Goal: Information Seeking & Learning: Learn about a topic

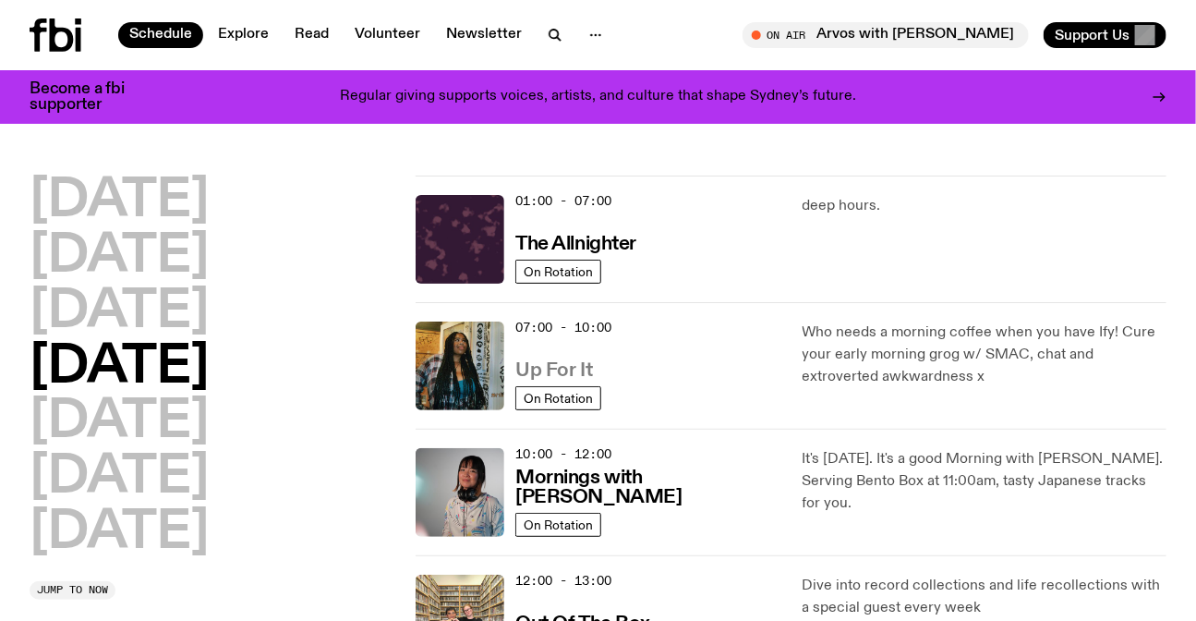
click at [570, 370] on h3 "Up For It" at bounding box center [553, 370] width 77 height 19
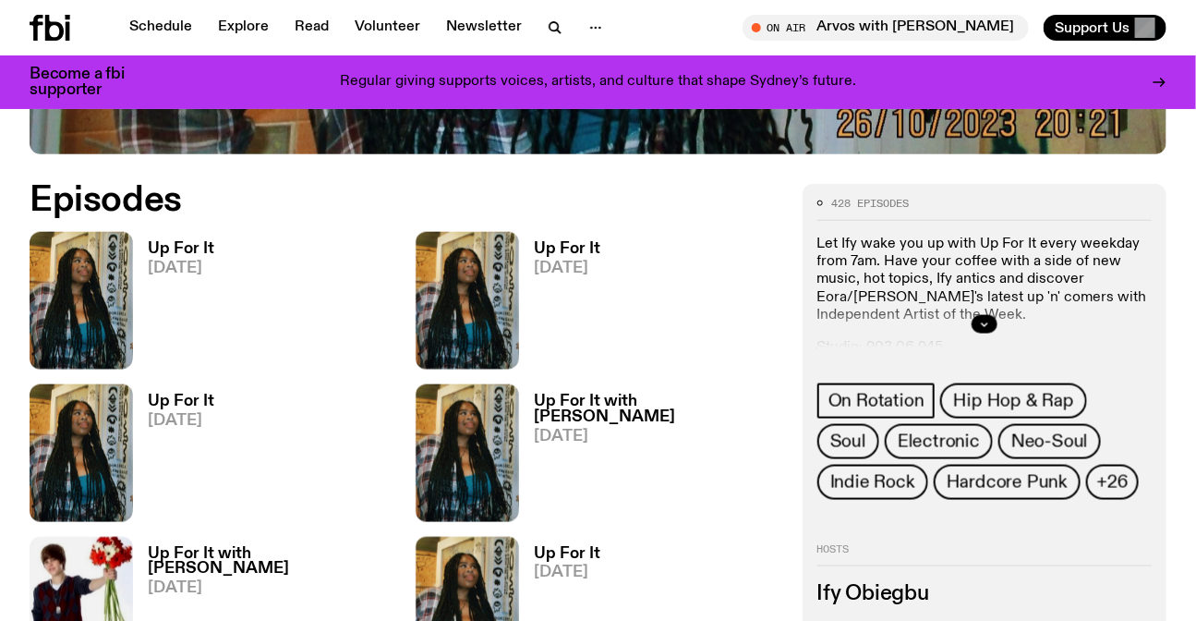
scroll to position [911, 0]
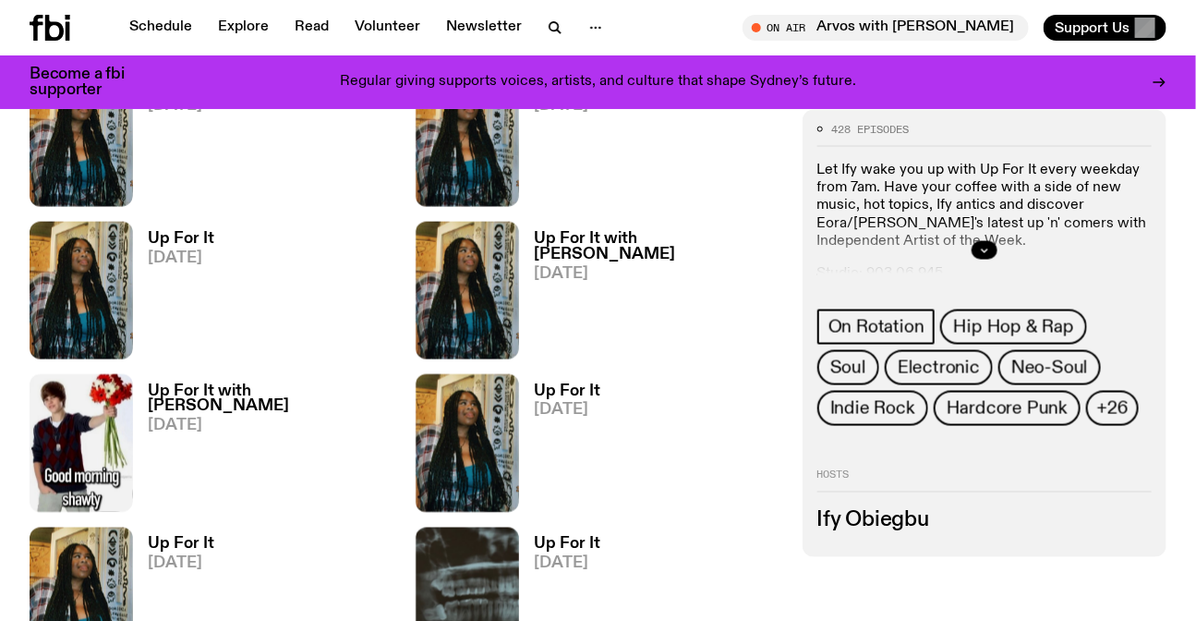
click at [833, 512] on h3 "Ify Obiegbu" at bounding box center [985, 521] width 334 height 20
drag, startPoint x: 833, startPoint y: 512, endPoint x: 914, endPoint y: 513, distance: 81.3
click at [834, 512] on h3 "Ify Obiegbu" at bounding box center [985, 521] width 334 height 20
click at [914, 513] on h3 "Ify Obiegbu" at bounding box center [985, 521] width 334 height 20
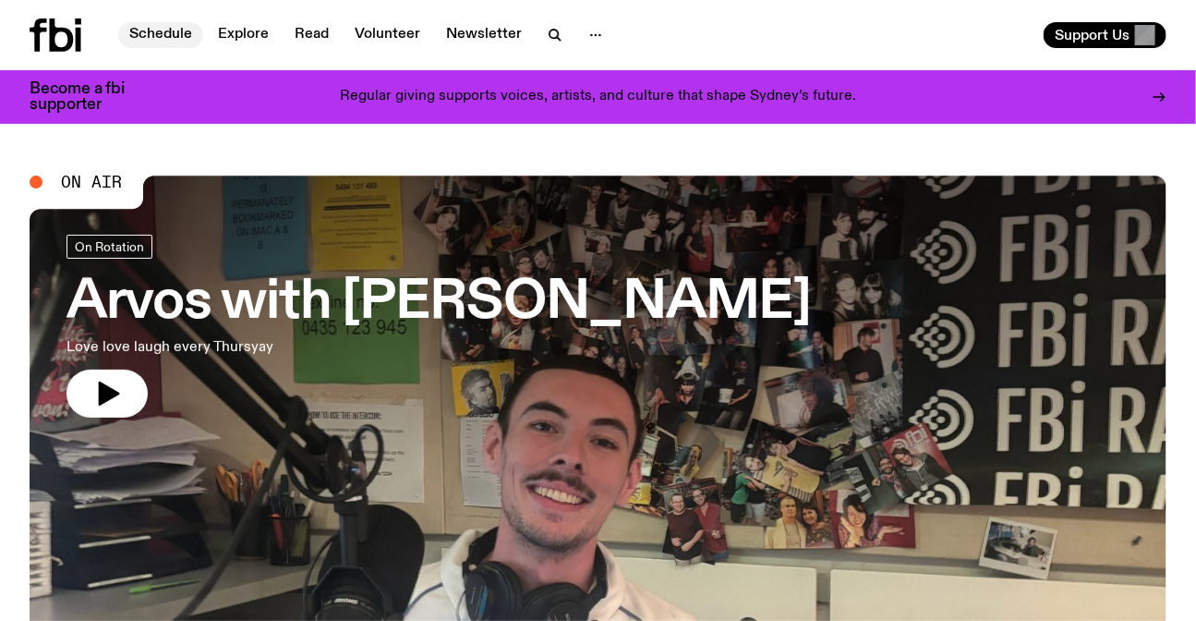
click at [157, 40] on link "Schedule" at bounding box center [160, 35] width 85 height 26
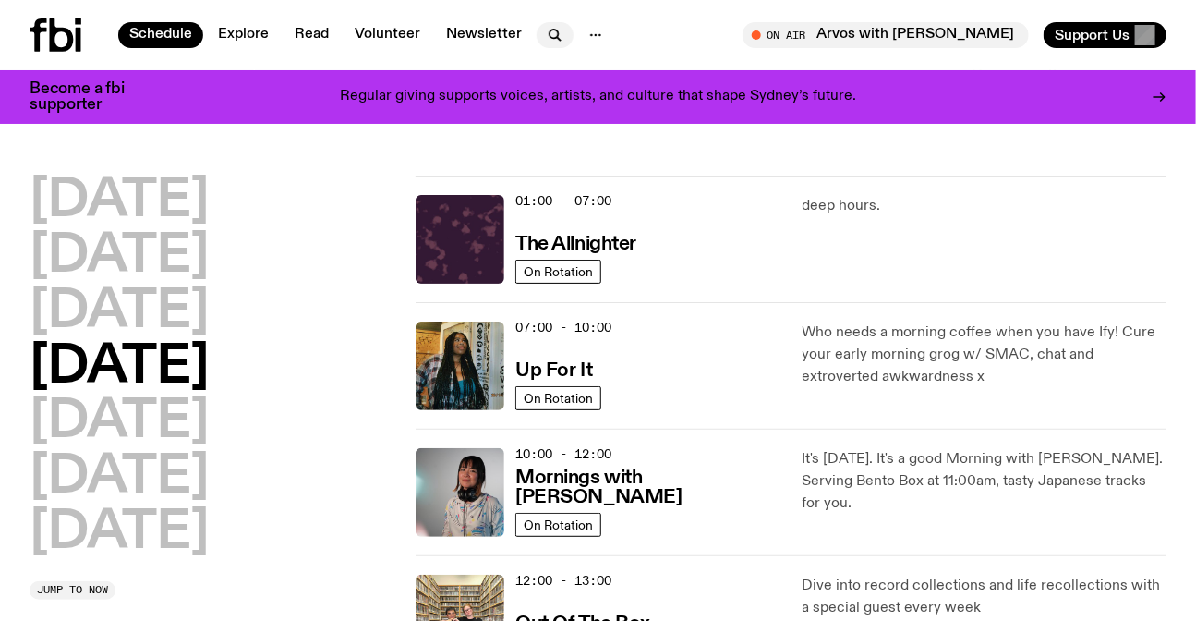
click at [554, 29] on icon "button" at bounding box center [555, 35] width 22 height 22
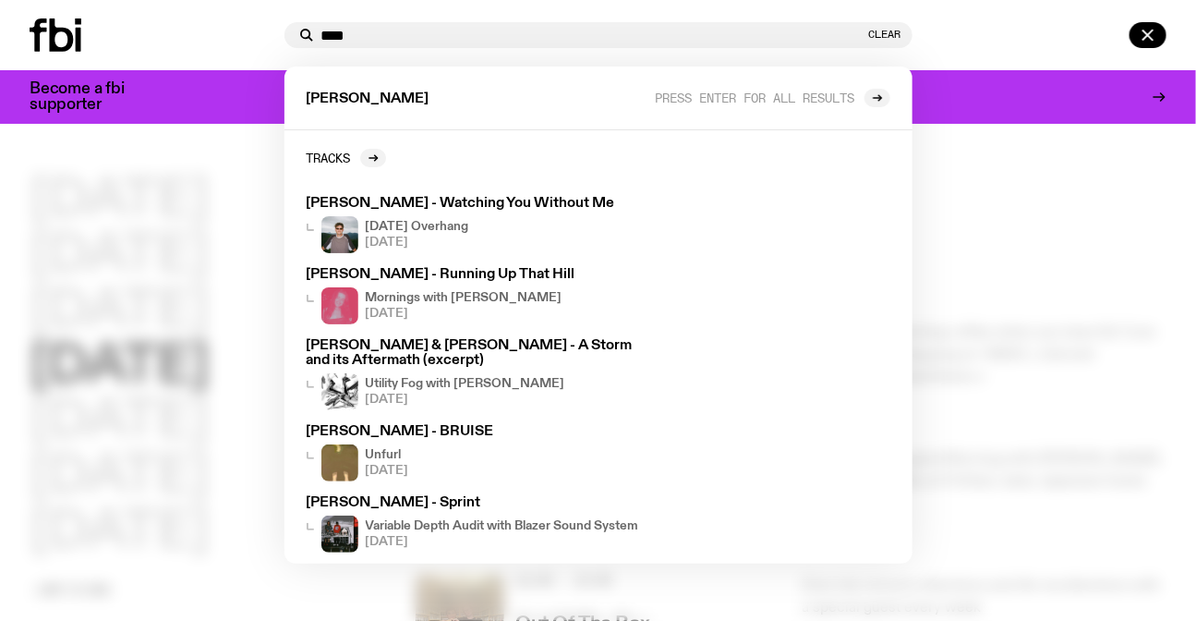
type input "****"
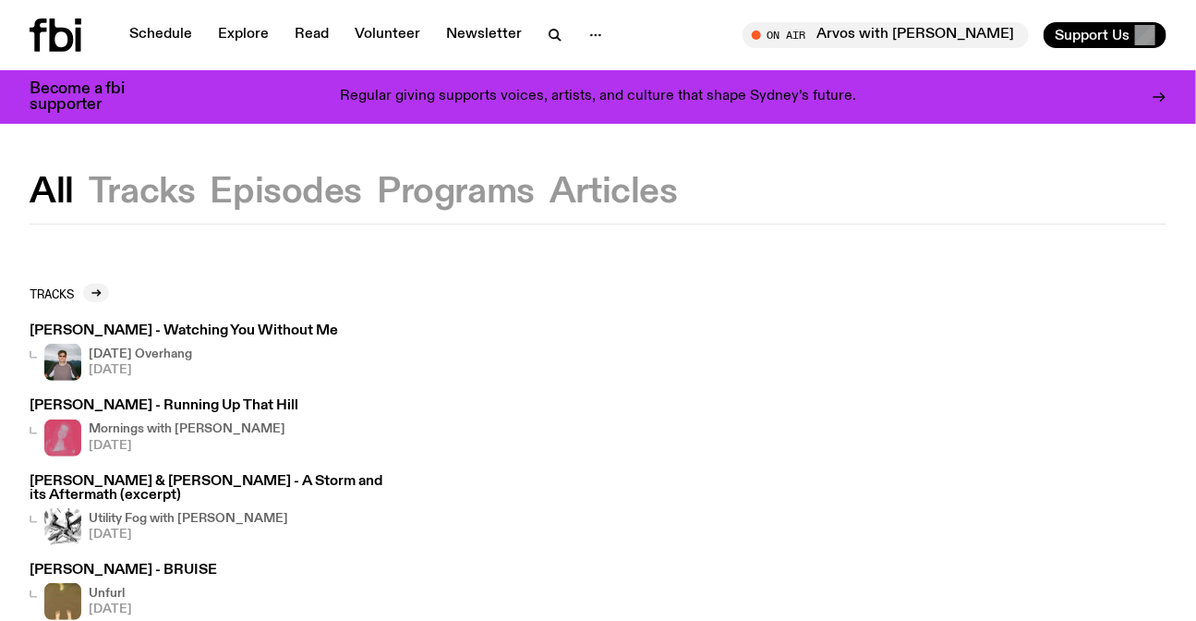
click at [550, 189] on button "Programs" at bounding box center [614, 192] width 128 height 33
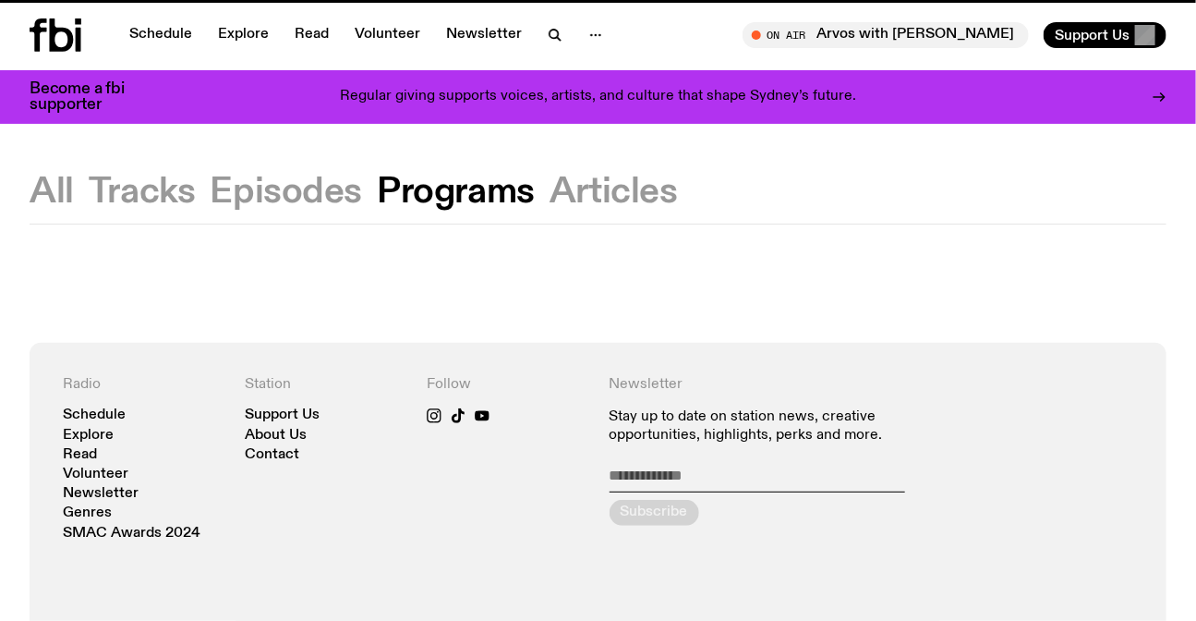
click at [210, 190] on button "Tracks" at bounding box center [286, 192] width 152 height 33
click at [377, 187] on button "Episodes" at bounding box center [456, 192] width 158 height 33
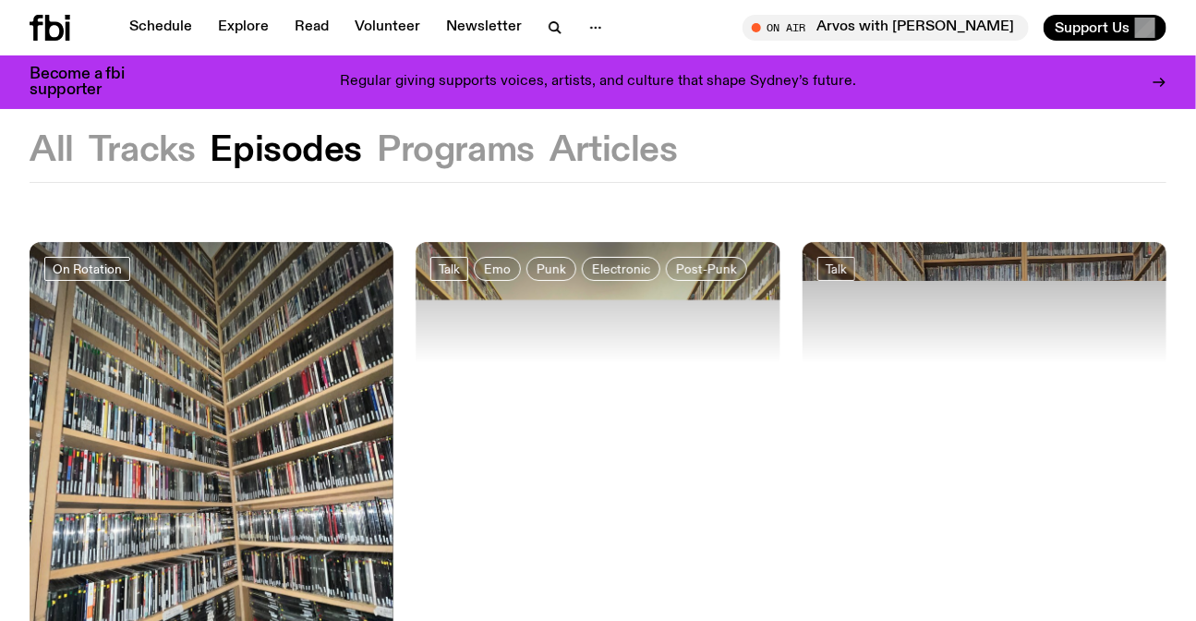
scroll to position [335, 0]
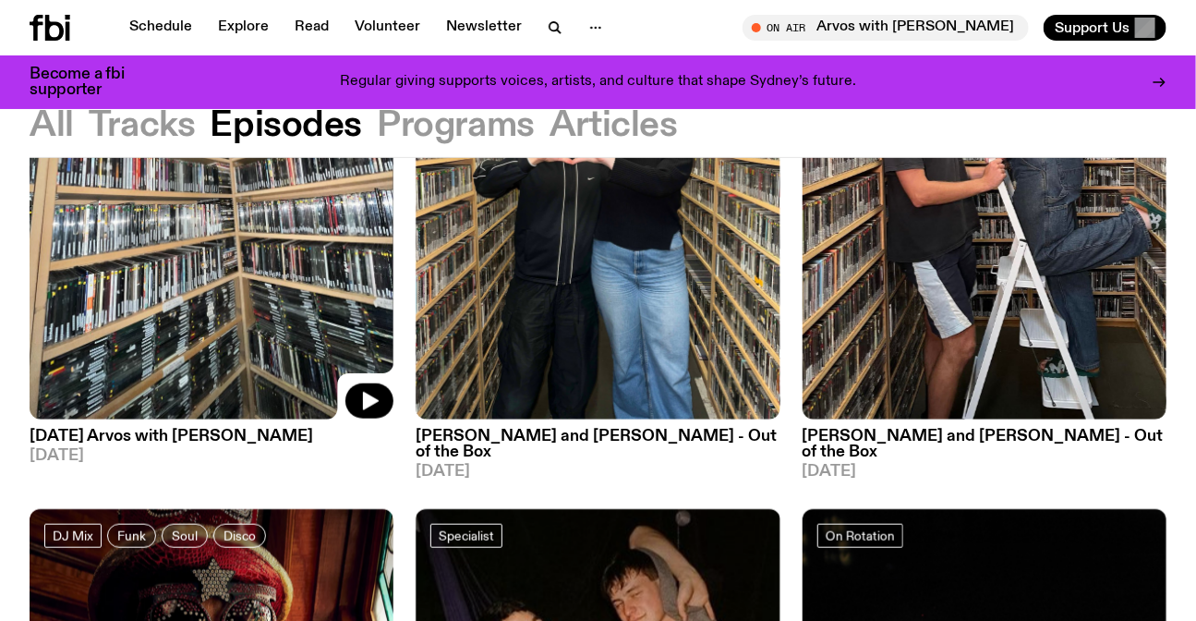
click at [99, 282] on img at bounding box center [212, 176] width 364 height 486
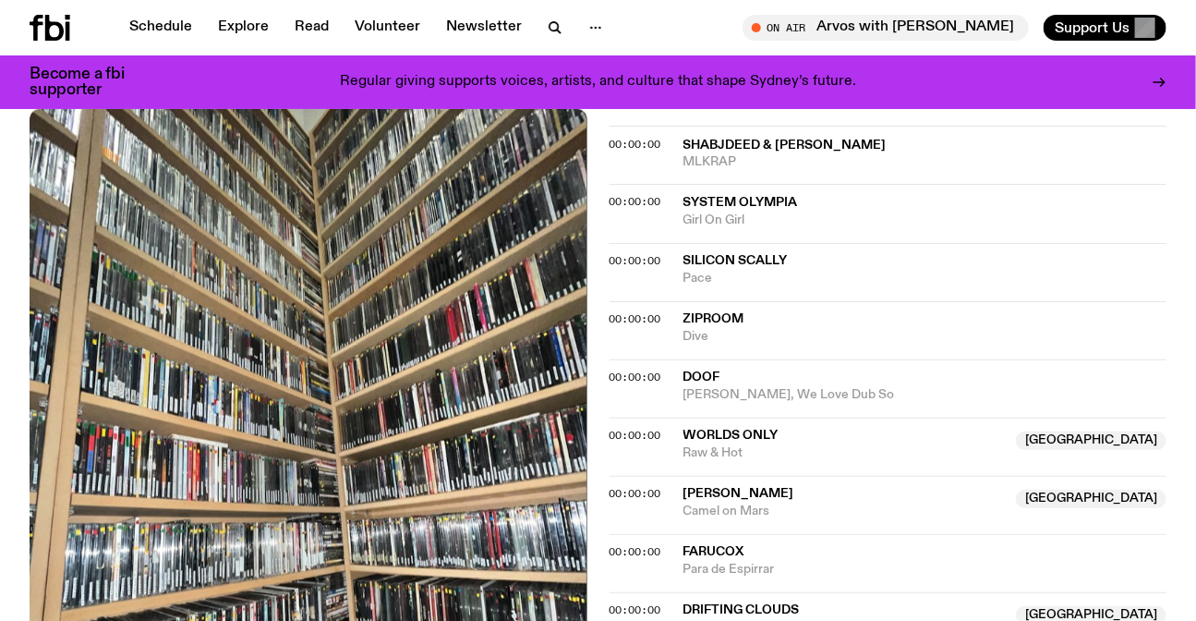
scroll to position [406, 0]
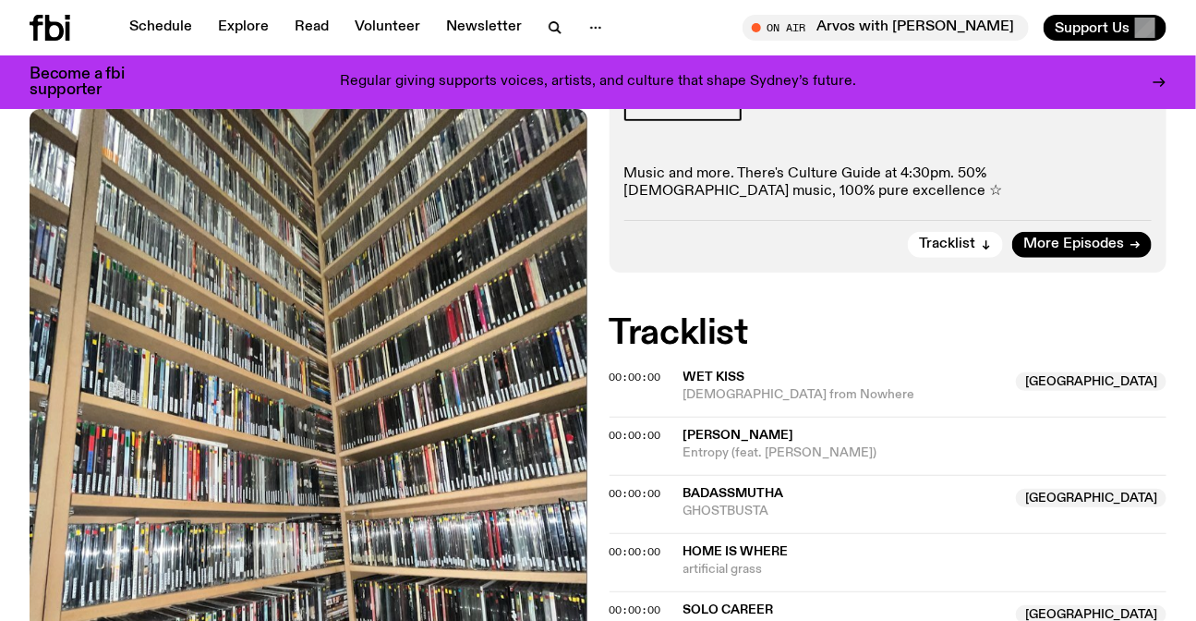
click at [851, 326] on h2 "Tracklist" at bounding box center [889, 333] width 558 height 33
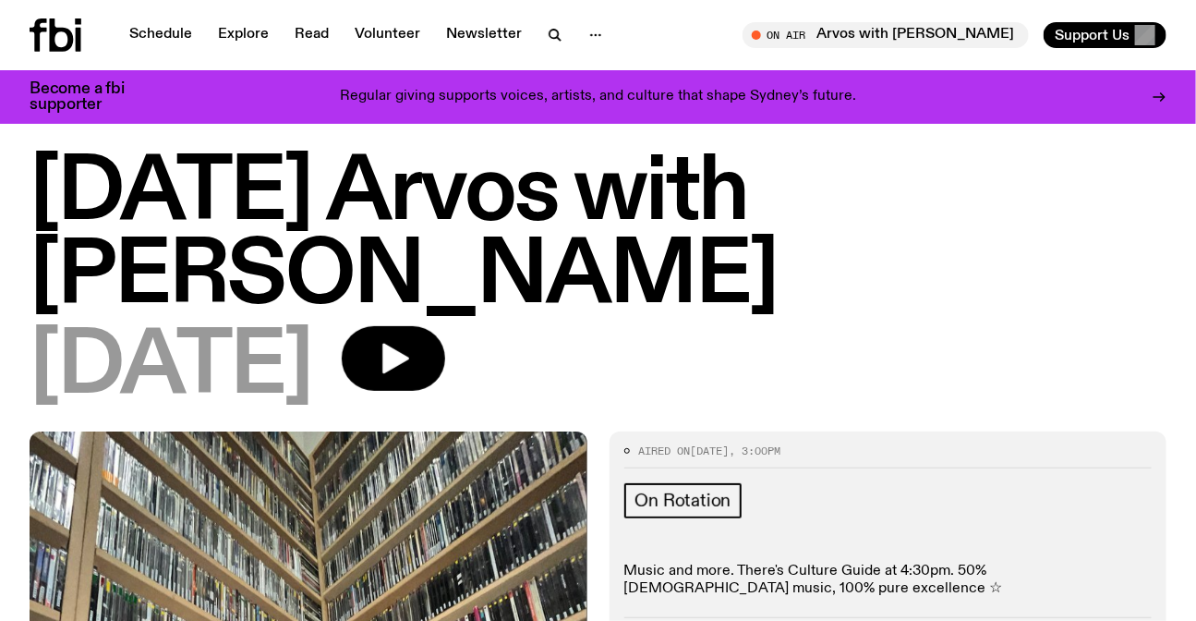
scroll to position [0, 0]
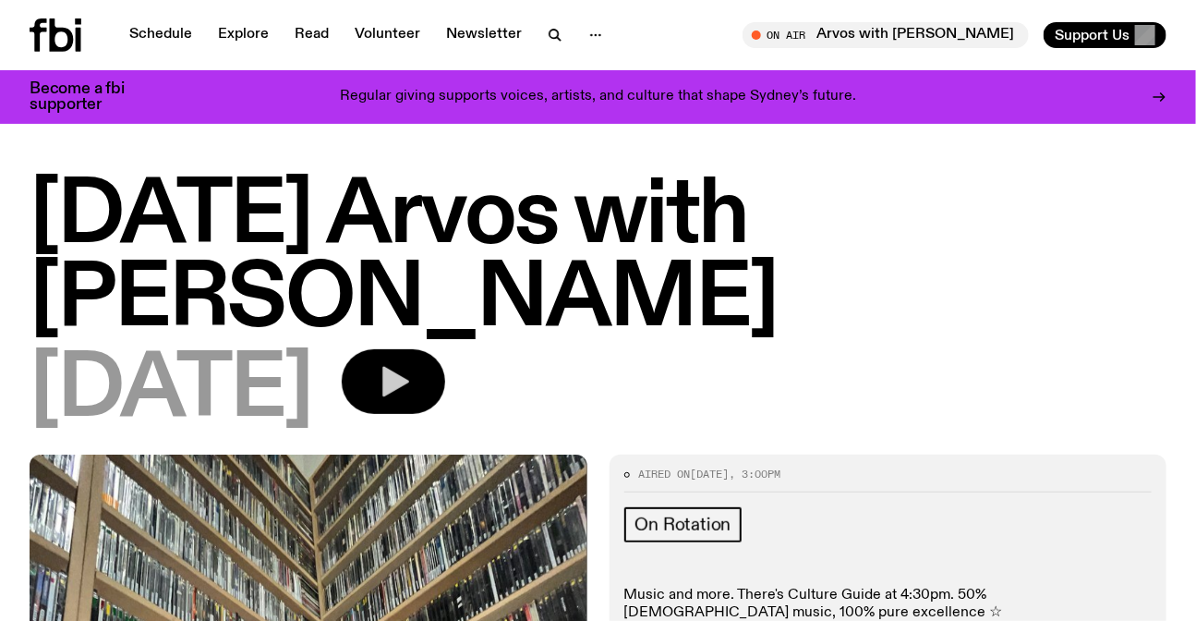
click at [445, 382] on button "button" at bounding box center [393, 381] width 103 height 65
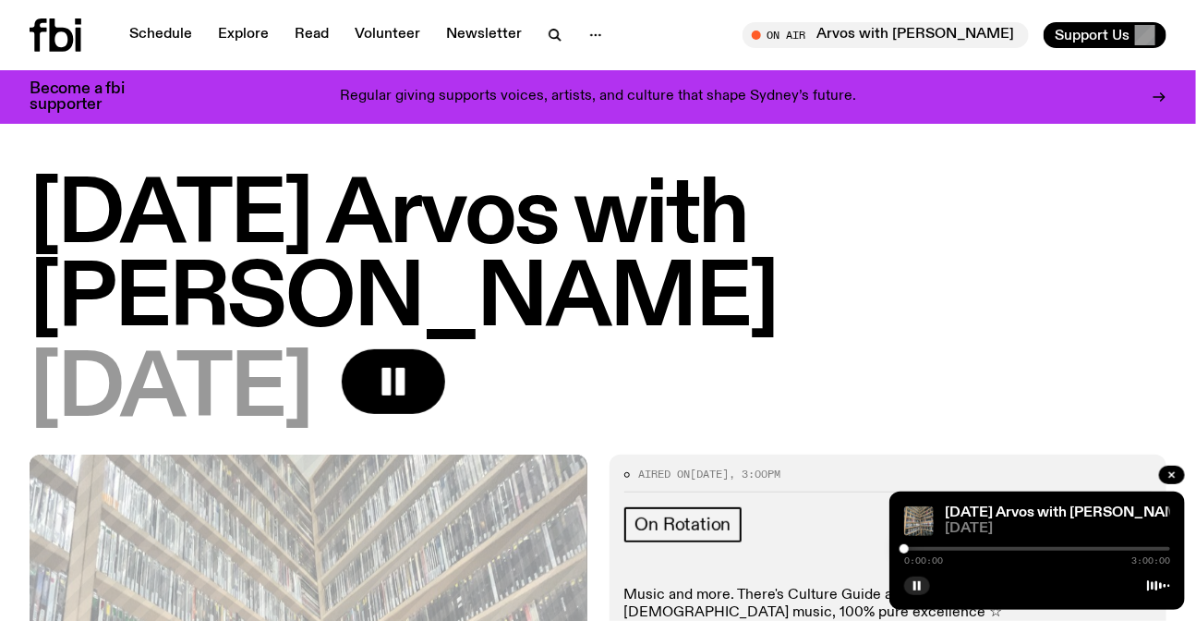
click at [980, 380] on div "[DATE]" at bounding box center [598, 390] width 1137 height 83
click at [914, 547] on div at bounding box center [1037, 549] width 266 height 4
click at [915, 546] on div at bounding box center [914, 548] width 9 height 9
click at [923, 547] on div at bounding box center [1037, 549] width 266 height 4
click at [927, 547] on div at bounding box center [1037, 549] width 266 height 4
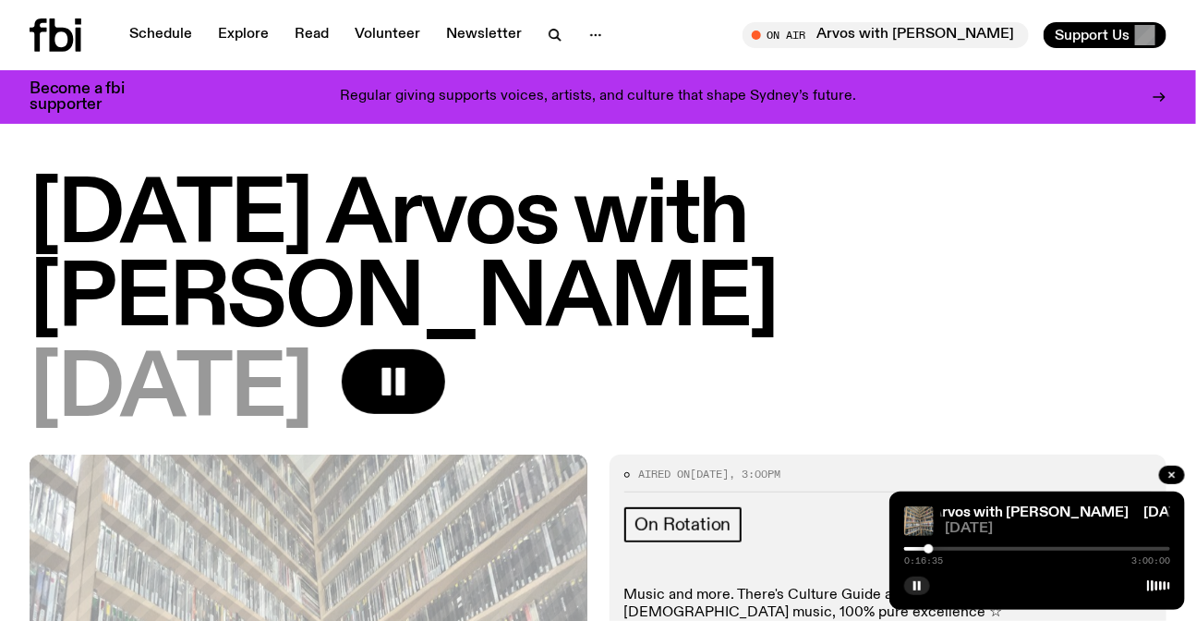
click at [929, 546] on div at bounding box center [929, 548] width 9 height 9
click at [933, 547] on div at bounding box center [929, 548] width 9 height 9
click at [939, 548] on div at bounding box center [1037, 549] width 266 height 4
click at [940, 548] on div at bounding box center [938, 548] width 9 height 9
click at [944, 548] on div at bounding box center [943, 548] width 9 height 9
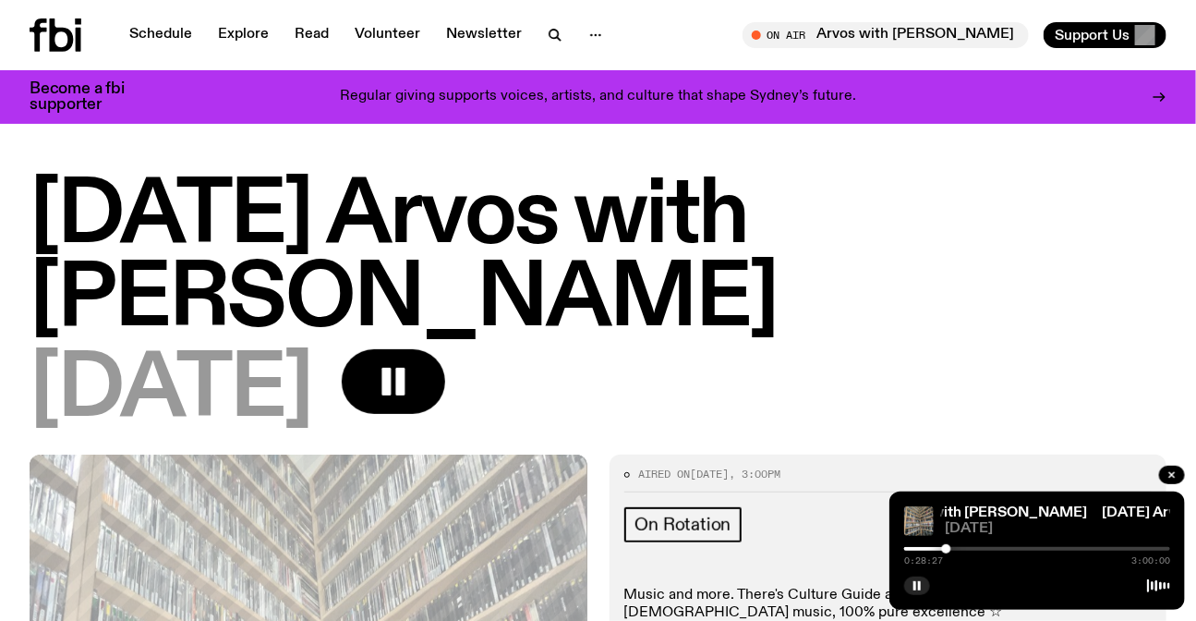
click at [947, 548] on div at bounding box center [946, 548] width 9 height 9
click at [950, 548] on div at bounding box center [946, 548] width 9 height 9
click at [951, 548] on div at bounding box center [949, 548] width 9 height 9
click at [957, 547] on div at bounding box center [1037, 549] width 266 height 4
click at [957, 547] on div at bounding box center [956, 548] width 9 height 9
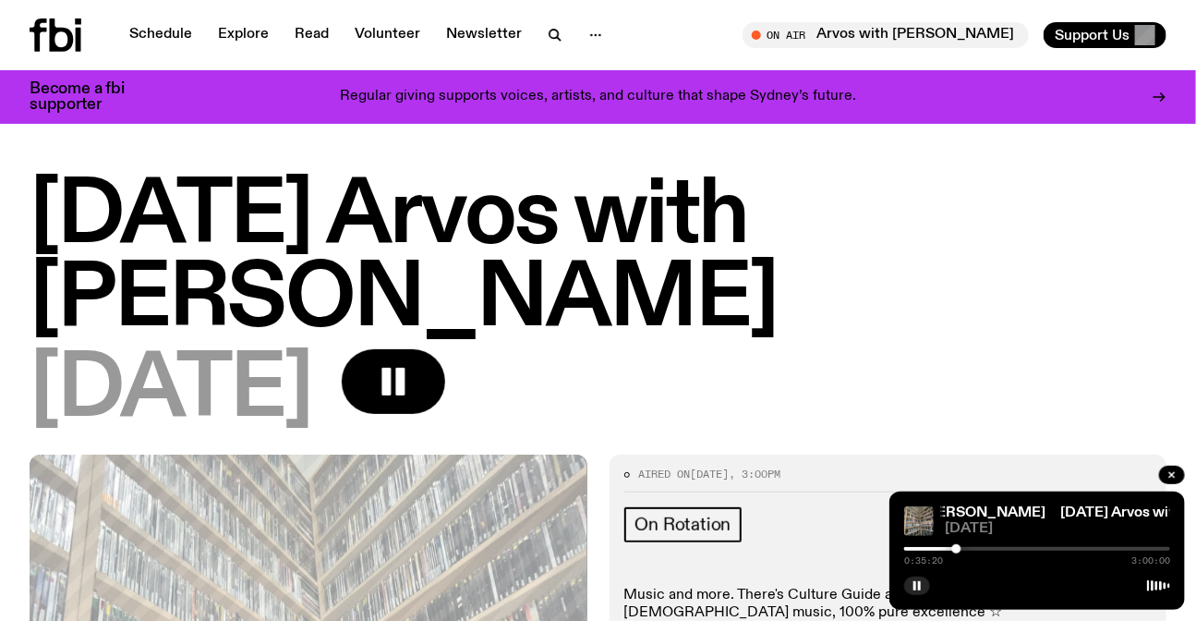
click at [960, 547] on div at bounding box center [956, 548] width 9 height 9
click at [961, 547] on div at bounding box center [960, 548] width 9 height 9
click at [964, 547] on div at bounding box center [960, 548] width 9 height 9
click at [968, 547] on div at bounding box center [964, 548] width 9 height 9
click at [970, 547] on div at bounding box center [967, 548] width 9 height 9
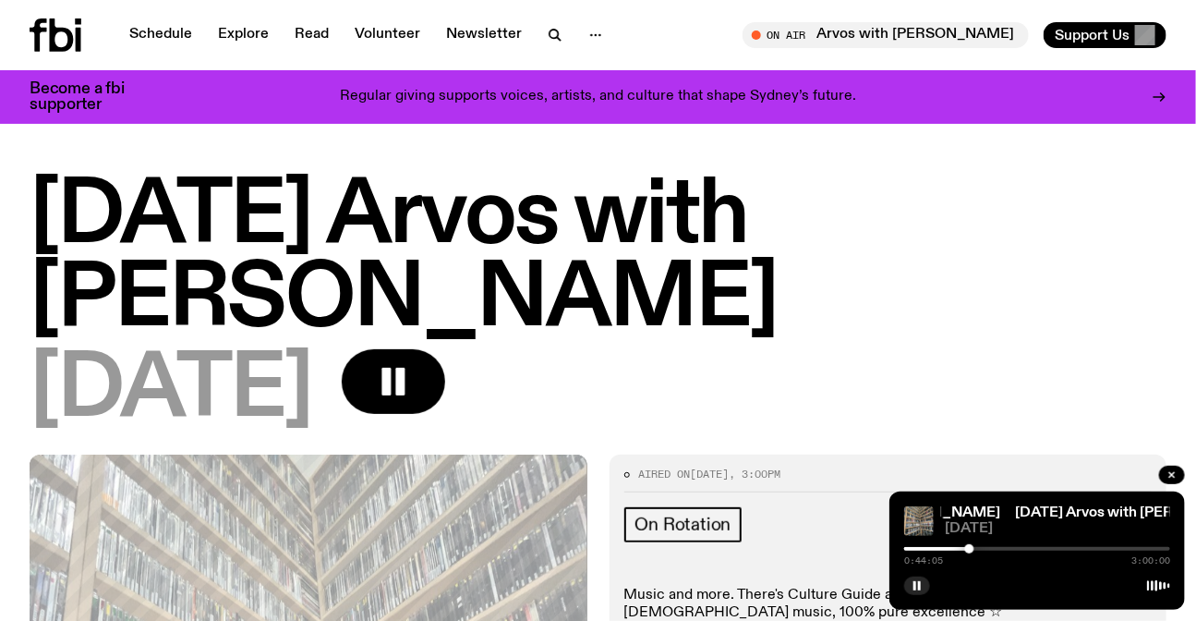
click at [974, 547] on div at bounding box center [969, 548] width 9 height 9
click at [979, 548] on div at bounding box center [1037, 549] width 266 height 4
click at [981, 548] on div at bounding box center [980, 548] width 9 height 9
click at [984, 548] on div at bounding box center [980, 548] width 9 height 9
click at [988, 548] on div at bounding box center [1037, 549] width 266 height 4
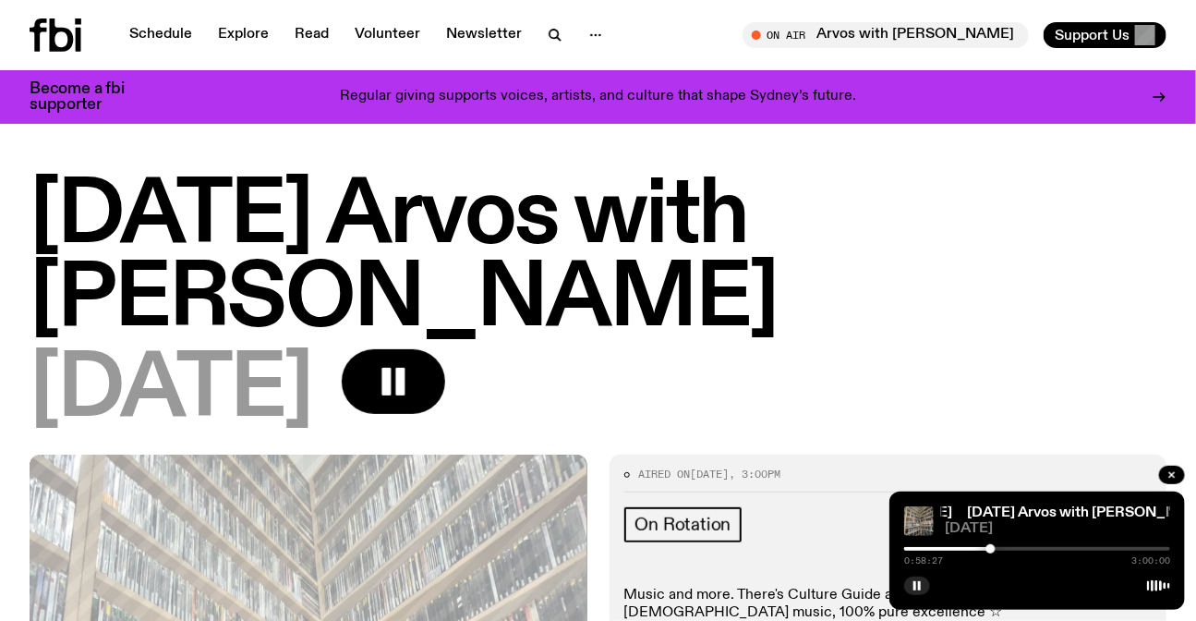
click at [991, 548] on div at bounding box center [991, 548] width 9 height 9
click at [996, 548] on div at bounding box center [1037, 549] width 266 height 4
click at [997, 549] on div at bounding box center [995, 548] width 9 height 9
click at [1002, 548] on div at bounding box center [1037, 549] width 266 height 4
click at [1002, 545] on div at bounding box center [1002, 548] width 9 height 9
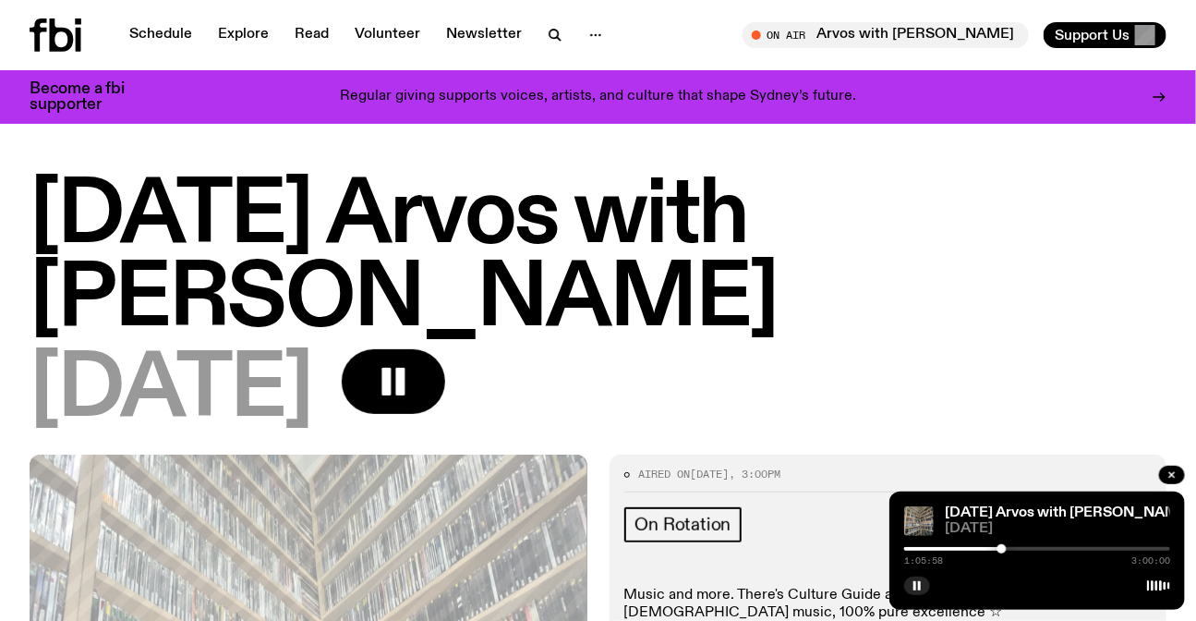
click at [997, 545] on div "1:05:58 3:00:00" at bounding box center [1037, 554] width 266 height 22
click at [1000, 545] on div at bounding box center [1000, 548] width 9 height 9
click at [998, 545] on div at bounding box center [997, 548] width 9 height 9
click at [1006, 547] on div at bounding box center [1037, 549] width 266 height 4
click at [1011, 547] on div at bounding box center [1037, 549] width 266 height 4
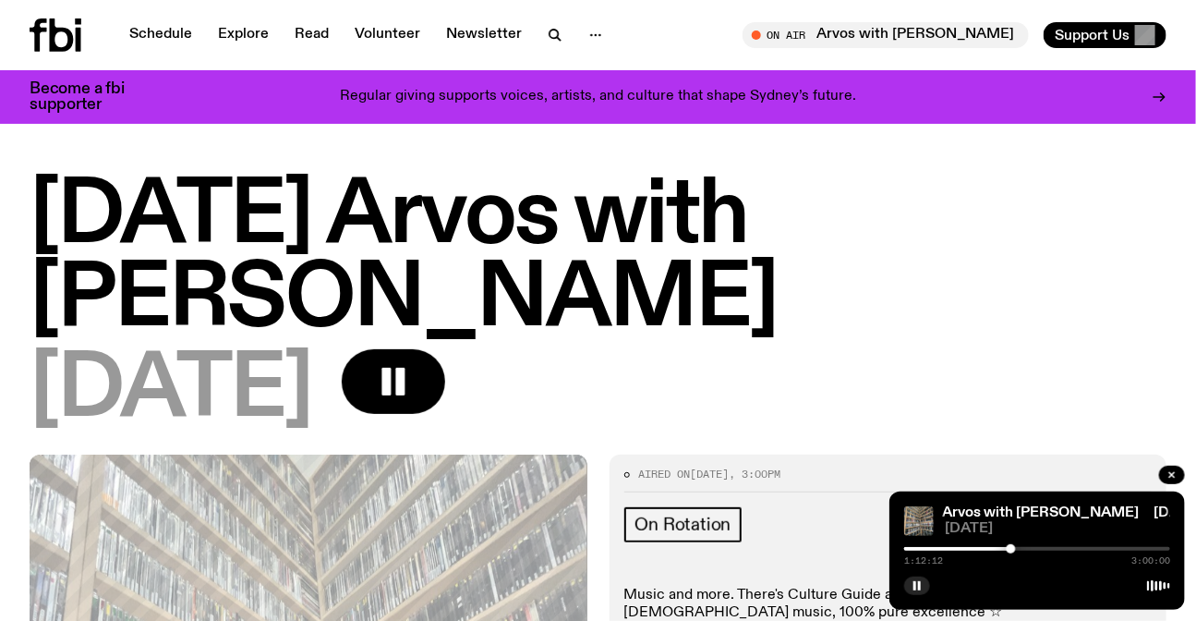
click at [1018, 548] on div at bounding box center [1037, 549] width 266 height 4
click at [1021, 548] on div at bounding box center [1017, 548] width 9 height 9
click at [1025, 548] on div at bounding box center [1037, 549] width 266 height 4
click at [1027, 548] on div at bounding box center [1025, 548] width 9 height 9
click at [1036, 547] on div at bounding box center [1037, 549] width 266 height 4
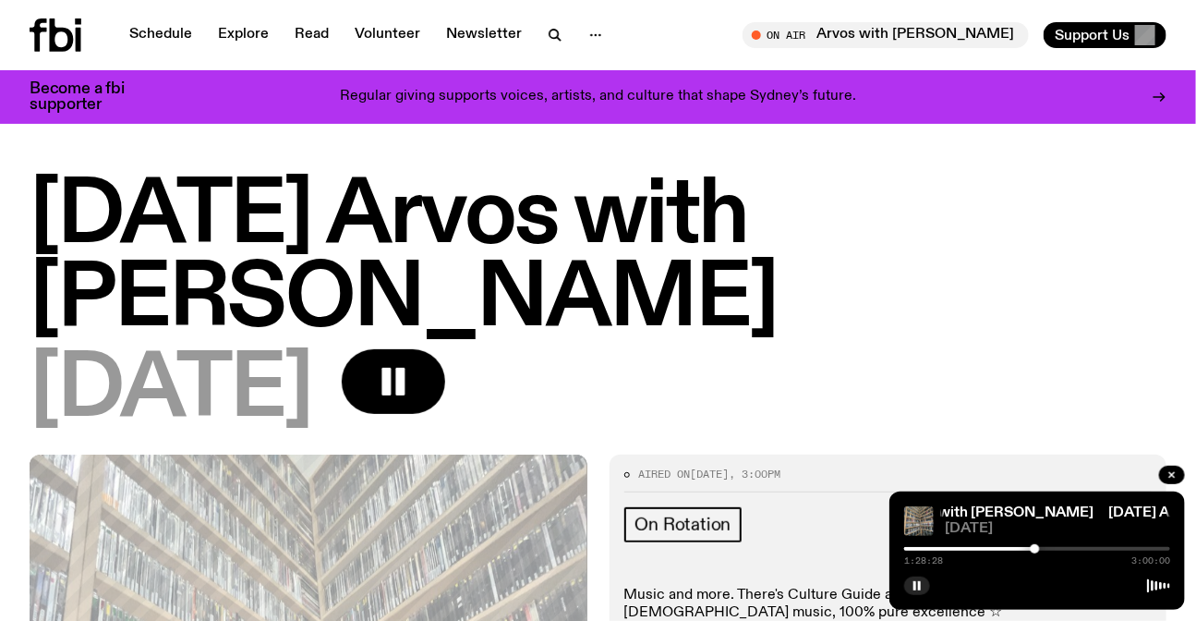
click at [1036, 546] on div at bounding box center [1035, 548] width 9 height 9
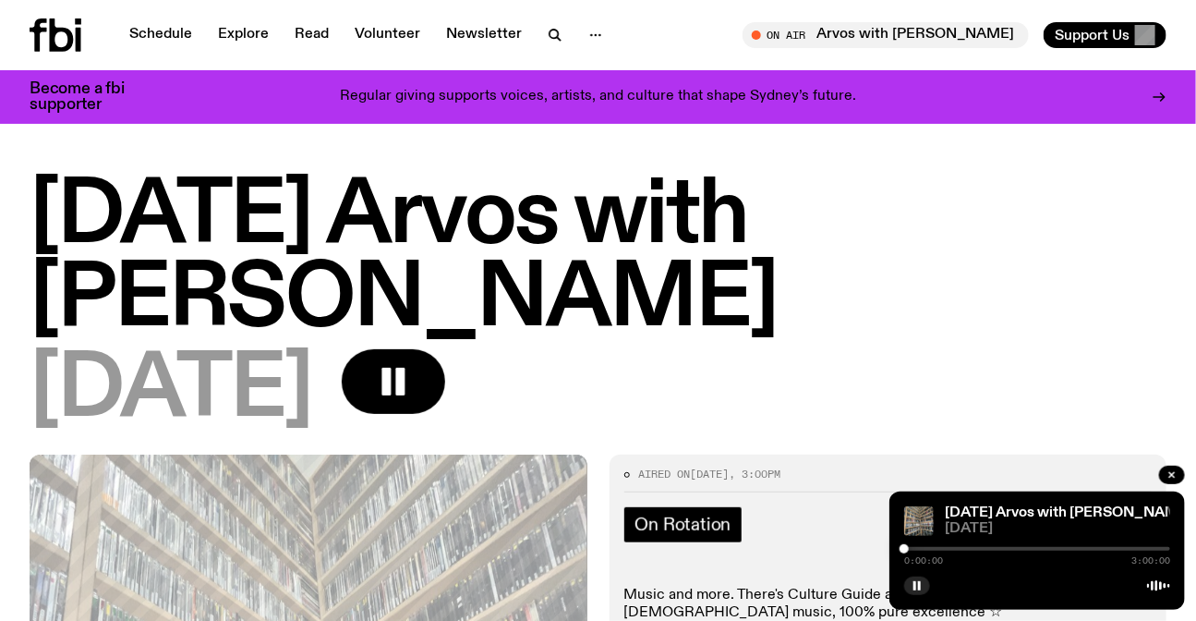
drag, startPoint x: 1040, startPoint y: 550, endPoint x: 678, endPoint y: 539, distance: 362.3
click at [902, 545] on div at bounding box center [904, 548] width 9 height 9
click at [906, 546] on div at bounding box center [904, 548] width 9 height 9
click at [908, 546] on div at bounding box center [906, 548] width 9 height 9
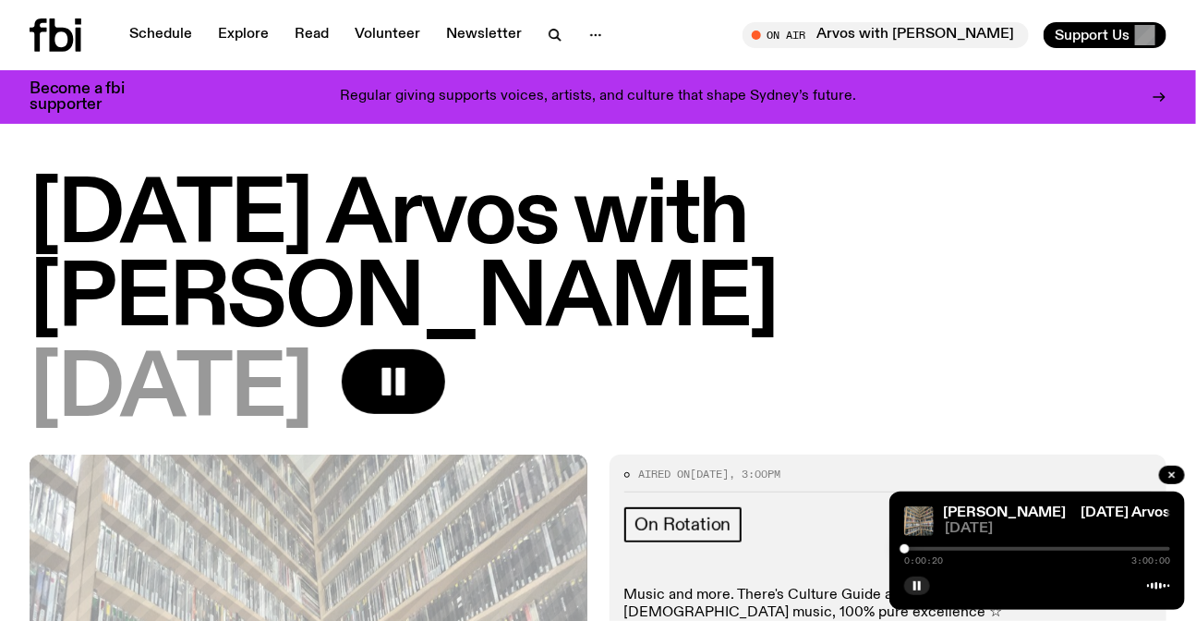
click at [905, 550] on div at bounding box center [905, 548] width 9 height 9
click at [907, 550] on div at bounding box center [906, 548] width 9 height 9
click at [905, 549] on div at bounding box center [905, 548] width 9 height 9
click at [906, 549] on div at bounding box center [906, 548] width 9 height 9
click at [907, 549] on div at bounding box center [906, 548] width 9 height 9
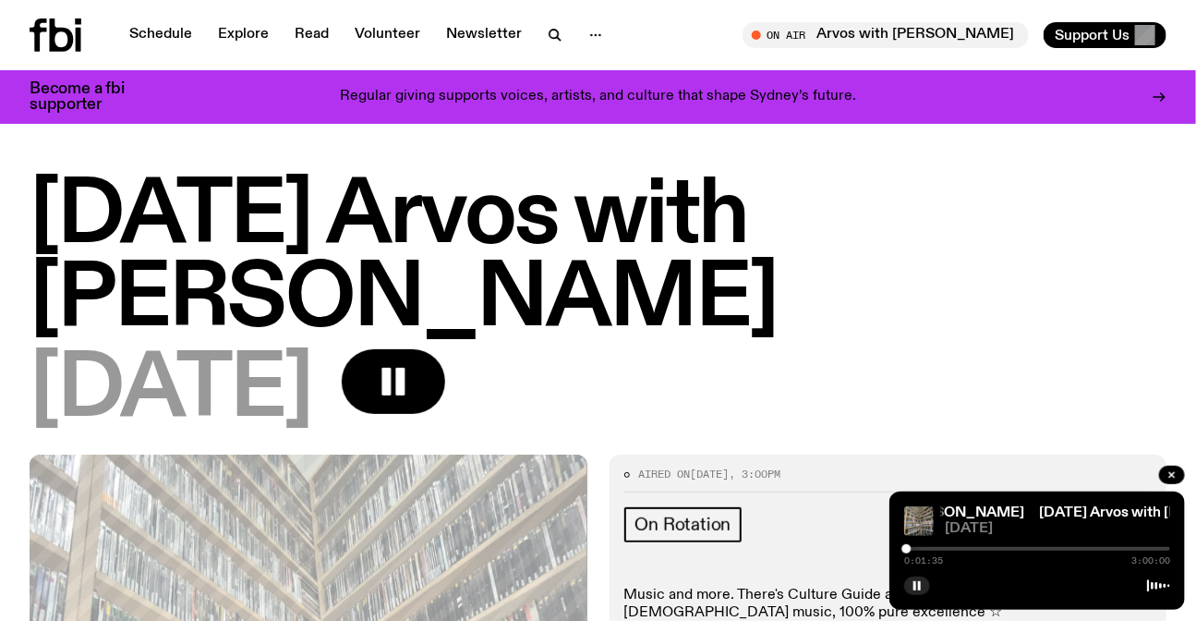
click at [908, 549] on div at bounding box center [906, 548] width 9 height 9
click at [908, 549] on div at bounding box center [907, 548] width 9 height 9
click at [910, 549] on div at bounding box center [907, 548] width 9 height 9
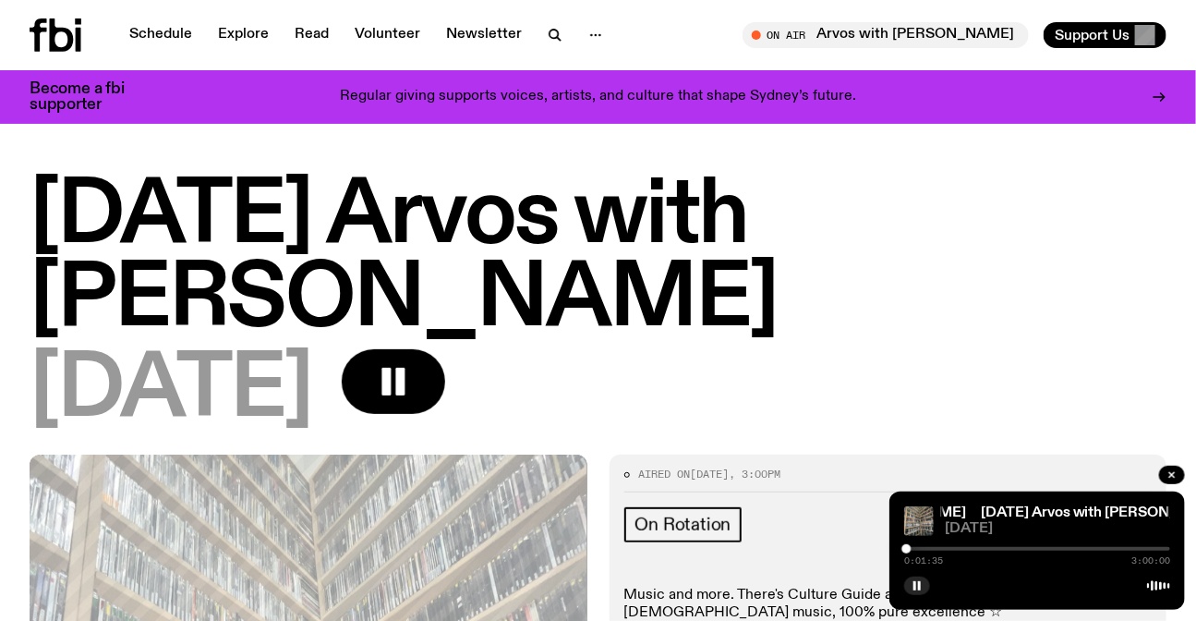
click at [907, 547] on div at bounding box center [906, 548] width 9 height 9
click at [910, 548] on div at bounding box center [906, 548] width 9 height 9
click at [908, 548] on div at bounding box center [907, 548] width 9 height 9
click at [910, 548] on div at bounding box center [909, 548] width 9 height 9
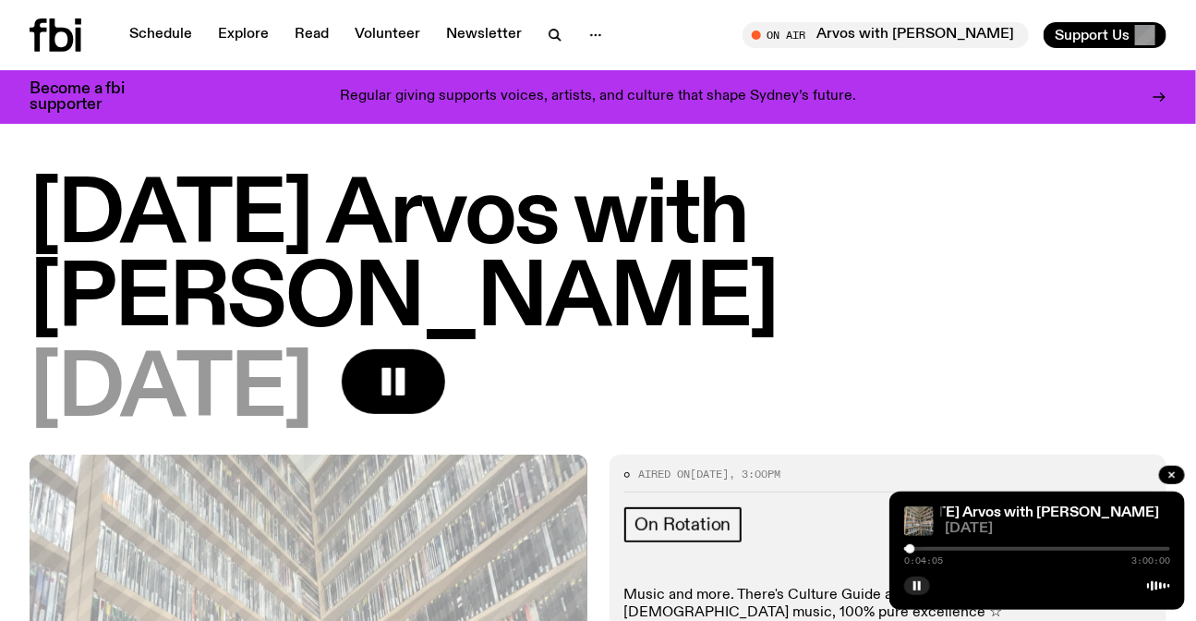
click at [911, 548] on div at bounding box center [910, 548] width 9 height 9
click at [912, 548] on div at bounding box center [911, 548] width 9 height 9
click at [913, 549] on div at bounding box center [912, 548] width 9 height 9
click at [914, 549] on div at bounding box center [914, 548] width 9 height 9
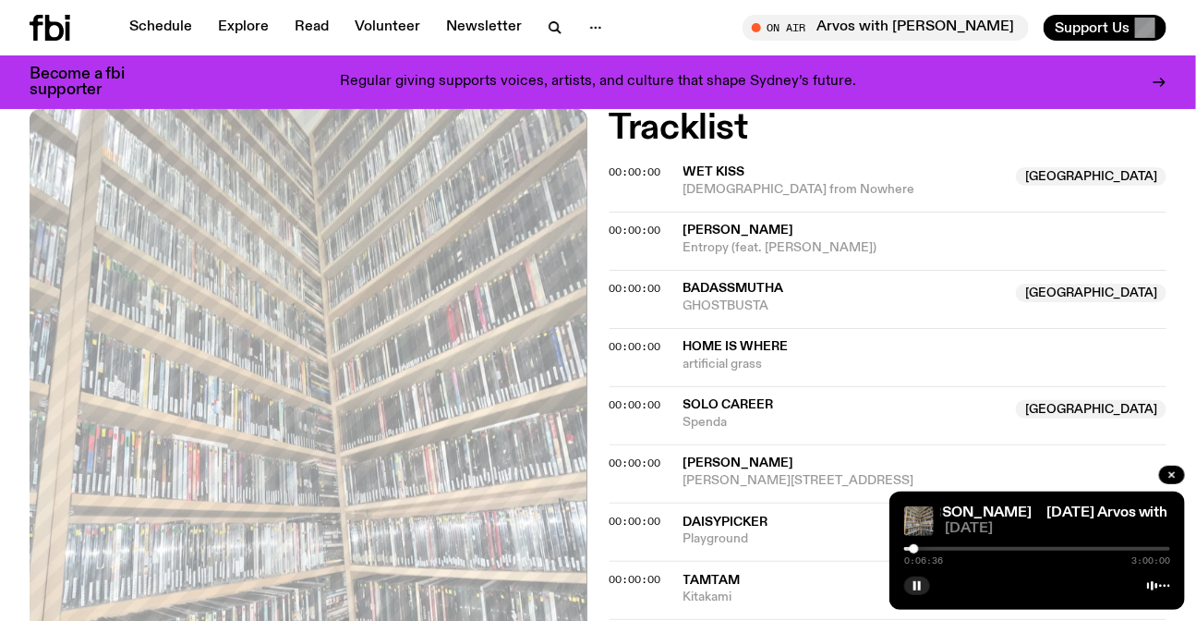
scroll to position [582, 0]
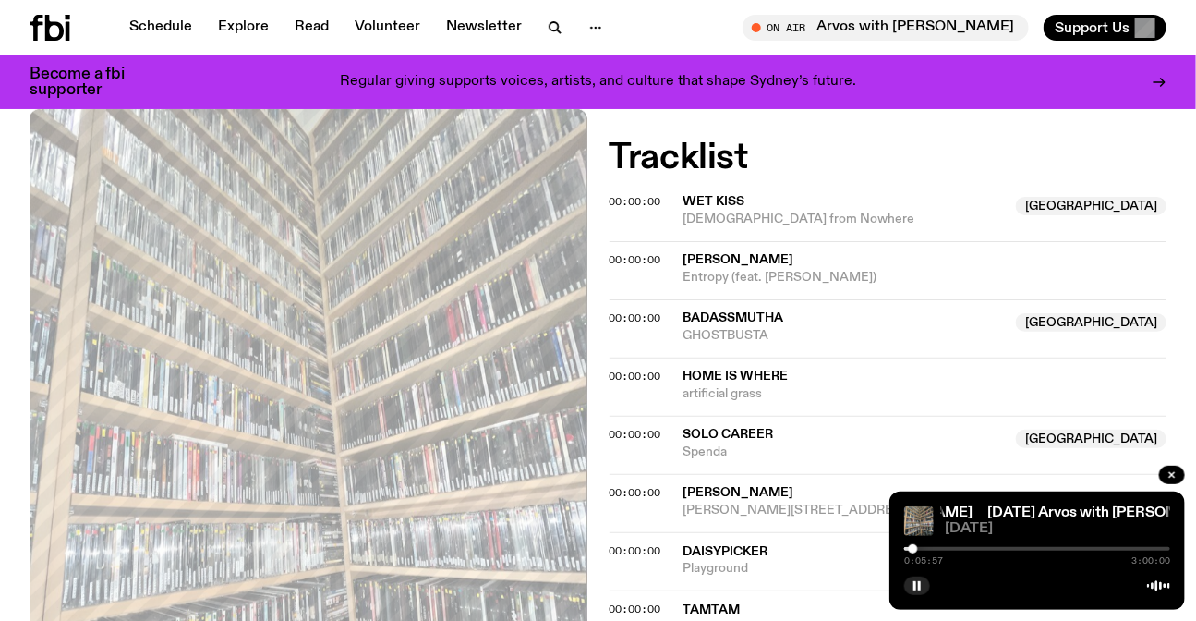
click at [914, 550] on div at bounding box center [913, 548] width 9 height 9
click at [914, 548] on div at bounding box center [913, 548] width 9 height 9
click at [915, 548] on div at bounding box center [915, 548] width 9 height 9
click at [921, 550] on div at bounding box center [920, 548] width 9 height 9
click at [923, 548] on div at bounding box center [922, 548] width 9 height 9
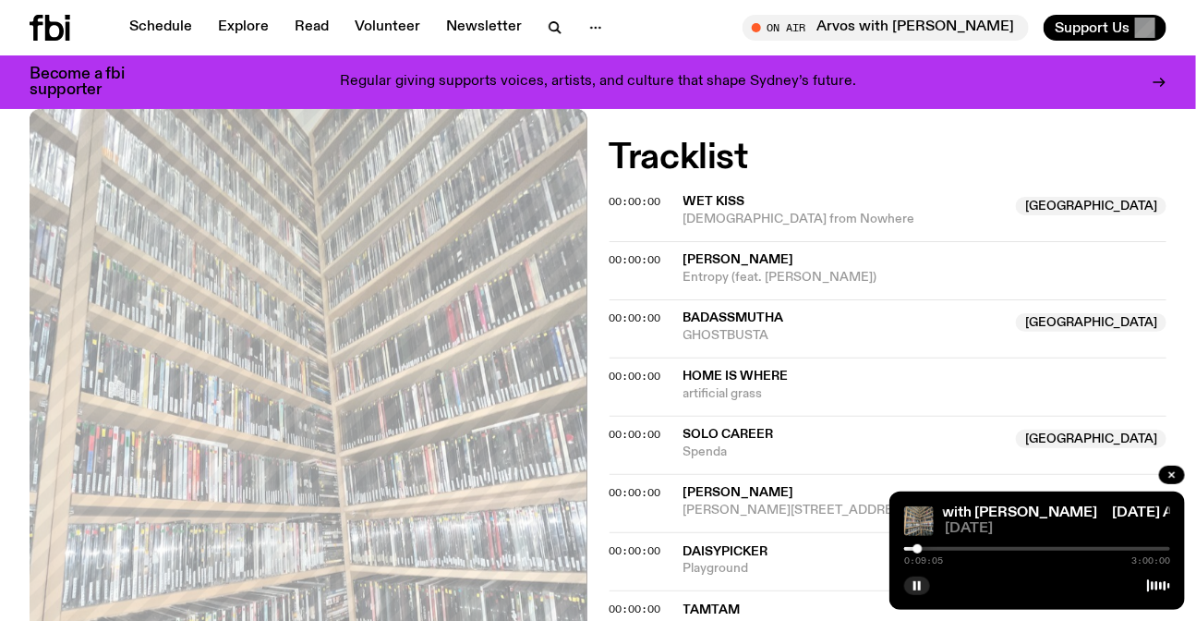
click at [918, 548] on div at bounding box center [918, 548] width 9 height 9
click at [921, 548] on div at bounding box center [920, 548] width 9 height 9
click at [921, 549] on div at bounding box center [920, 548] width 9 height 9
click at [923, 549] on div at bounding box center [922, 548] width 9 height 9
click at [927, 549] on div at bounding box center [926, 548] width 9 height 9
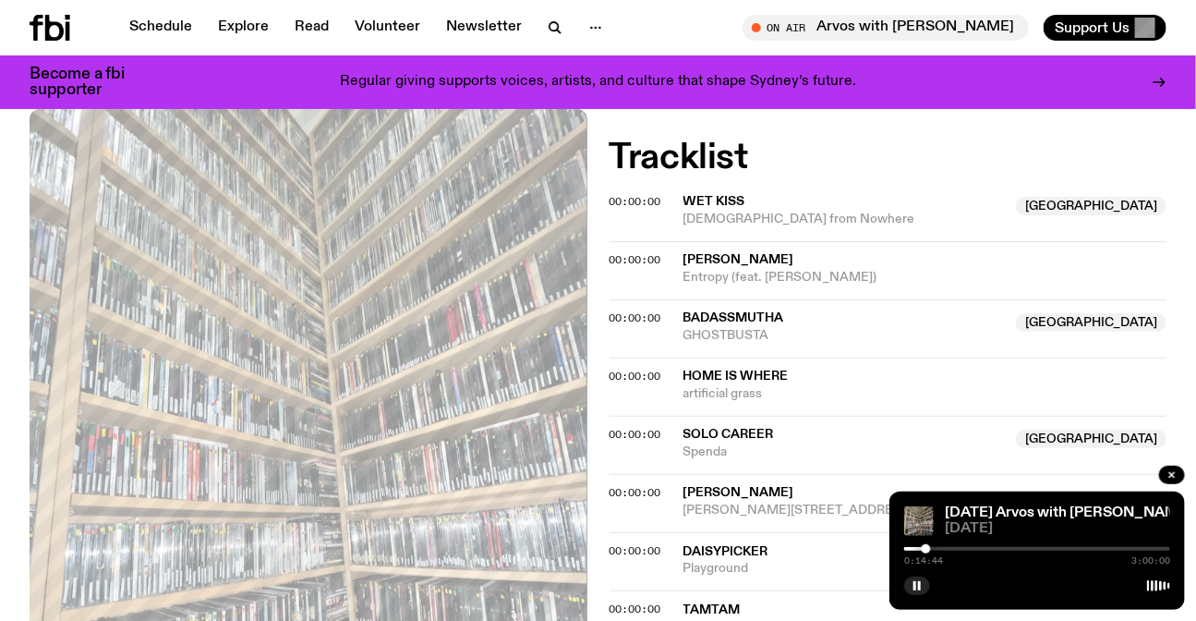
click at [922, 550] on div at bounding box center [926, 548] width 9 height 9
click at [923, 548] on div at bounding box center [922, 548] width 9 height 9
click at [924, 551] on div at bounding box center [923, 548] width 9 height 9
click at [923, 550] on div at bounding box center [922, 548] width 9 height 9
click at [924, 548] on div at bounding box center [923, 548] width 9 height 9
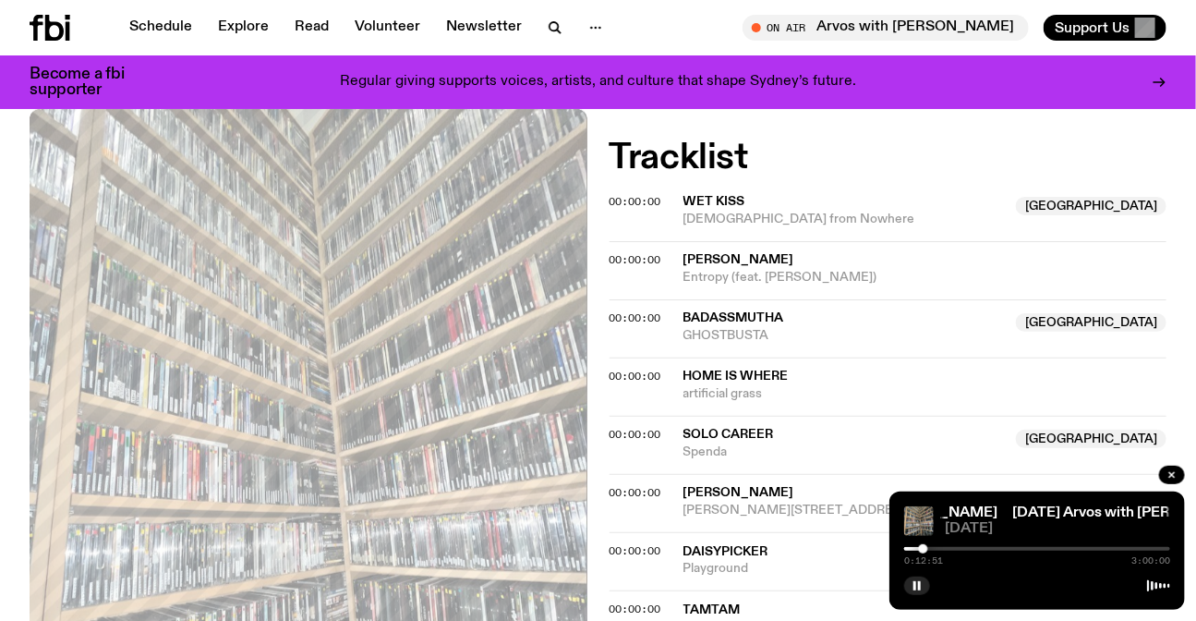
click at [925, 546] on div at bounding box center [923, 548] width 9 height 9
click at [923, 548] on div at bounding box center [924, 548] width 9 height 9
click at [927, 547] on div at bounding box center [1037, 549] width 266 height 4
click at [928, 545] on div at bounding box center [927, 548] width 9 height 9
click at [931, 545] on div at bounding box center [931, 548] width 9 height 9
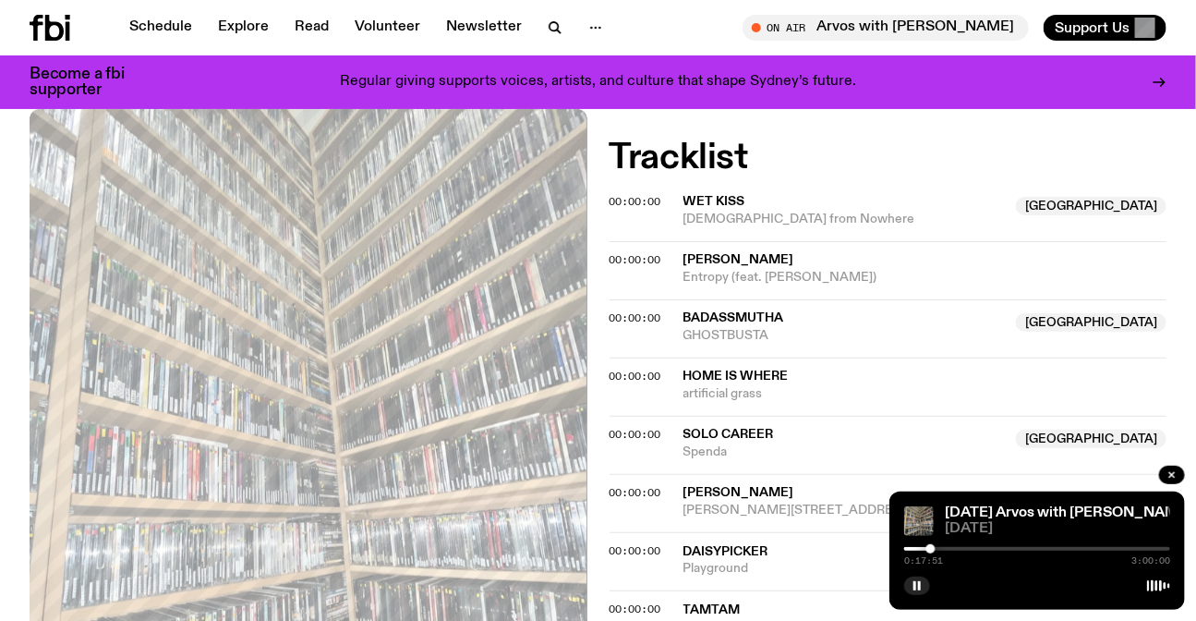
click at [927, 546] on div at bounding box center [931, 548] width 9 height 9
click at [927, 551] on div at bounding box center [926, 548] width 9 height 9
click at [927, 550] on div at bounding box center [926, 548] width 9 height 9
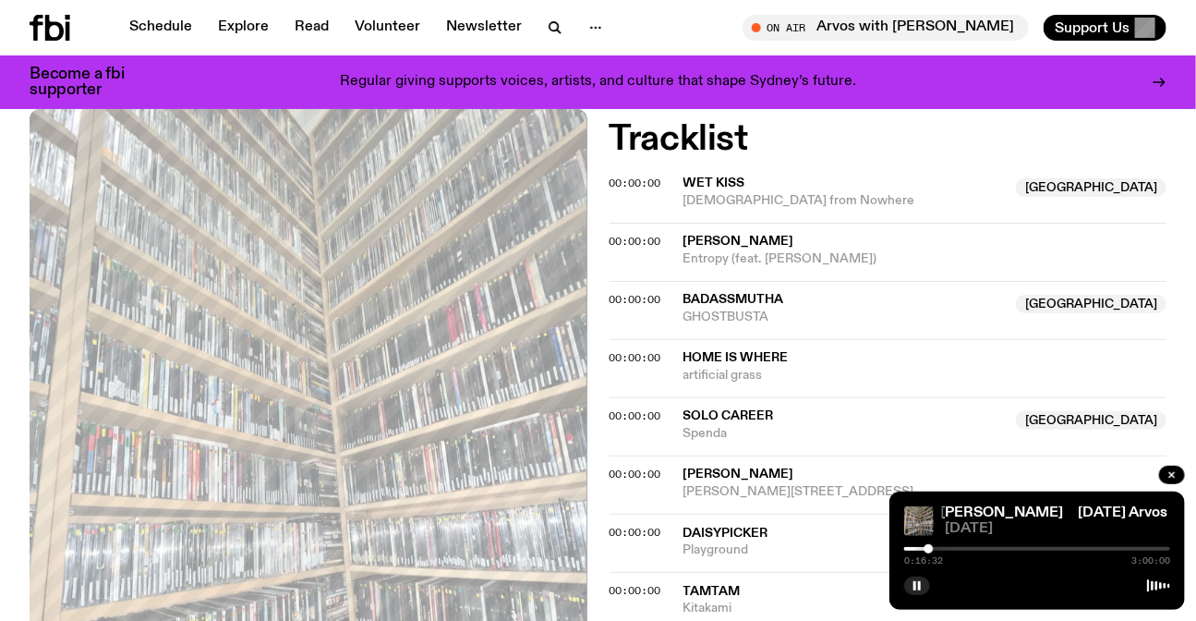
scroll to position [924, 0]
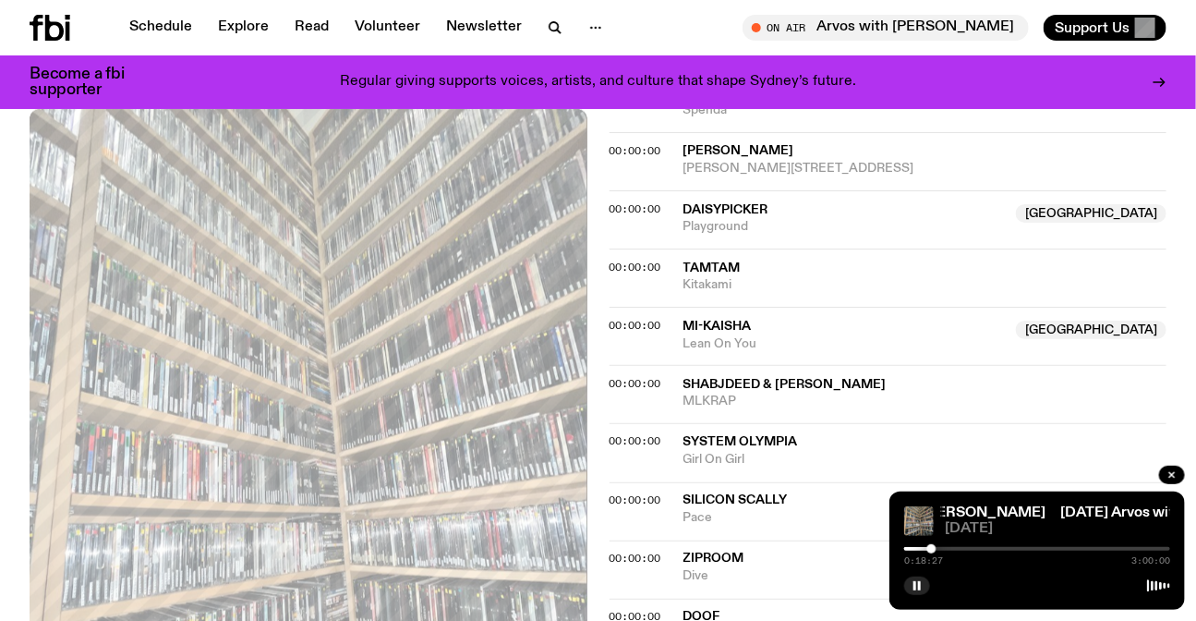
click at [932, 546] on div at bounding box center [931, 548] width 9 height 9
click at [935, 546] on div at bounding box center [931, 548] width 9 height 9
click at [933, 547] on div at bounding box center [932, 548] width 9 height 9
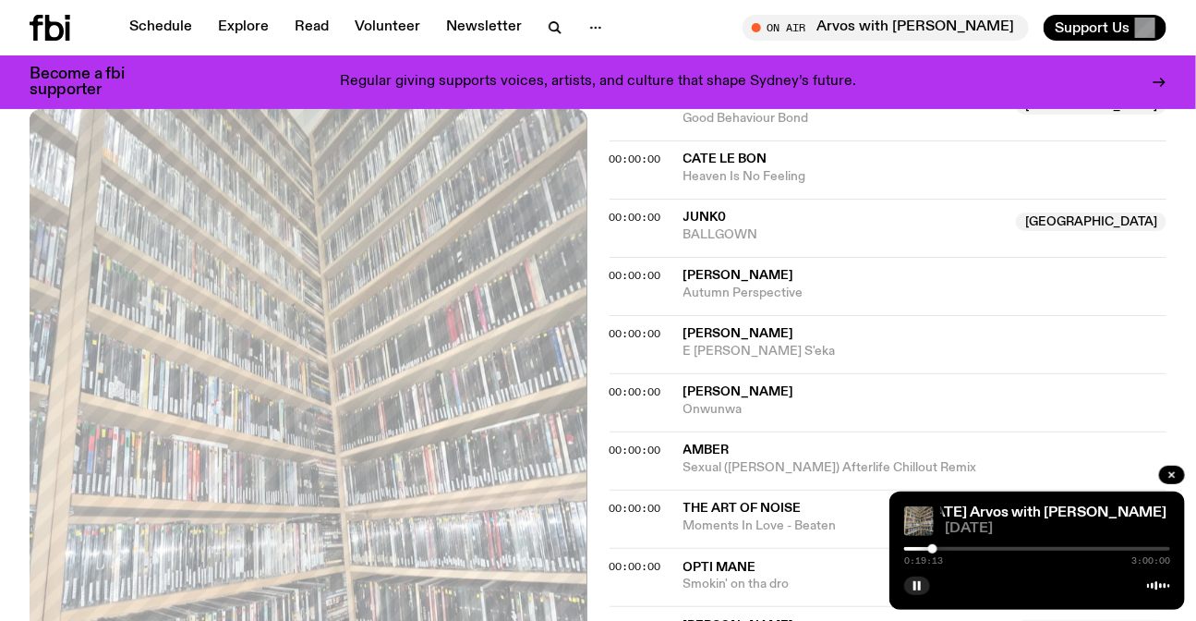
scroll to position [1763, 0]
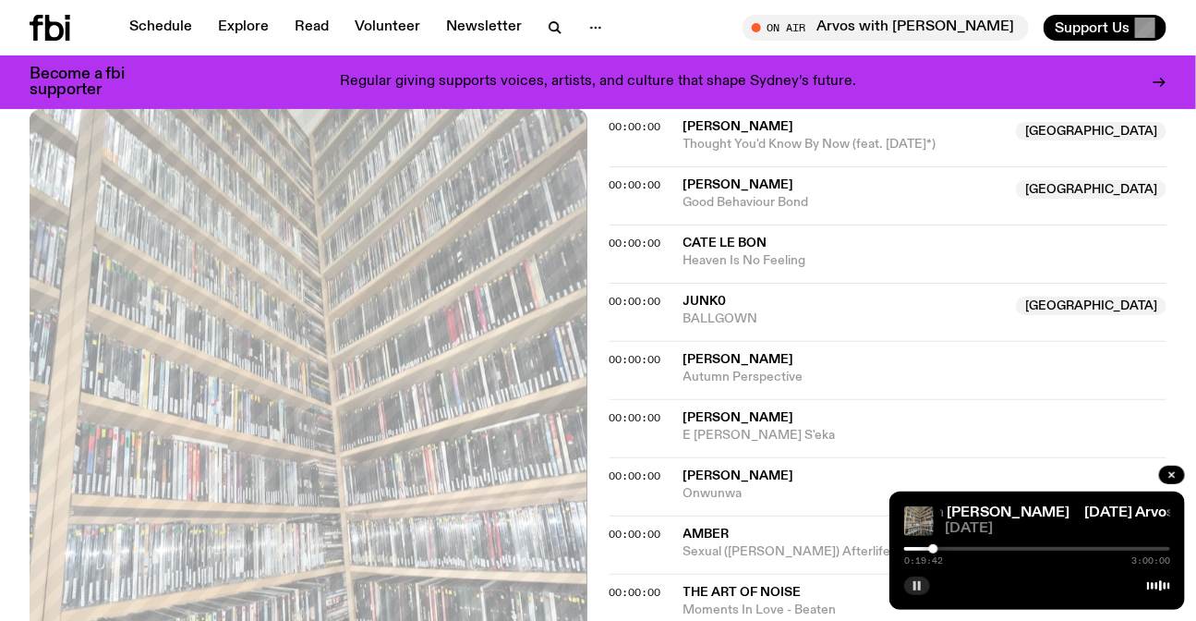
click at [910, 589] on button "button" at bounding box center [917, 585] width 26 height 18
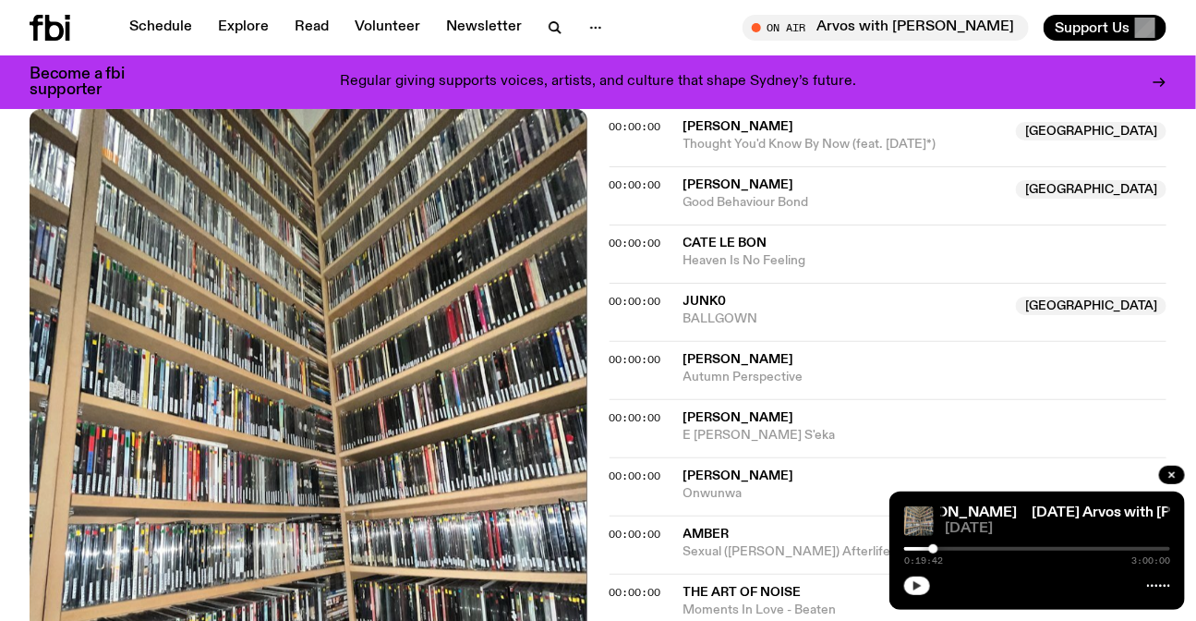
click at [906, 586] on button "button" at bounding box center [917, 585] width 26 height 18
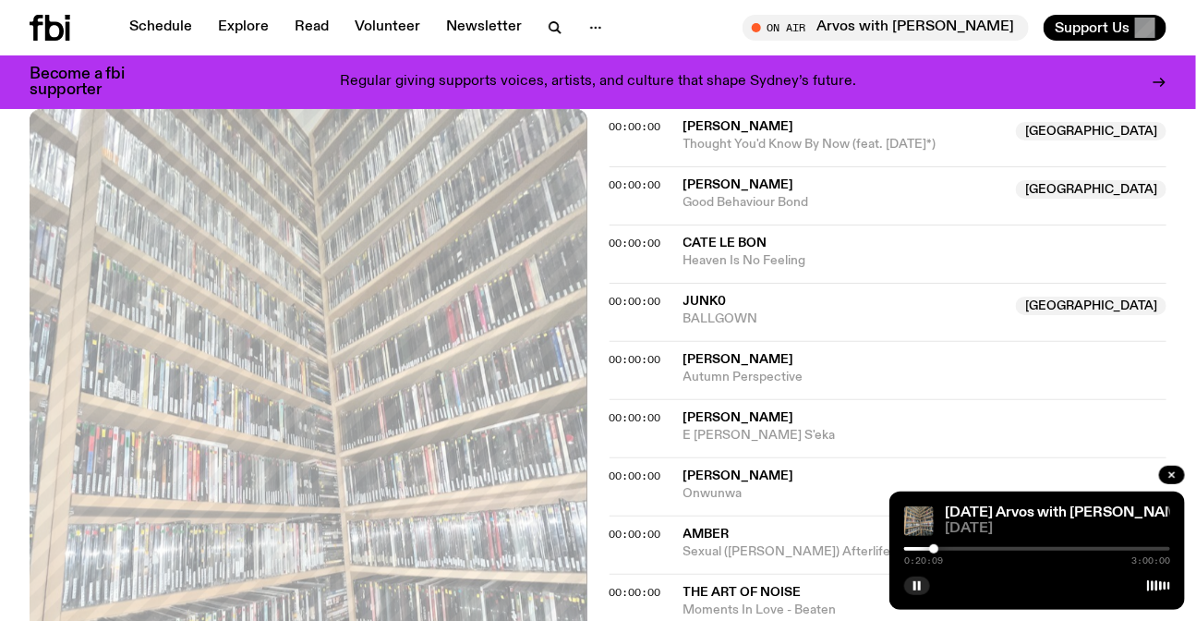
click at [939, 547] on div at bounding box center [1037, 549] width 266 height 4
click at [939, 548] on div at bounding box center [938, 548] width 9 height 9
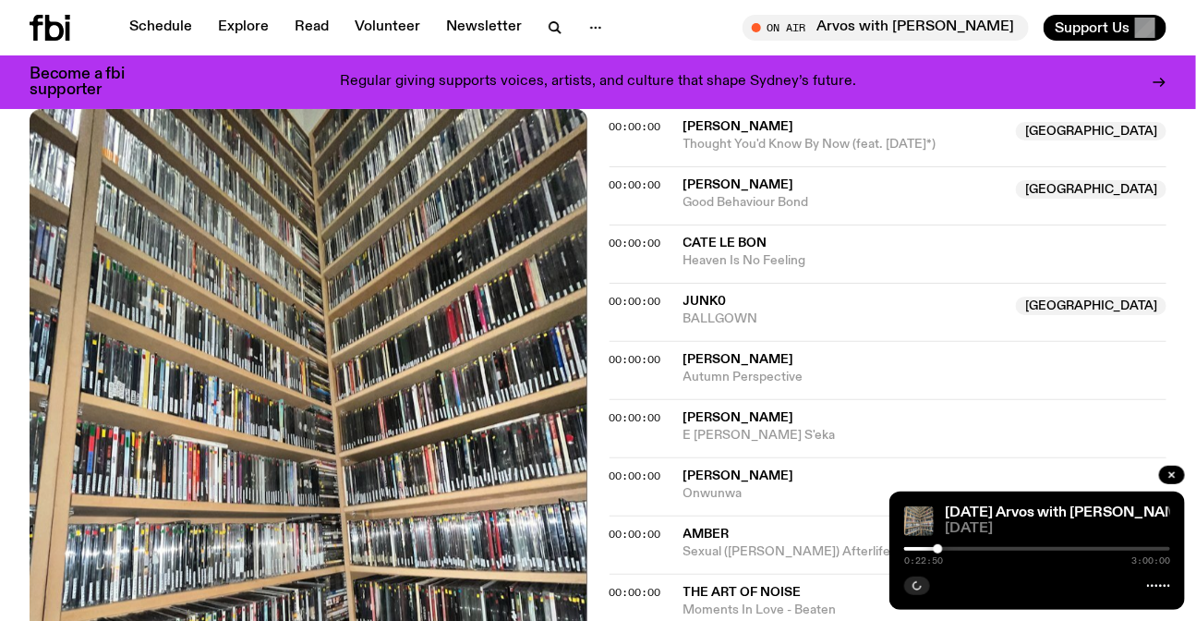
click at [941, 549] on div at bounding box center [938, 548] width 9 height 9
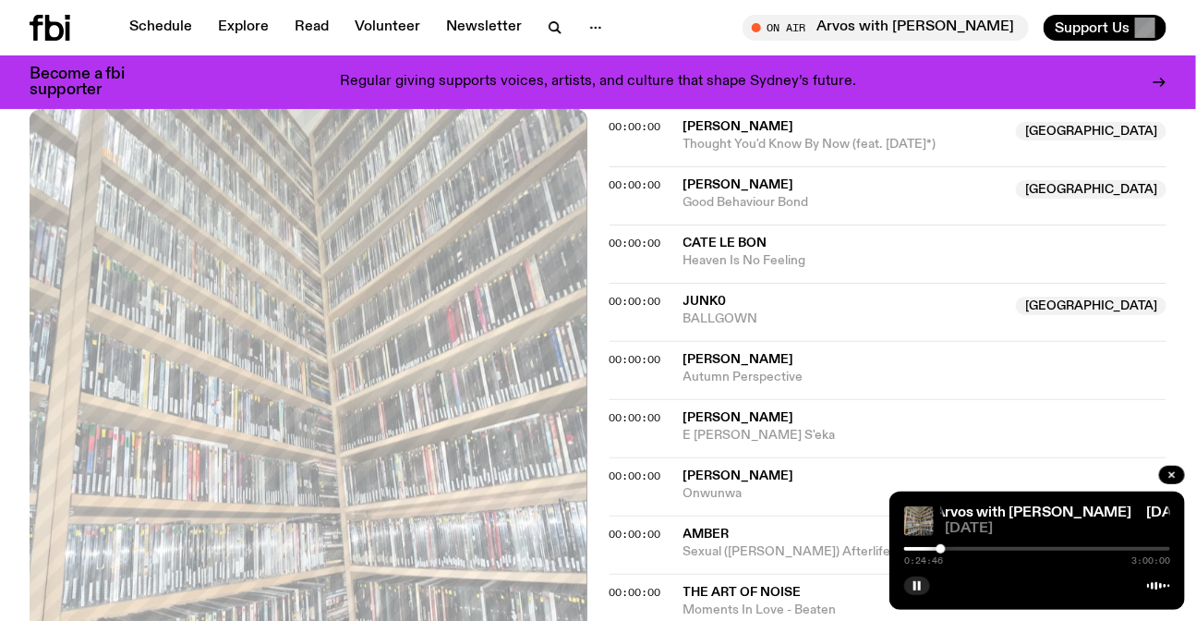
click at [946, 548] on div at bounding box center [1037, 549] width 266 height 4
click at [949, 548] on div at bounding box center [948, 548] width 9 height 9
click at [951, 548] on div at bounding box center [948, 548] width 9 height 9
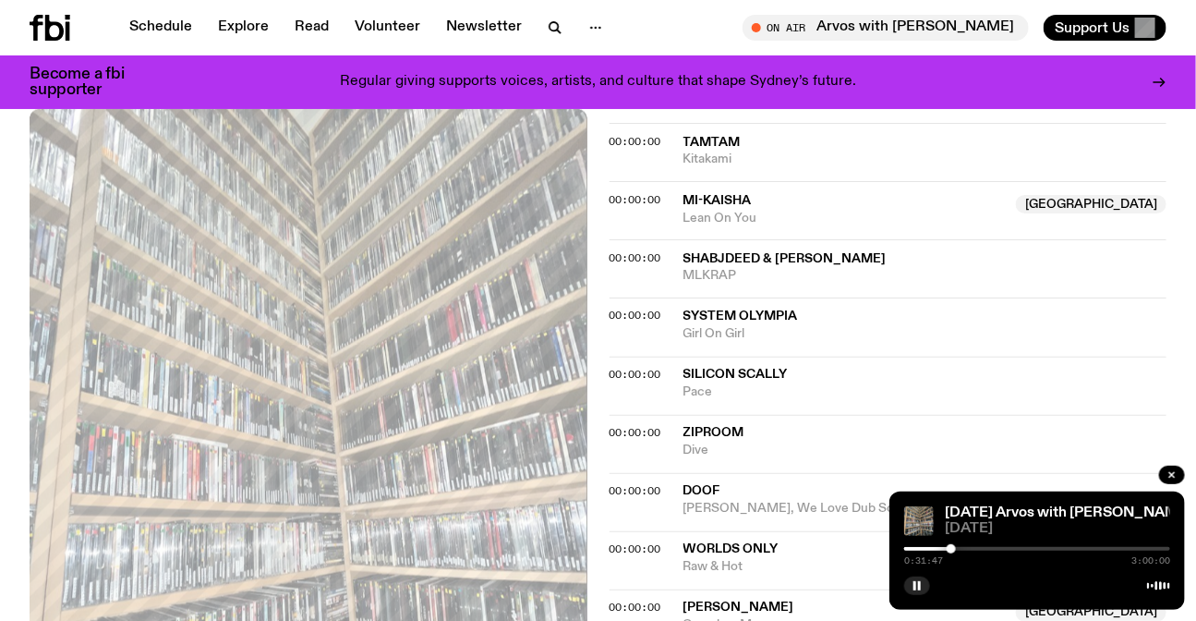
scroll to position [1007, 0]
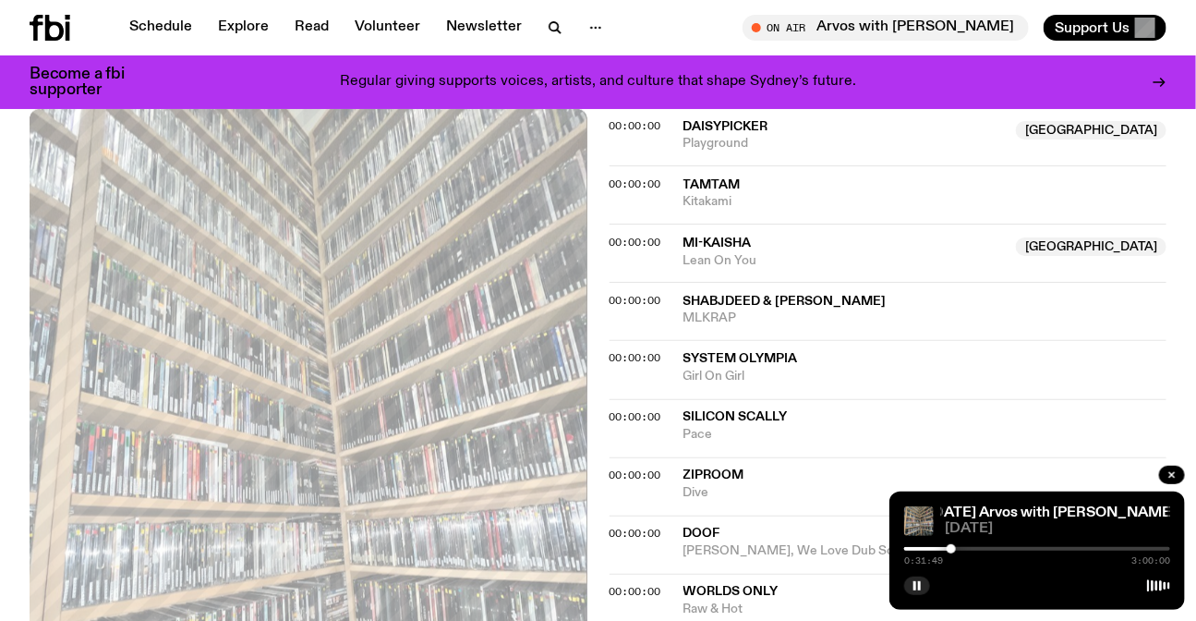
click at [951, 546] on div at bounding box center [951, 548] width 9 height 9
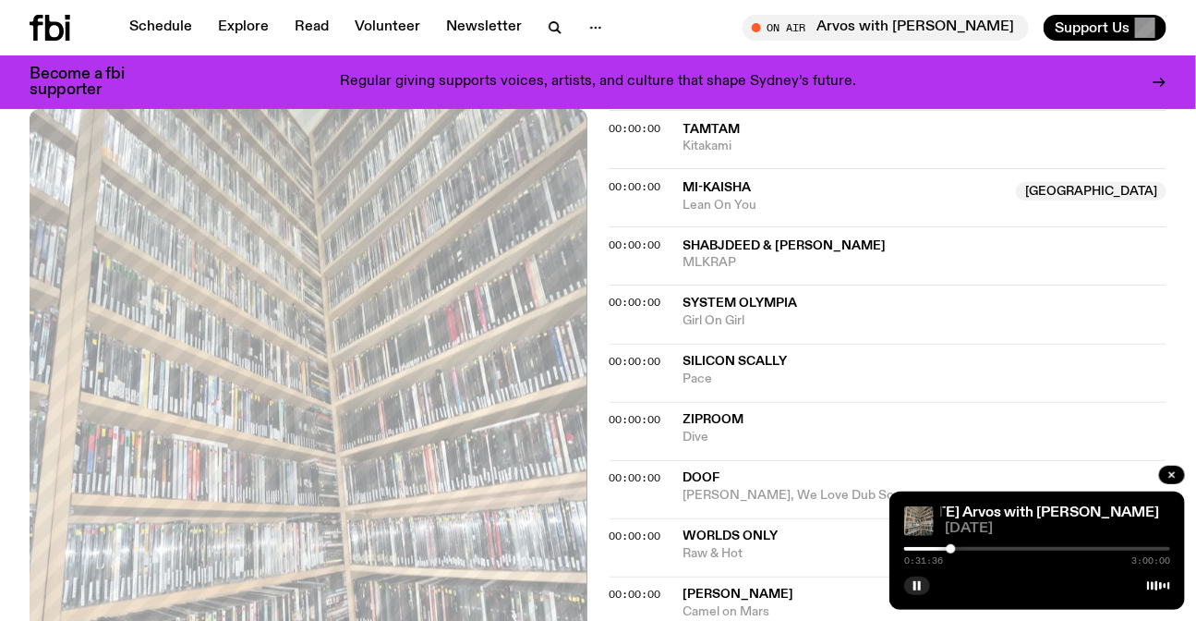
scroll to position [1091, 0]
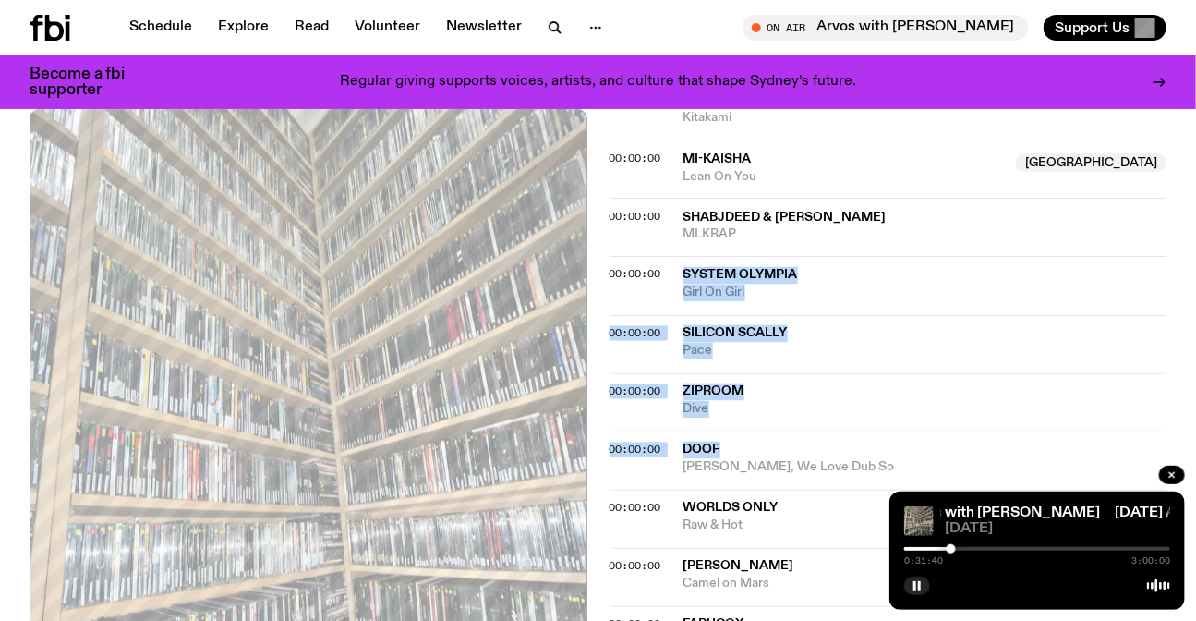
drag, startPoint x: 1193, startPoint y: 454, endPoint x: 684, endPoint y: 254, distance: 547.0
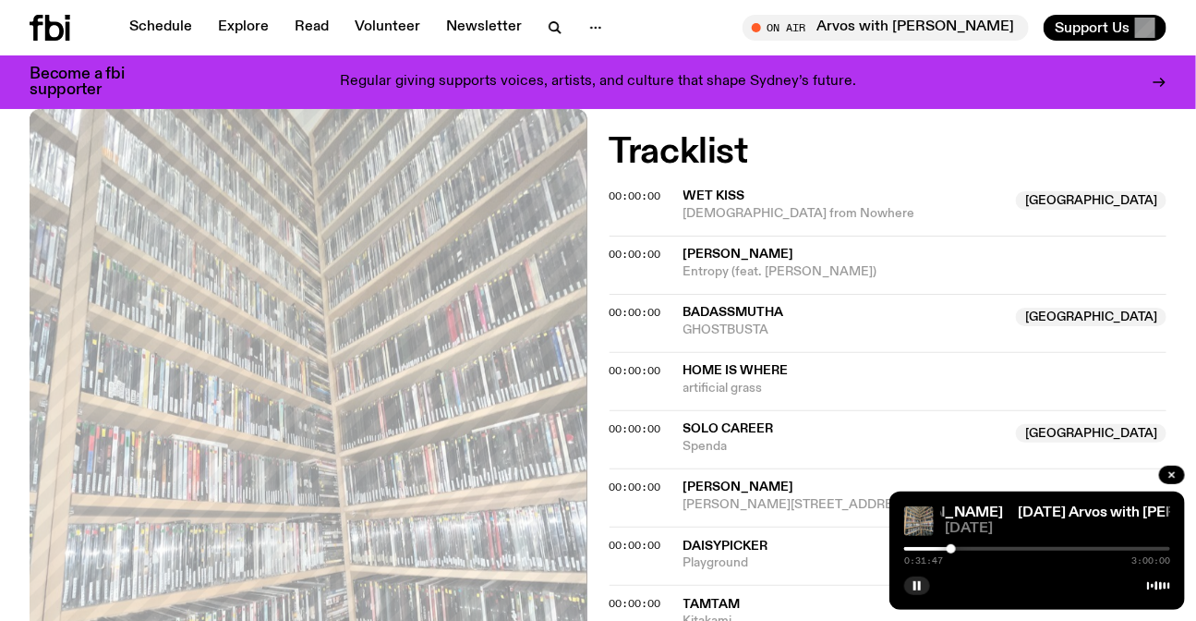
scroll to position [0, 0]
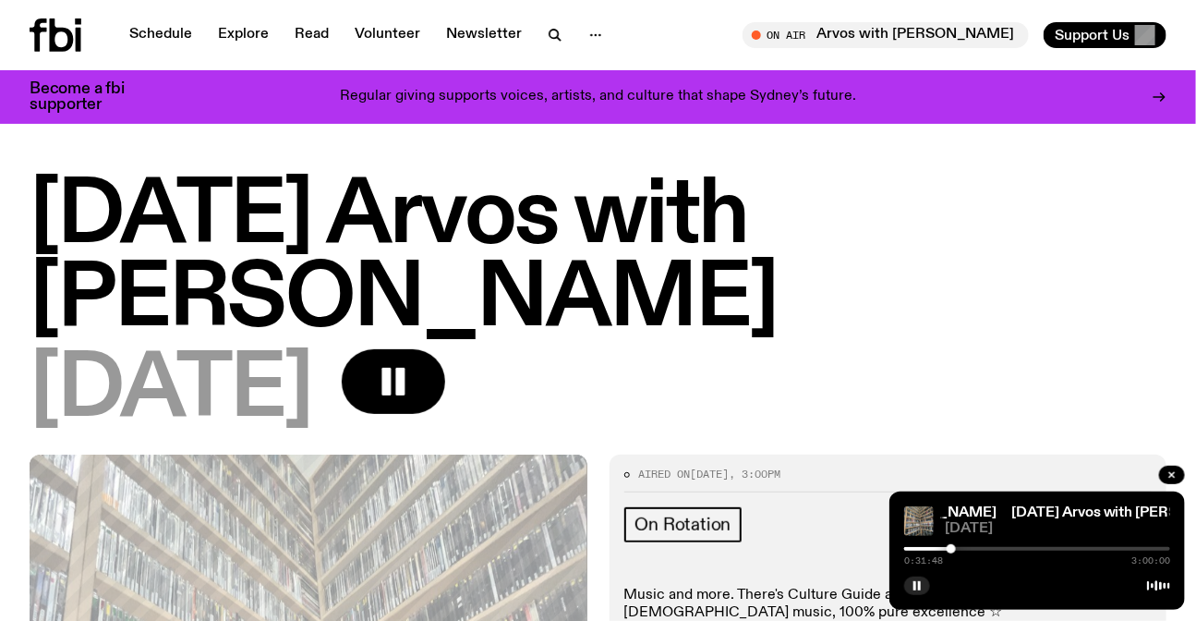
click at [676, 202] on h1 "[DATE] Arvos with [PERSON_NAME]" at bounding box center [598, 259] width 1137 height 166
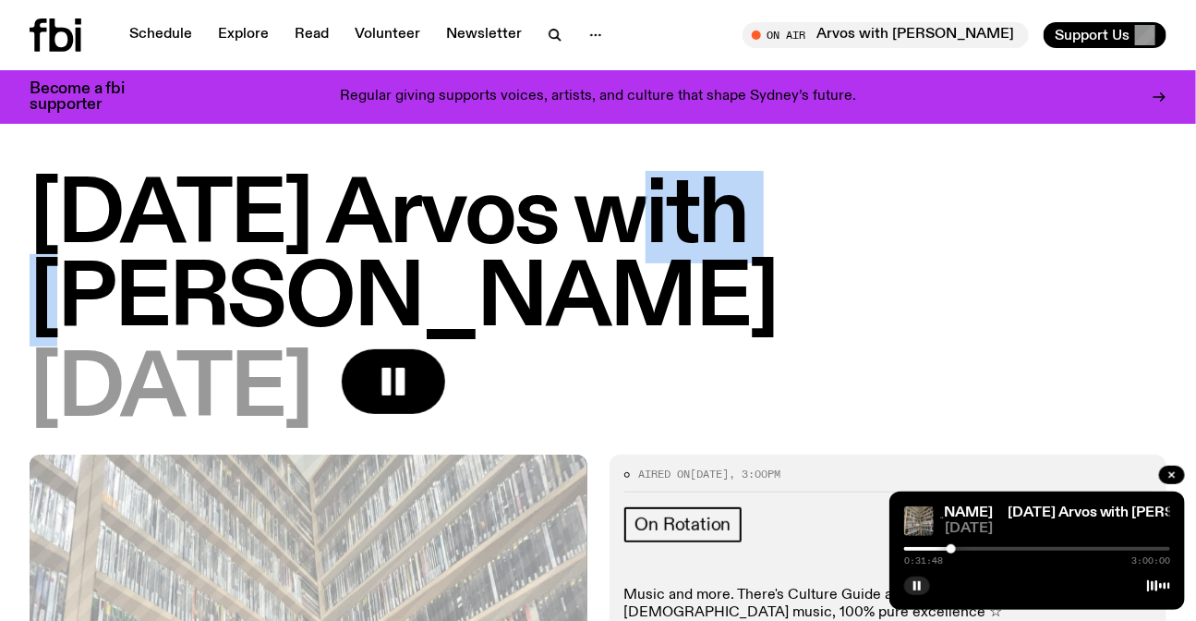
click at [676, 202] on h1 "[DATE] Arvos with [PERSON_NAME]" at bounding box center [598, 259] width 1137 height 166
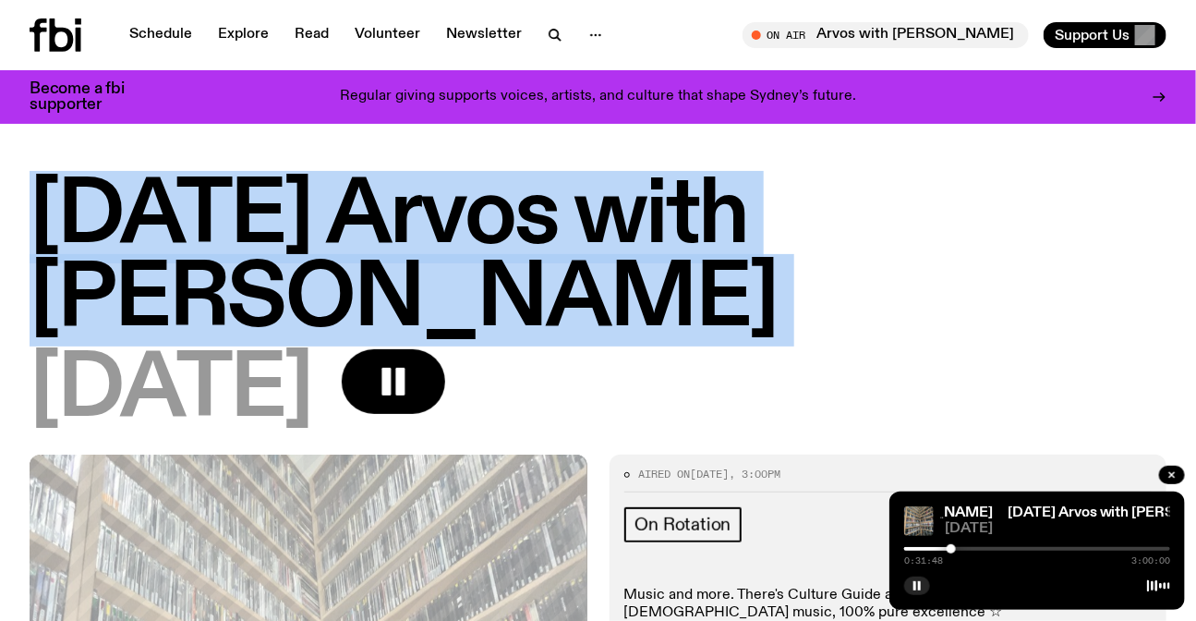
click at [676, 202] on h1 "[DATE] Arvos with [PERSON_NAME]" at bounding box center [598, 259] width 1137 height 166
click at [751, 278] on h1 "[DATE] Arvos with [PERSON_NAME]" at bounding box center [598, 259] width 1137 height 166
drag, startPoint x: 751, startPoint y: 278, endPoint x: 18, endPoint y: 148, distance: 744.0
click at [78, 191] on h1 "[DATE] Arvos with [PERSON_NAME]" at bounding box center [598, 259] width 1137 height 166
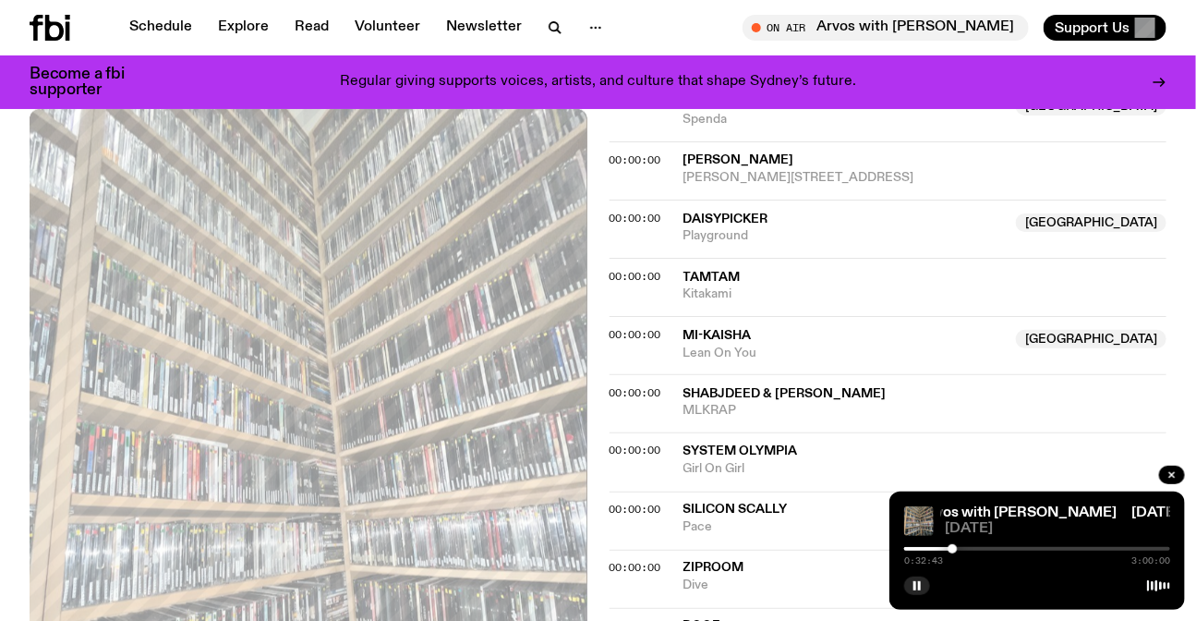
scroll to position [931, 0]
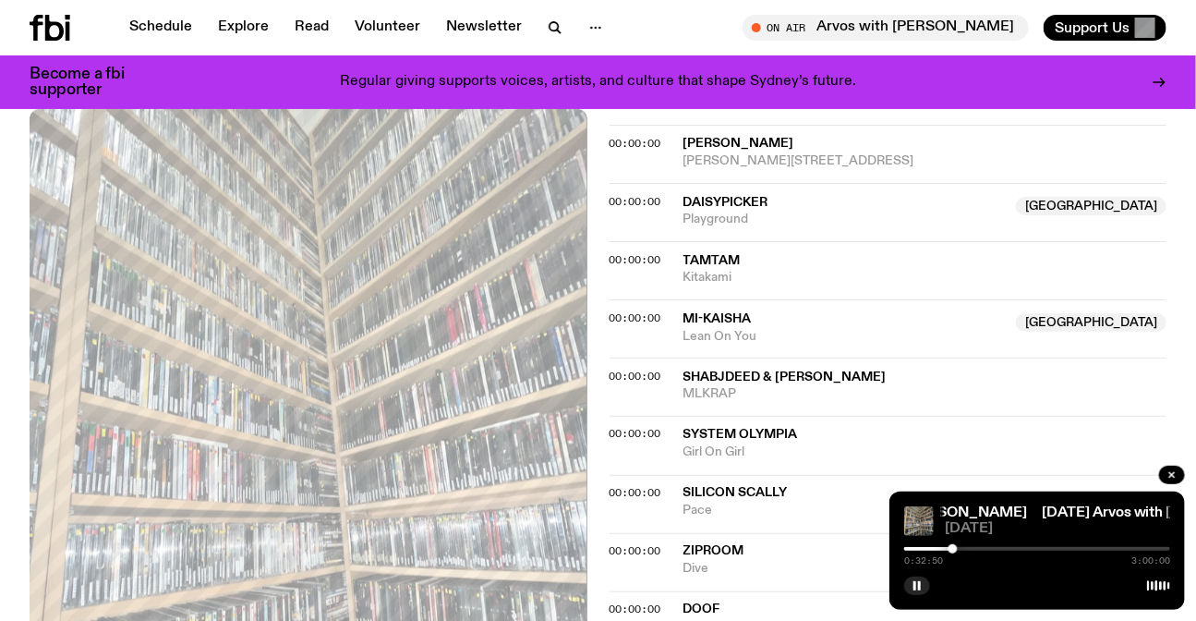
click at [953, 546] on div at bounding box center [953, 548] width 9 height 9
click at [957, 548] on div at bounding box center [953, 548] width 9 height 9
click at [959, 548] on div at bounding box center [958, 548] width 9 height 9
click at [961, 548] on div at bounding box center [960, 548] width 9 height 9
click at [963, 549] on div at bounding box center [960, 548] width 9 height 9
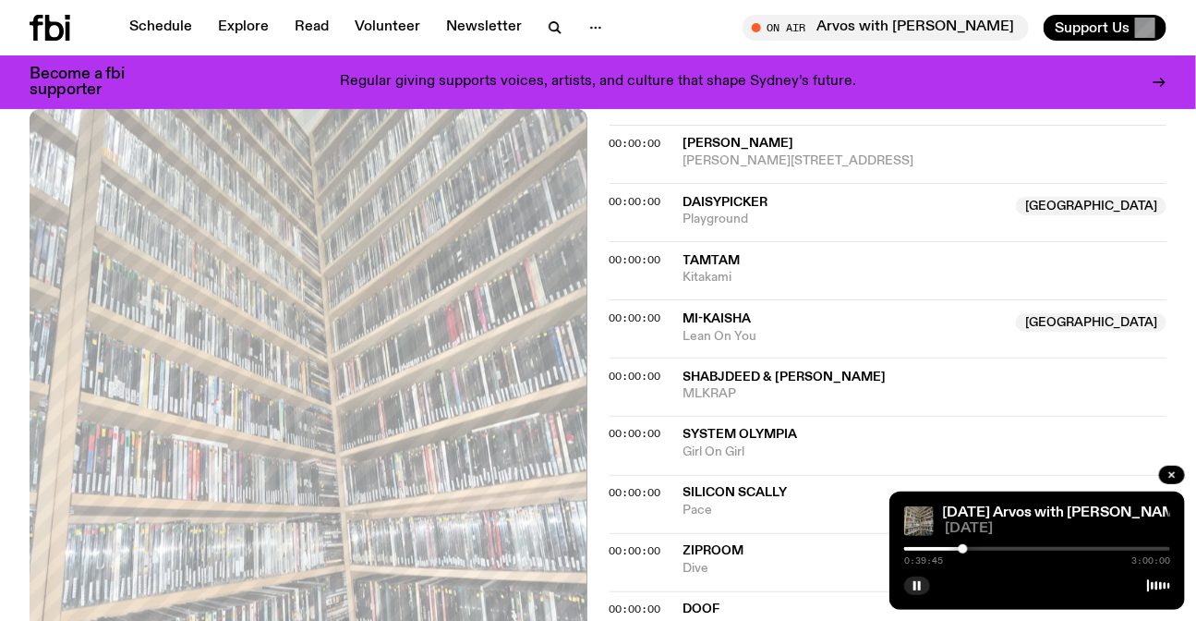
click at [965, 549] on div at bounding box center [963, 548] width 9 height 9
click at [969, 549] on div at bounding box center [968, 548] width 9 height 9
click at [967, 549] on div at bounding box center [968, 548] width 9 height 9
click at [964, 549] on div at bounding box center [967, 548] width 9 height 9
click at [964, 549] on div at bounding box center [964, 548] width 9 height 9
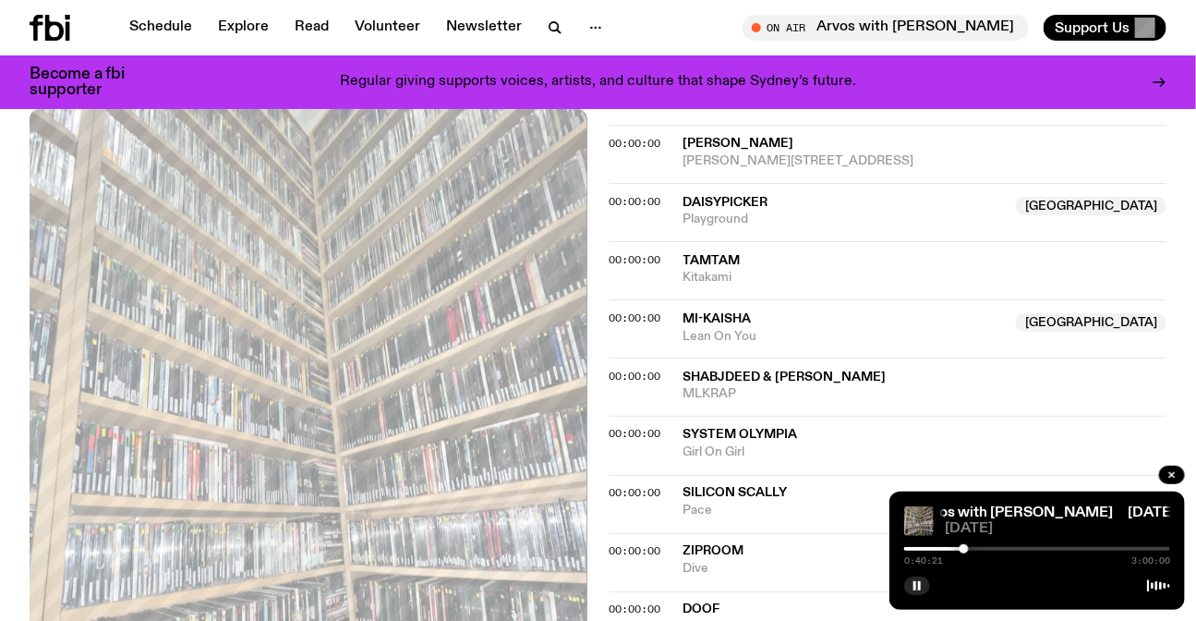
click at [965, 549] on div at bounding box center [964, 548] width 9 height 9
click at [966, 549] on div at bounding box center [966, 548] width 9 height 9
click at [969, 549] on div at bounding box center [968, 548] width 9 height 9
click at [972, 549] on div at bounding box center [971, 548] width 9 height 9
click at [975, 549] on div at bounding box center [974, 548] width 9 height 9
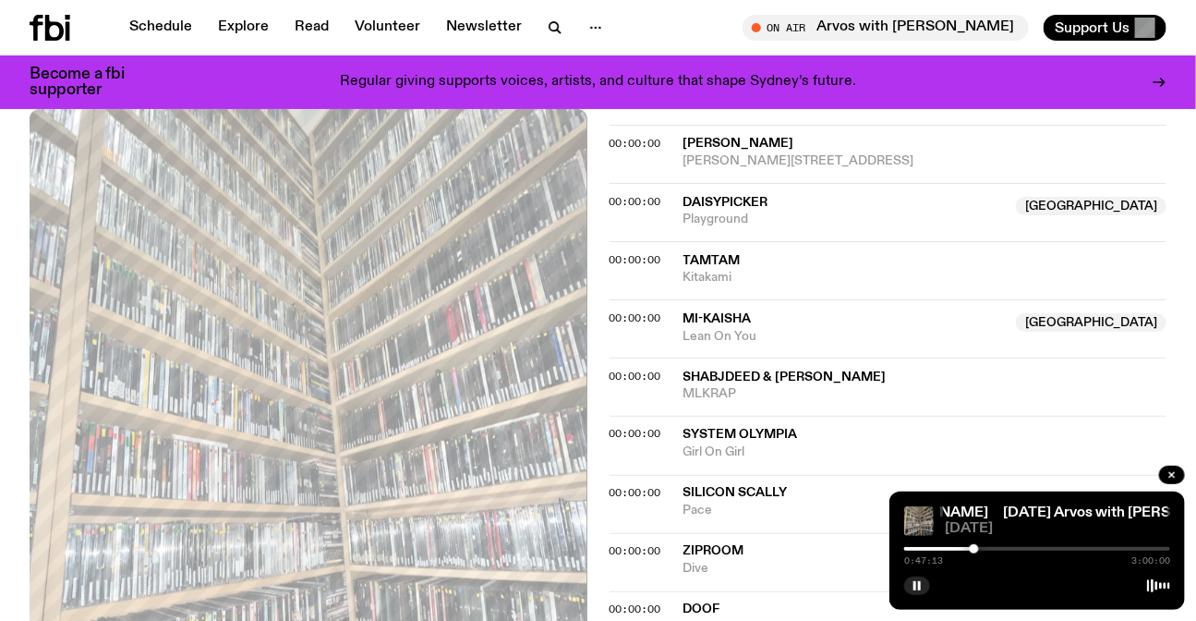
click at [976, 549] on div at bounding box center [974, 548] width 9 height 9
click at [977, 551] on div at bounding box center [977, 548] width 9 height 9
click at [982, 547] on div at bounding box center [1037, 549] width 266 height 4
click at [980, 546] on div at bounding box center [979, 548] width 9 height 9
click at [979, 546] on div at bounding box center [979, 548] width 9 height 9
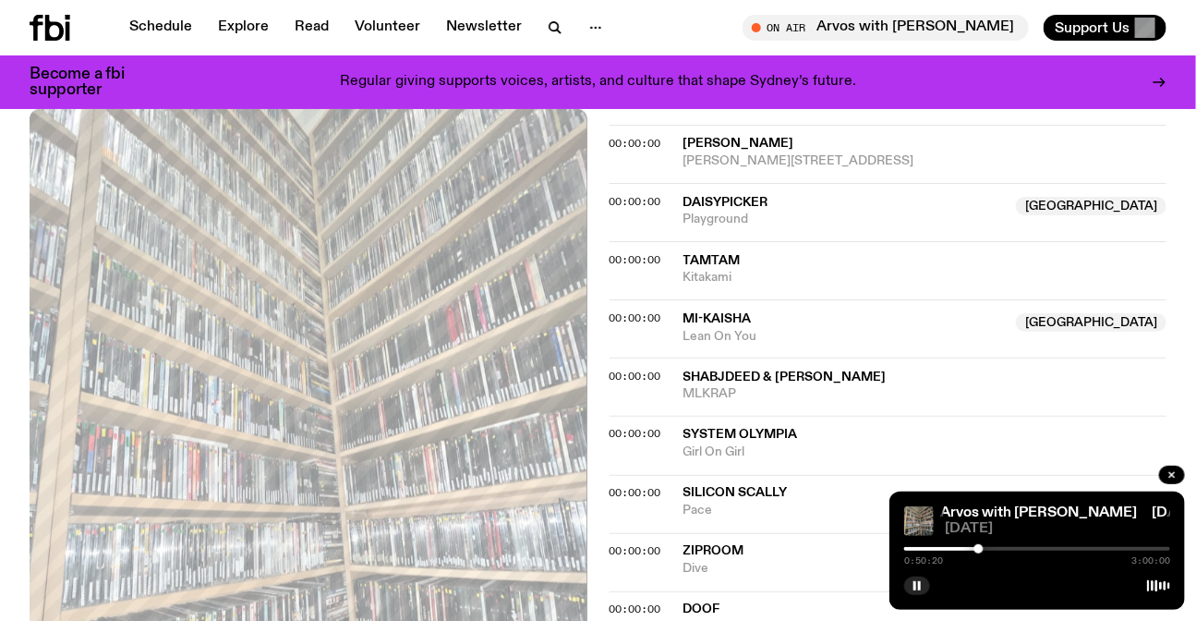
click at [981, 547] on div at bounding box center [979, 548] width 9 height 9
click at [982, 547] on div at bounding box center [981, 548] width 9 height 9
click at [981, 547] on div at bounding box center [981, 548] width 9 height 9
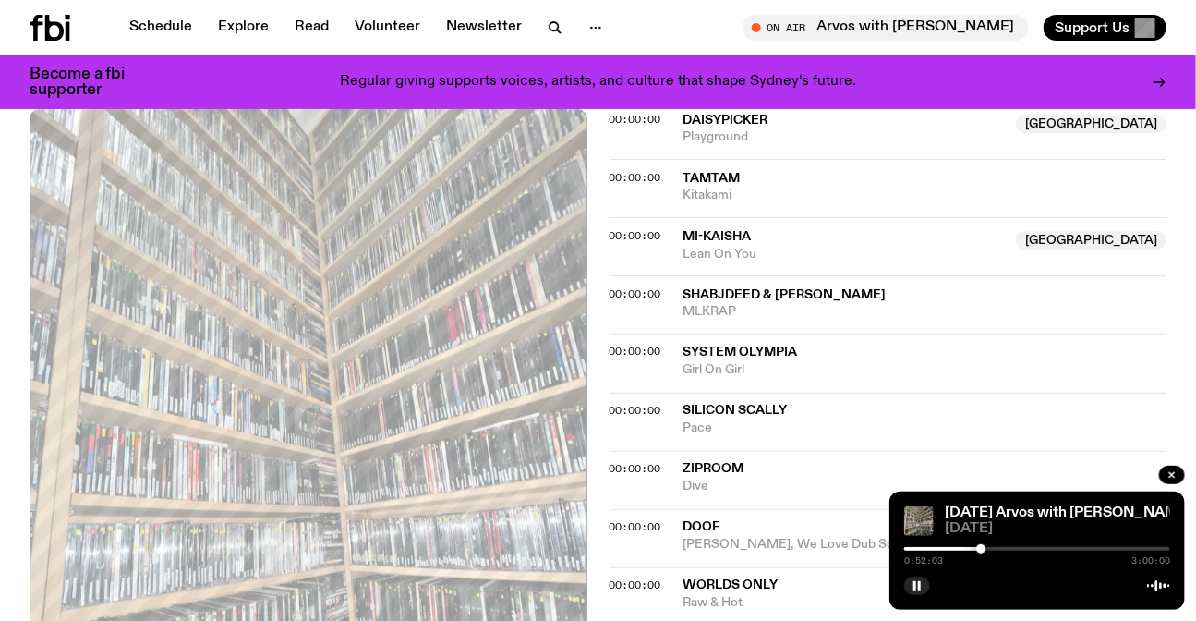
scroll to position [1015, 0]
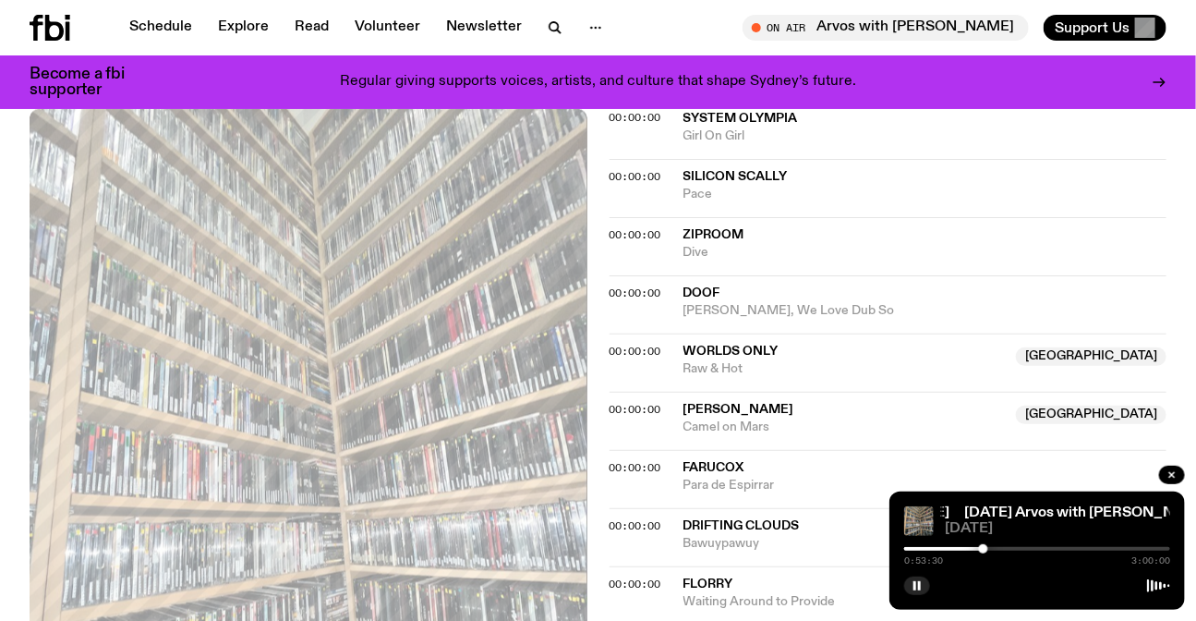
scroll to position [1182, 0]
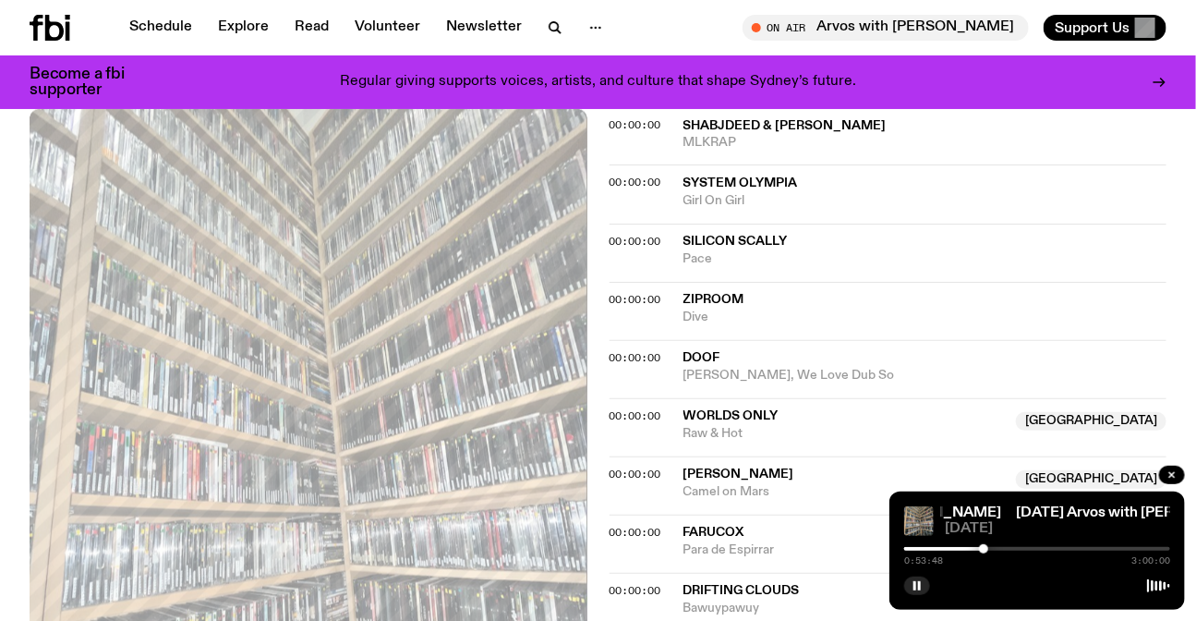
click at [1144, 413] on span "[GEOGRAPHIC_DATA]" at bounding box center [1091, 421] width 151 height 18
click at [1122, 414] on span "[GEOGRAPHIC_DATA]" at bounding box center [1091, 421] width 151 height 18
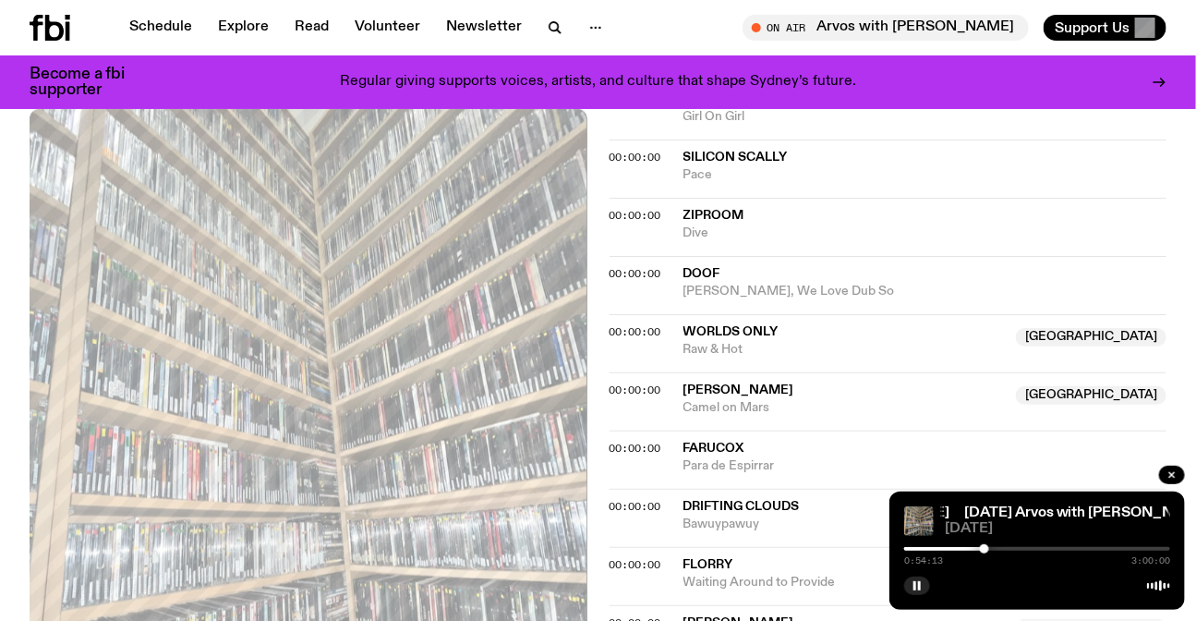
scroll to position [1358, 0]
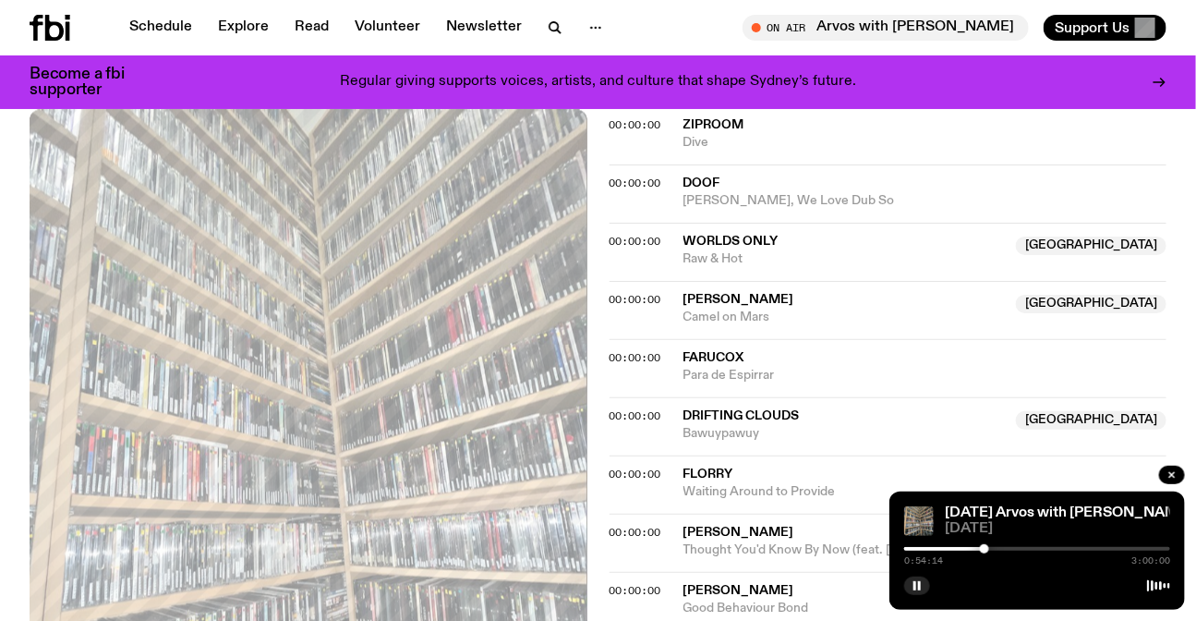
click at [1139, 237] on span "[GEOGRAPHIC_DATA]" at bounding box center [1091, 245] width 151 height 18
click at [1168, 236] on div "Aired on [DATE] 3:00pm On Rotation Music and more. There's Culture Guide at 4:3…" at bounding box center [598, 447] width 1196 height 2731
drag, startPoint x: 1166, startPoint y: 236, endPoint x: 1113, endPoint y: 246, distance: 53.5
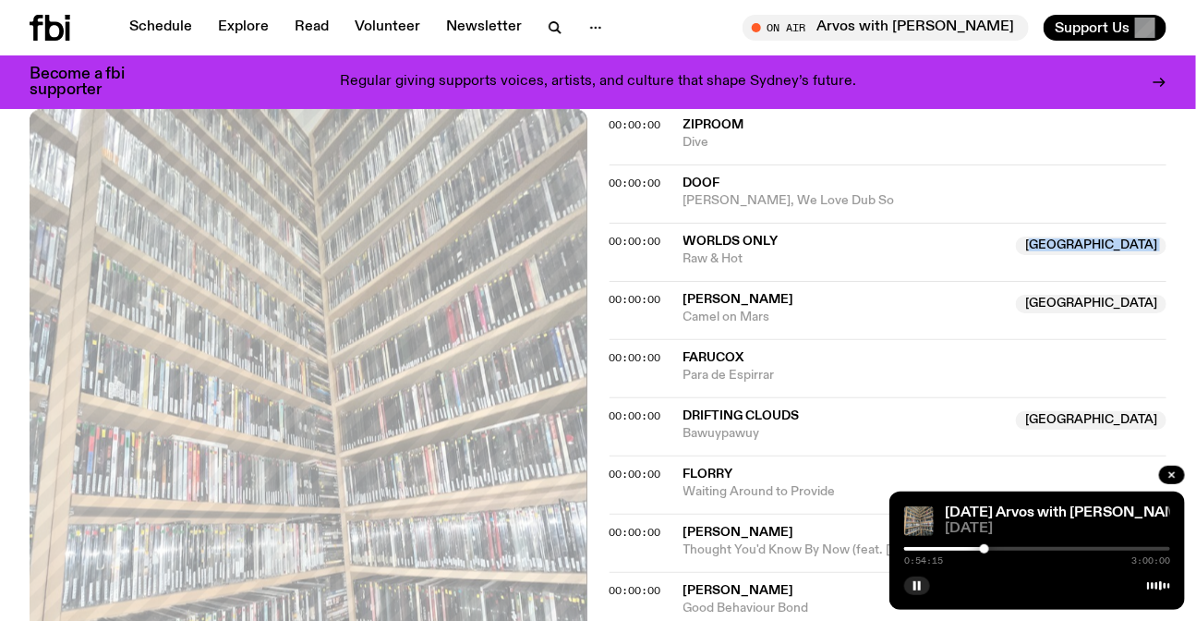
click at [1113, 246] on div "Worlds Only [GEOGRAPHIC_DATA] Raw & Hot [GEOGRAPHIC_DATA]" at bounding box center [926, 251] width 484 height 31
click at [1127, 246] on span "[GEOGRAPHIC_DATA]" at bounding box center [1091, 245] width 151 height 18
click at [1146, 241] on span "[GEOGRAPHIC_DATA]" at bounding box center [1091, 245] width 151 height 18
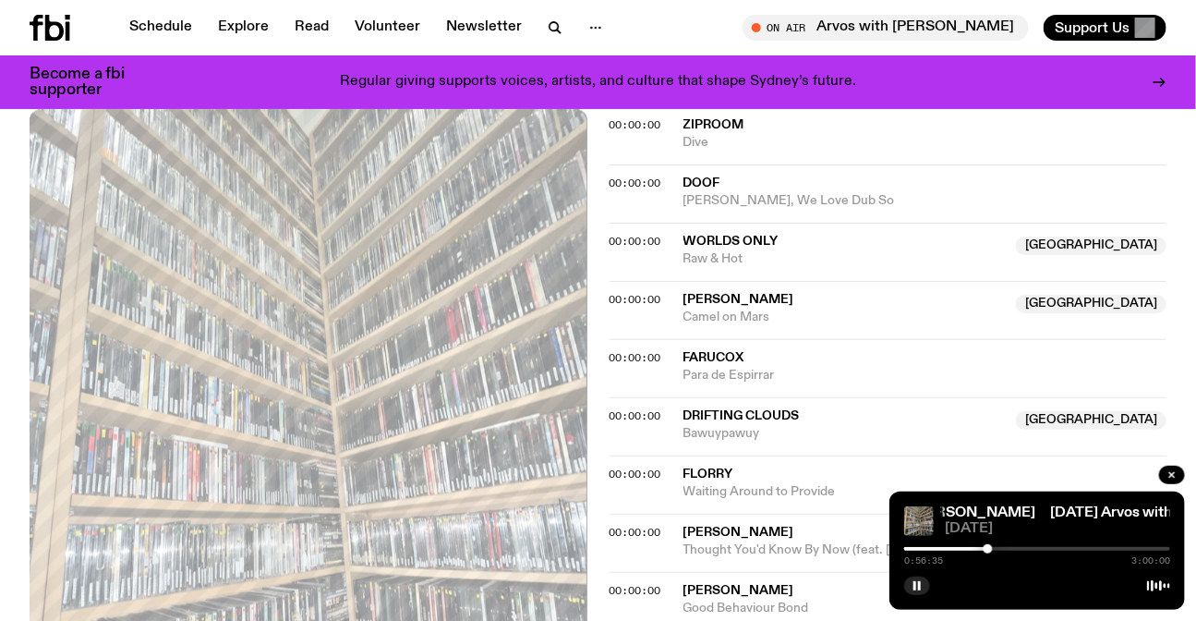
click at [988, 546] on div at bounding box center [988, 548] width 9 height 9
click at [992, 547] on div at bounding box center [988, 548] width 9 height 9
click at [991, 547] on div at bounding box center [991, 548] width 9 height 9
click at [993, 547] on div at bounding box center [991, 548] width 9 height 9
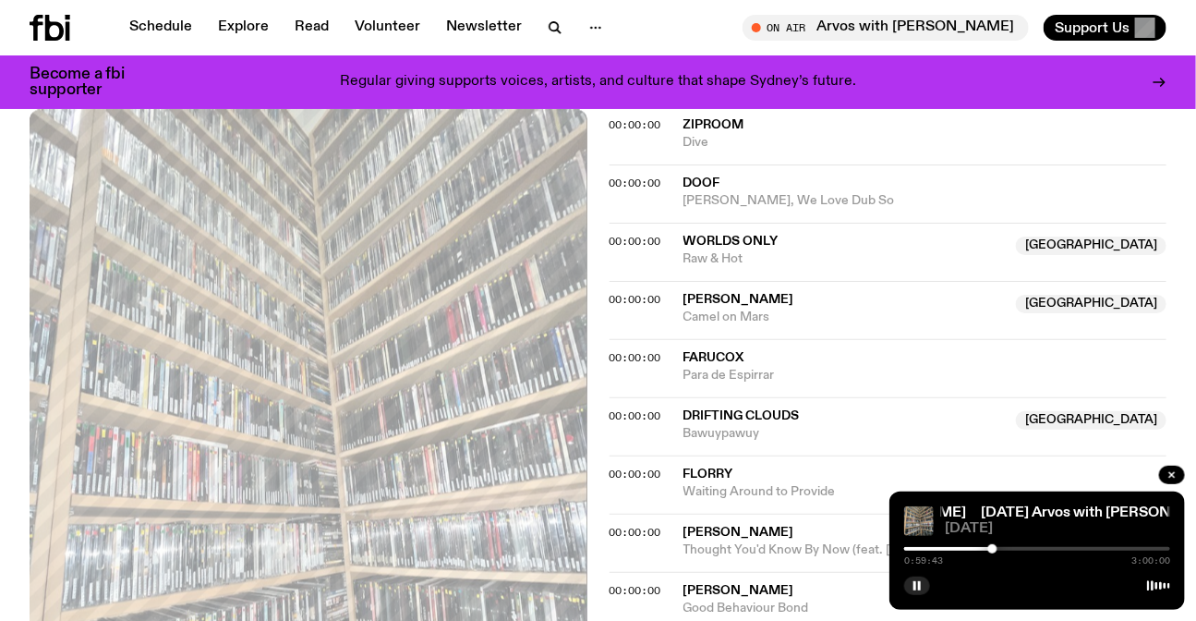
click at [995, 547] on div at bounding box center [992, 548] width 9 height 9
click at [996, 548] on div at bounding box center [995, 548] width 9 height 9
click at [998, 548] on div at bounding box center [995, 548] width 9 height 9
click at [914, 587] on icon "button" at bounding box center [917, 585] width 11 height 11
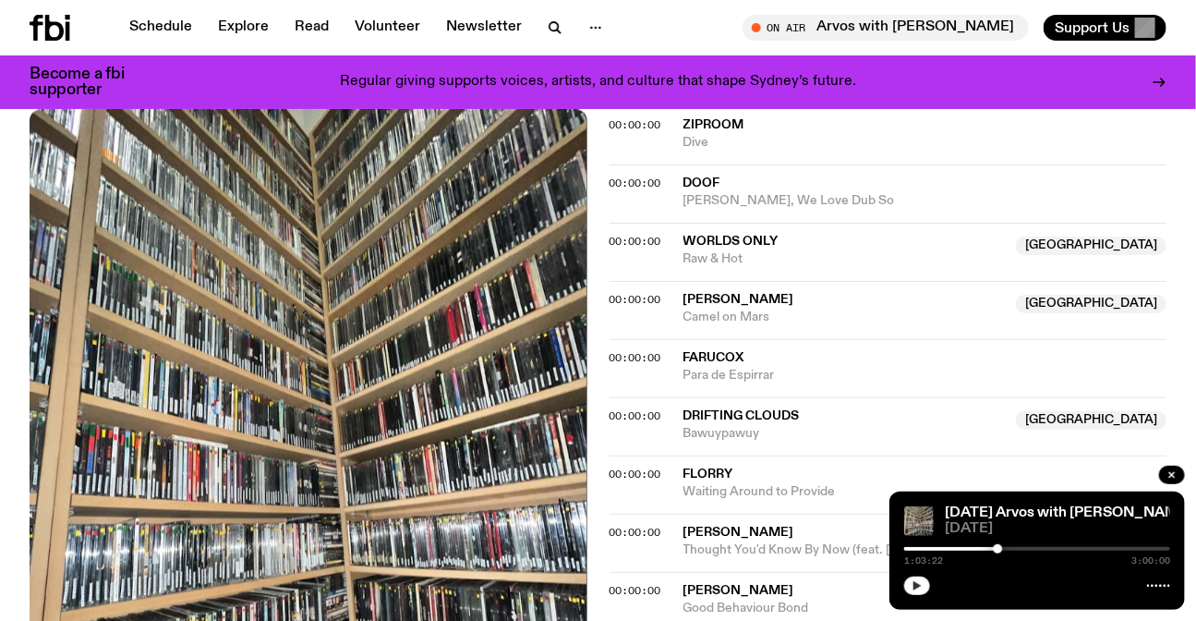
click at [925, 582] on button "button" at bounding box center [917, 585] width 26 height 18
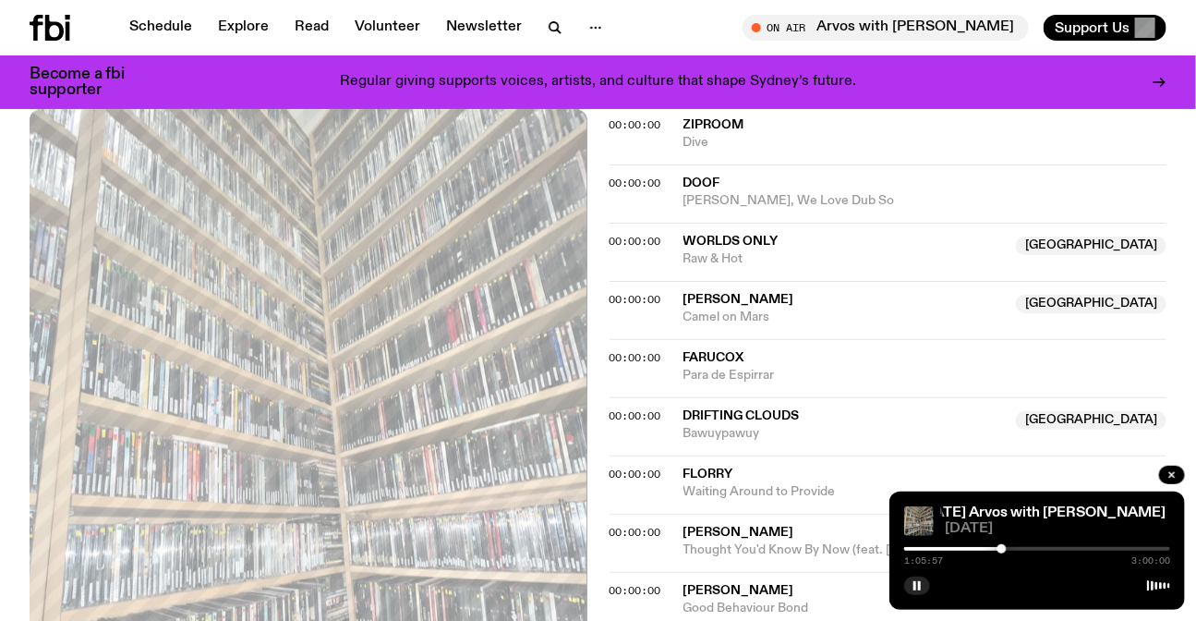
click at [1002, 549] on div at bounding box center [1002, 548] width 9 height 9
click at [1001, 549] on div at bounding box center [1002, 548] width 9 height 9
click at [999, 549] on div at bounding box center [1001, 548] width 9 height 9
click at [1002, 549] on div at bounding box center [998, 548] width 9 height 9
click at [1003, 549] on div at bounding box center [1002, 548] width 9 height 9
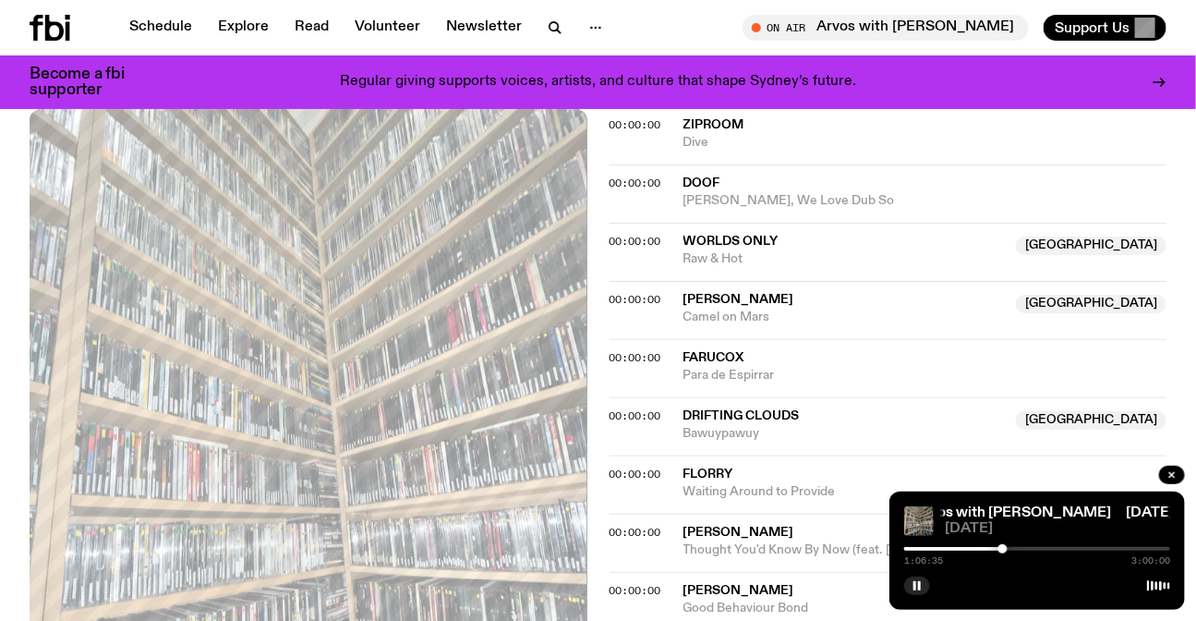
click at [1005, 549] on div at bounding box center [1003, 548] width 9 height 9
click at [1006, 549] on div at bounding box center [1004, 548] width 9 height 9
click at [1008, 549] on div at bounding box center [1005, 548] width 9 height 9
click at [1007, 549] on div at bounding box center [1007, 548] width 9 height 9
click at [1007, 549] on div at bounding box center [1006, 548] width 9 height 9
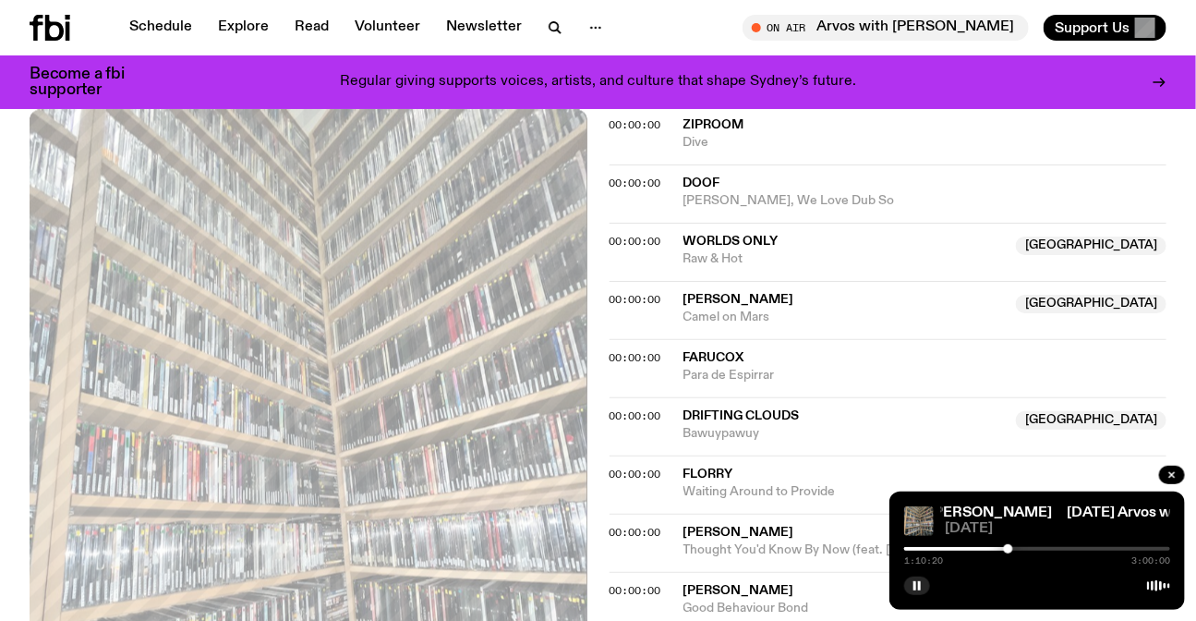
click at [1009, 549] on div at bounding box center [1008, 548] width 9 height 9
click at [1011, 549] on div at bounding box center [1008, 548] width 9 height 9
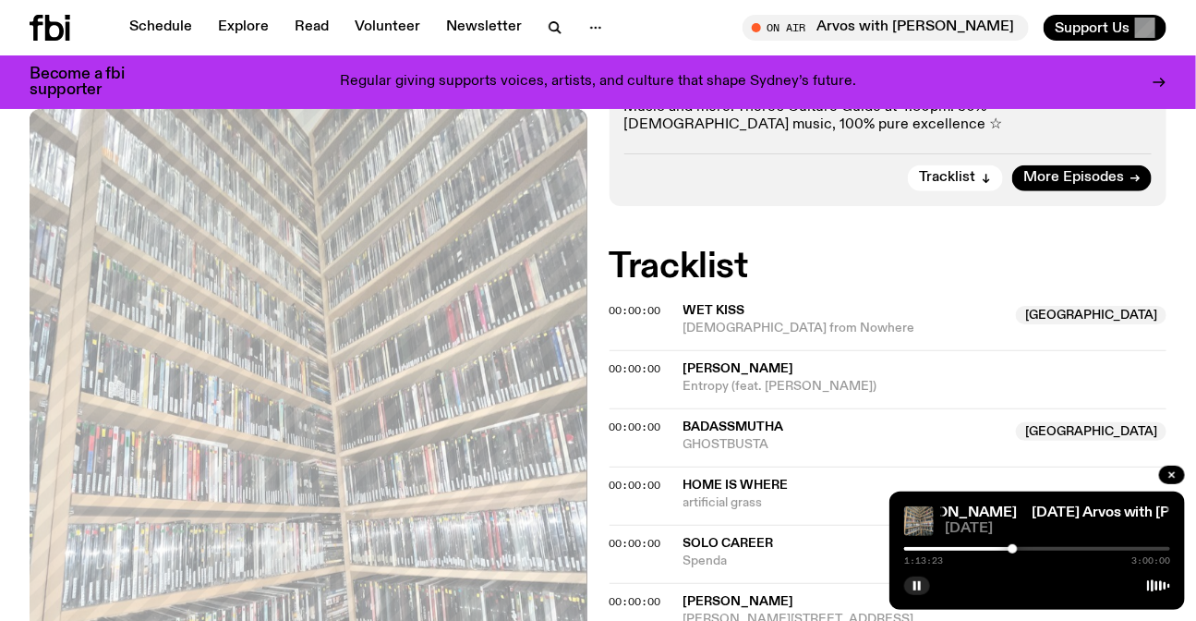
scroll to position [368, 0]
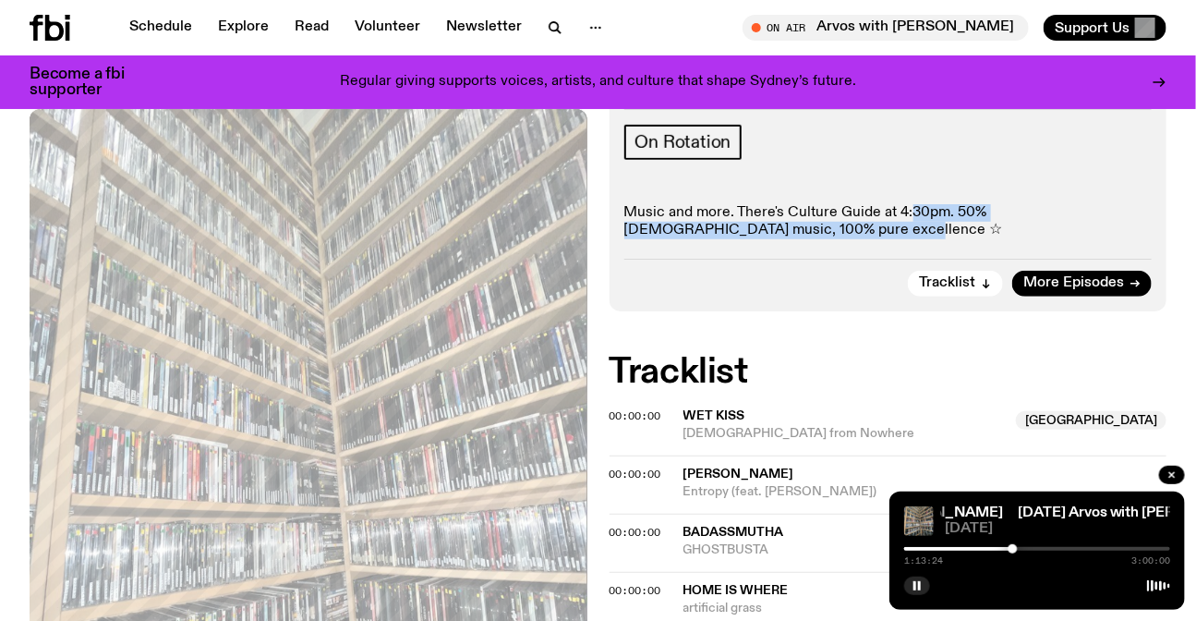
drag, startPoint x: 910, startPoint y: 169, endPoint x: 892, endPoint y: 230, distance: 63.4
click at [892, 230] on div "On Rotation Music and more. There's Culture Guide at 4:30pm. 50% [DEMOGRAPHIC_D…" at bounding box center [888, 182] width 528 height 115
click at [892, 230] on p "Music and more. There's Culture Guide at 4:30pm. 50% [DEMOGRAPHIC_DATA] music, …" at bounding box center [888, 221] width 528 height 35
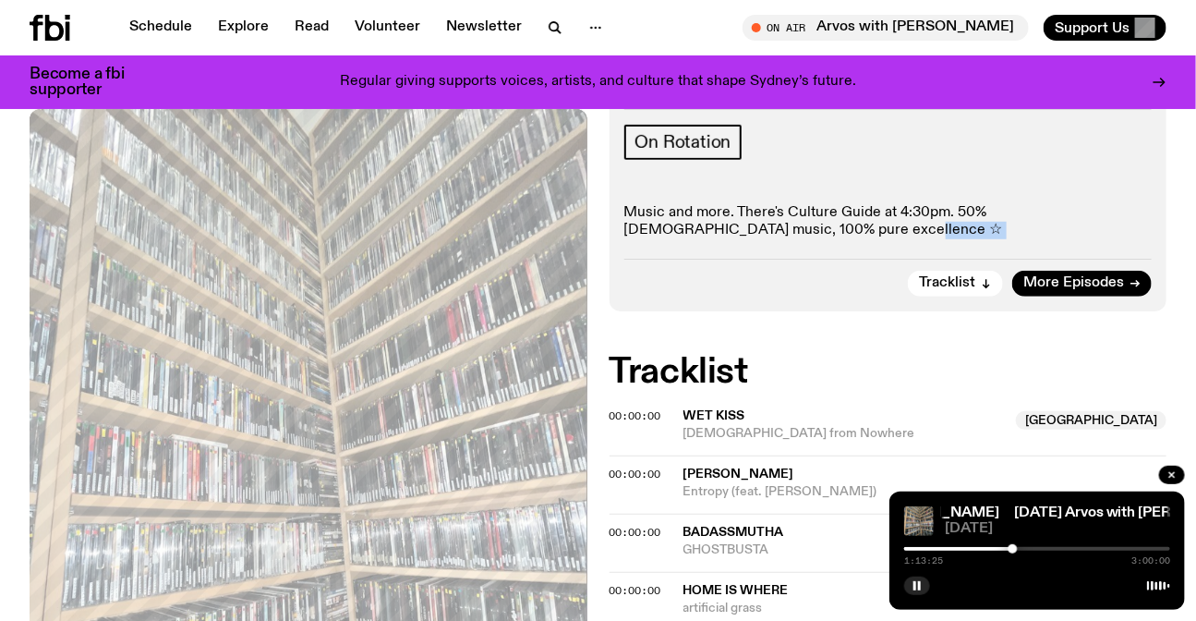
click at [892, 230] on p "Music and more. There's Culture Guide at 4:30pm. 50% [DEMOGRAPHIC_DATA] music, …" at bounding box center [888, 221] width 528 height 35
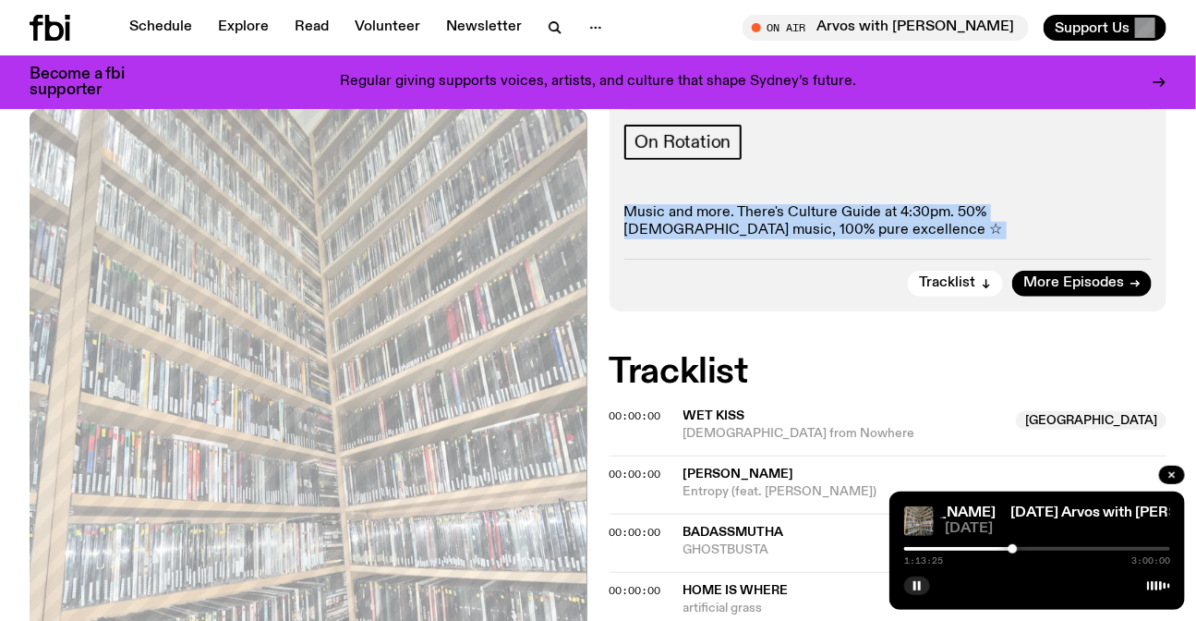
click at [892, 230] on p "Music and more. There's Culture Guide at 4:30pm. 50% [DEMOGRAPHIC_DATA] music, …" at bounding box center [888, 221] width 528 height 35
click at [926, 241] on div "Aired on [DATE] 3:00pm On Rotation Music and more. There's Culture Guide at 4:3…" at bounding box center [889, 191] width 558 height 239
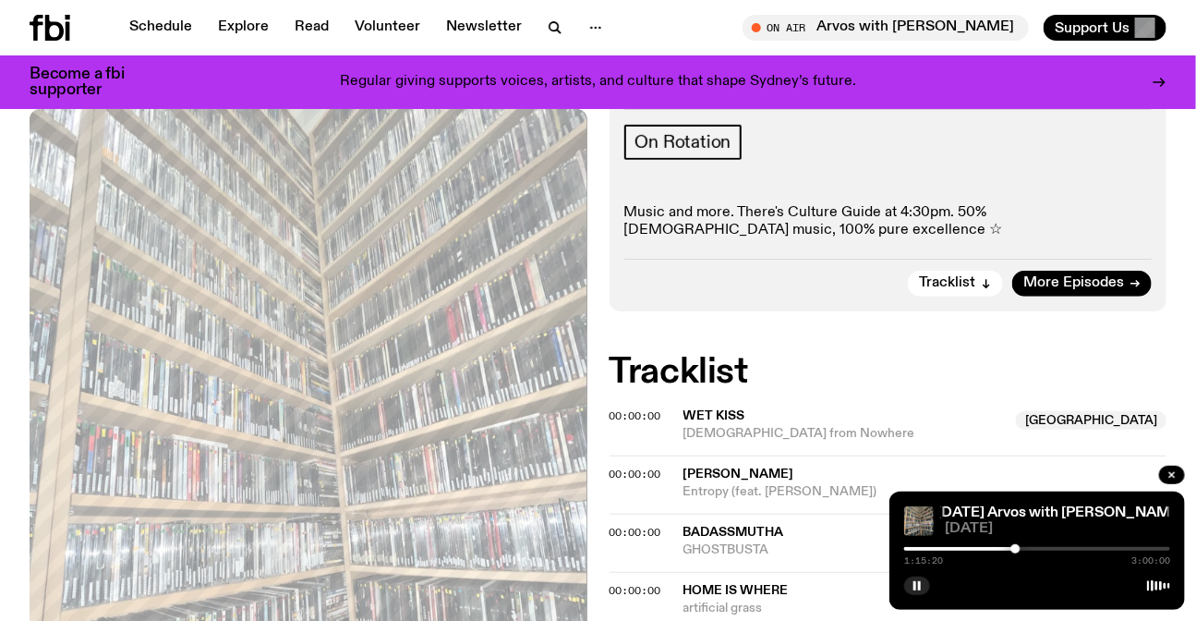
click at [1016, 548] on div at bounding box center [1015, 548] width 9 height 9
click at [1015, 547] on div at bounding box center [1015, 548] width 9 height 9
click at [1018, 547] on div at bounding box center [1017, 548] width 9 height 9
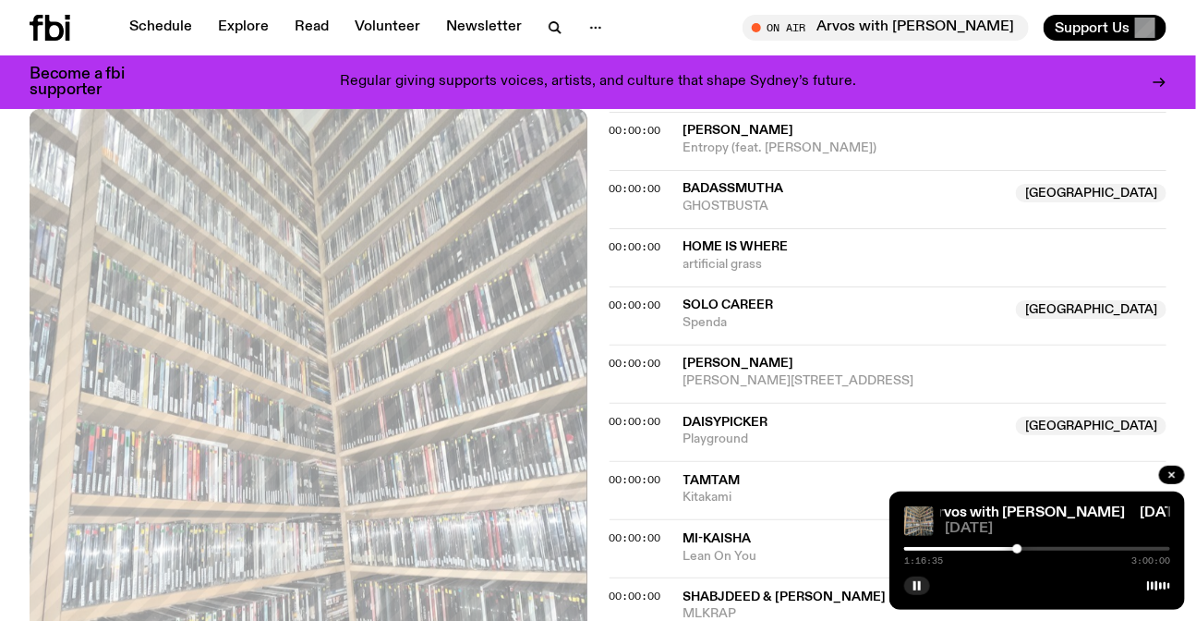
scroll to position [871, 0]
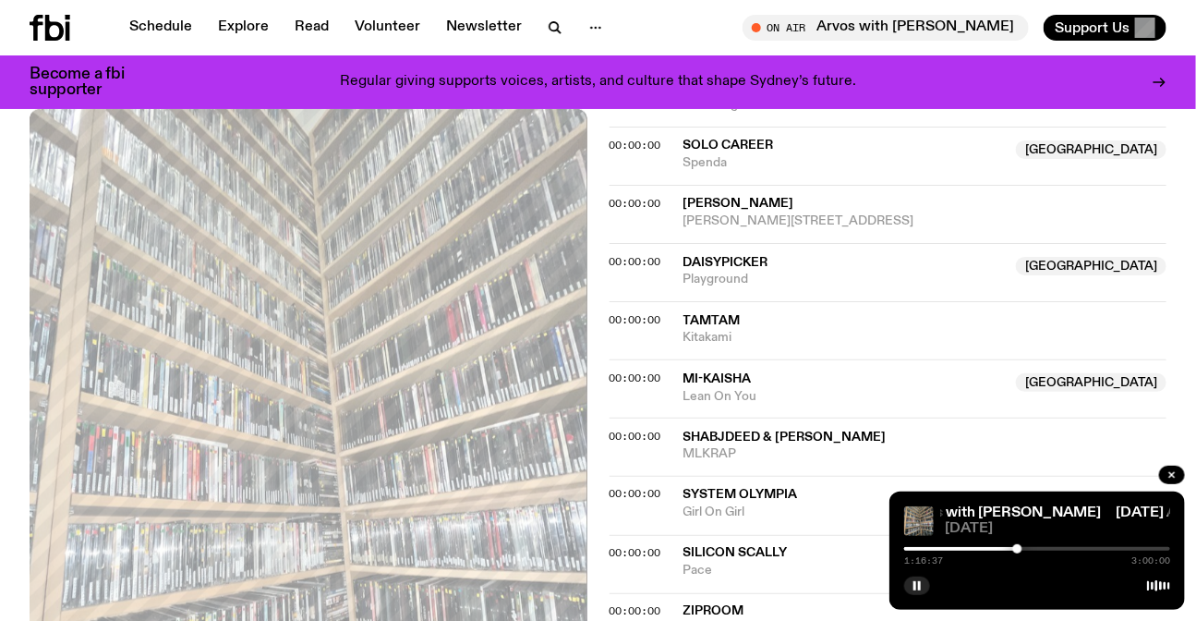
click at [1018, 546] on div at bounding box center [1017, 548] width 9 height 9
click at [1021, 546] on div at bounding box center [1017, 548] width 9 height 9
click at [1020, 549] on div at bounding box center [1020, 548] width 9 height 9
click at [1020, 549] on div at bounding box center [1019, 548] width 9 height 9
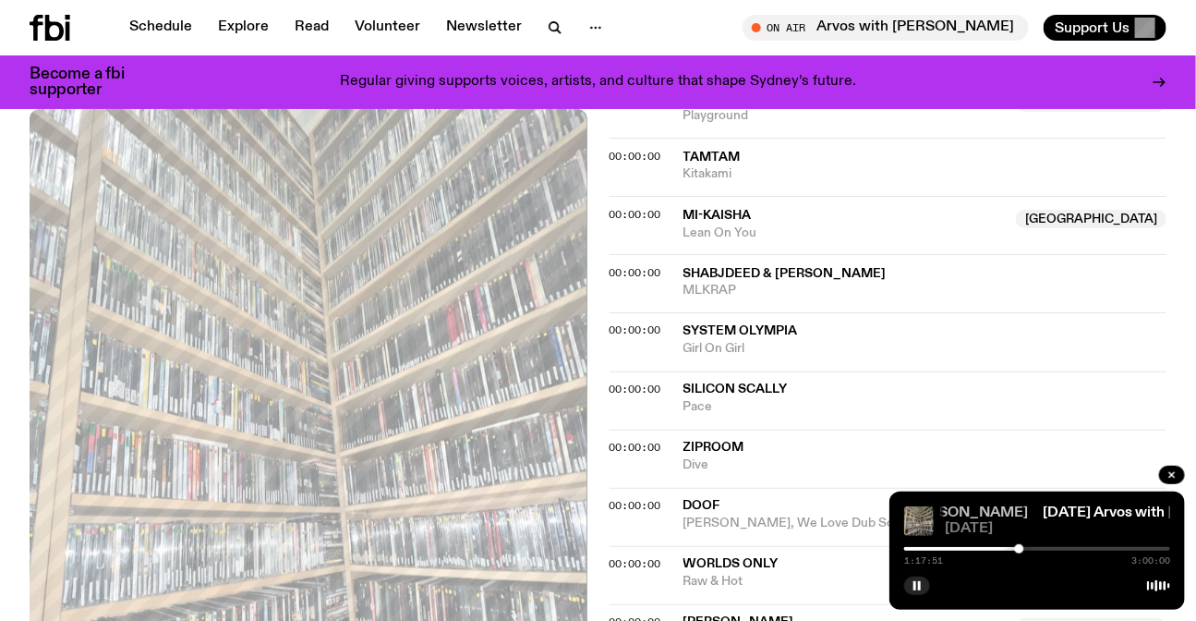
scroll to position [1039, 0]
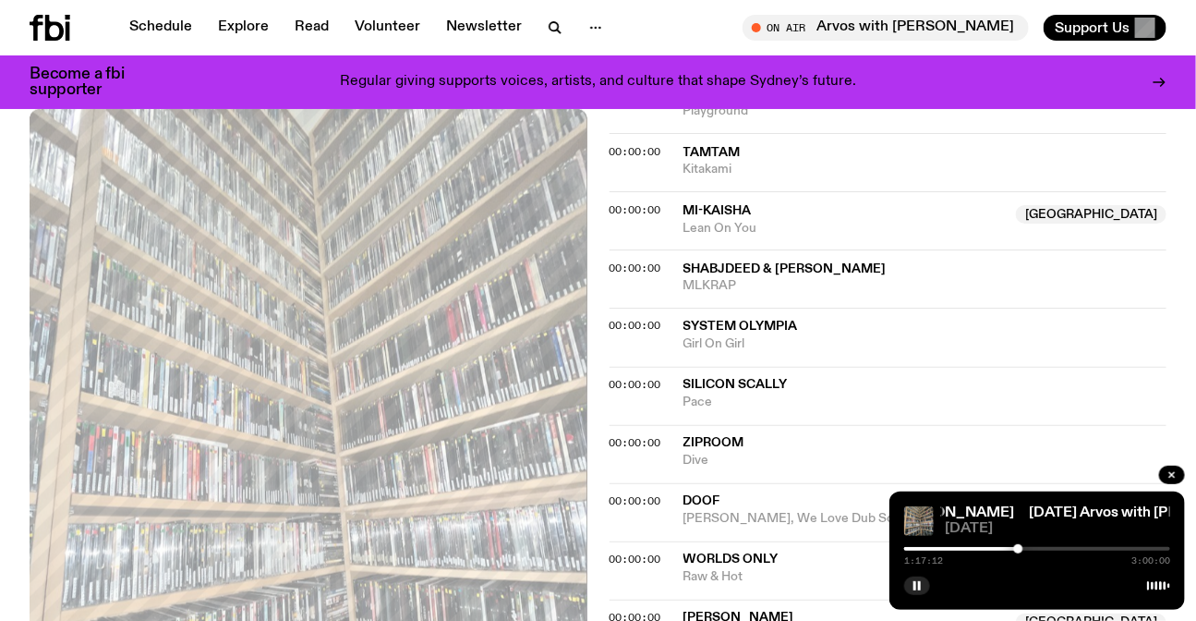
click at [1019, 546] on div at bounding box center [1018, 548] width 9 height 9
click at [1016, 548] on div at bounding box center [1018, 548] width 9 height 9
click at [1017, 548] on div at bounding box center [1016, 548] width 9 height 9
click at [1018, 548] on div at bounding box center [1017, 548] width 9 height 9
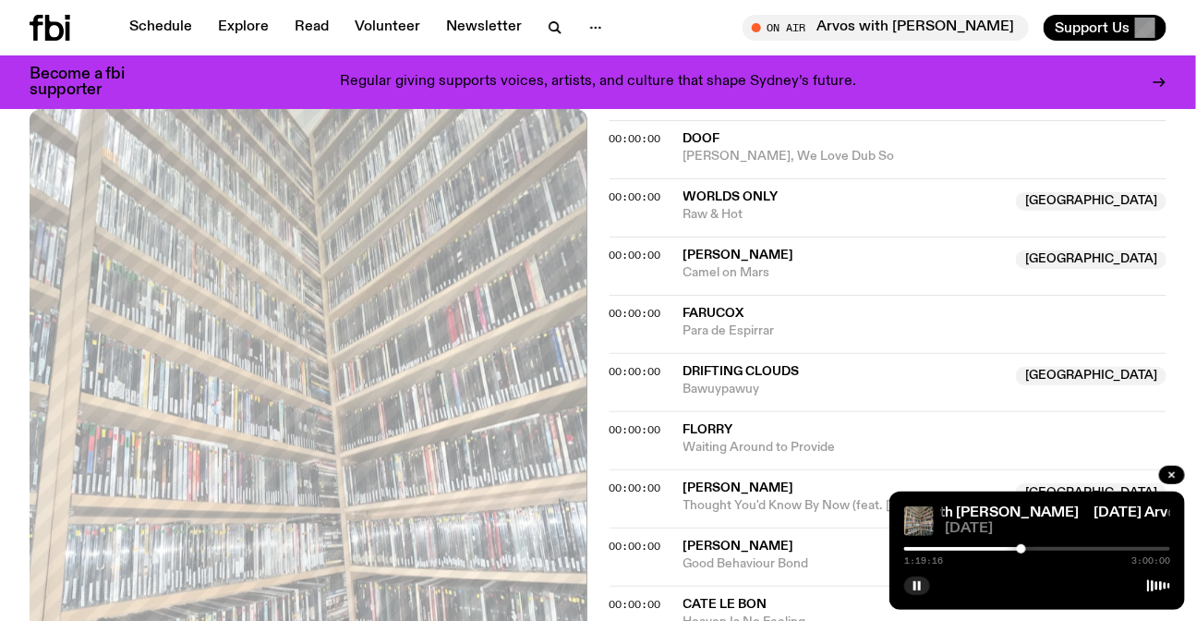
scroll to position [1460, 0]
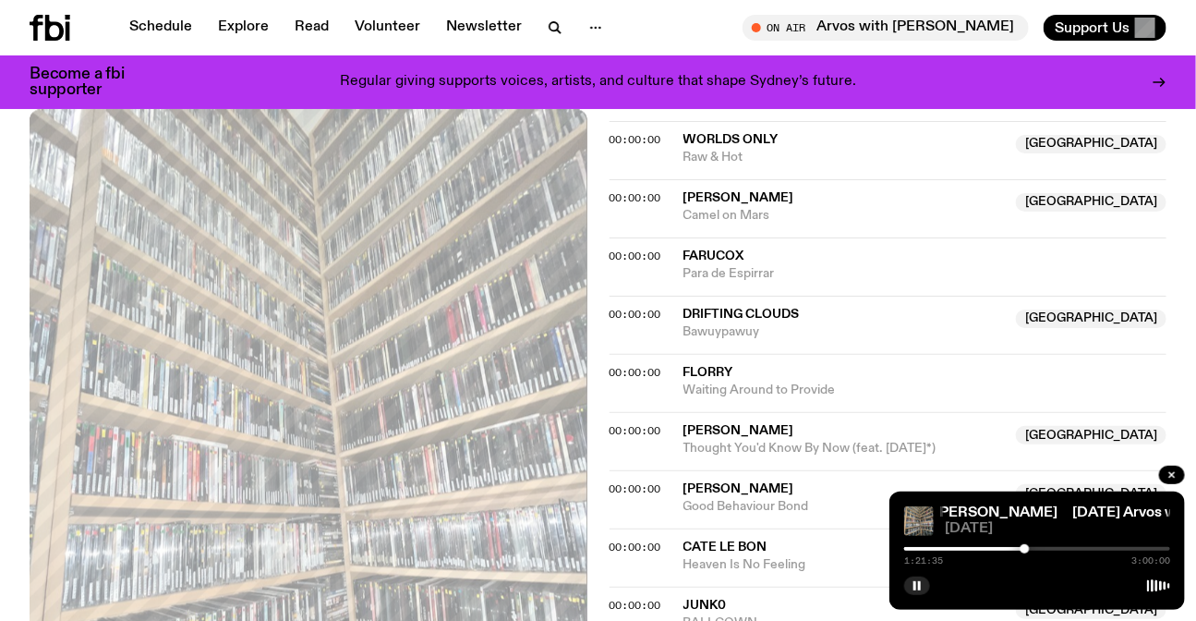
click at [1025, 549] on div at bounding box center [1025, 548] width 9 height 9
click at [1026, 549] on div at bounding box center [1025, 548] width 9 height 9
click at [1026, 549] on div at bounding box center [1026, 548] width 9 height 9
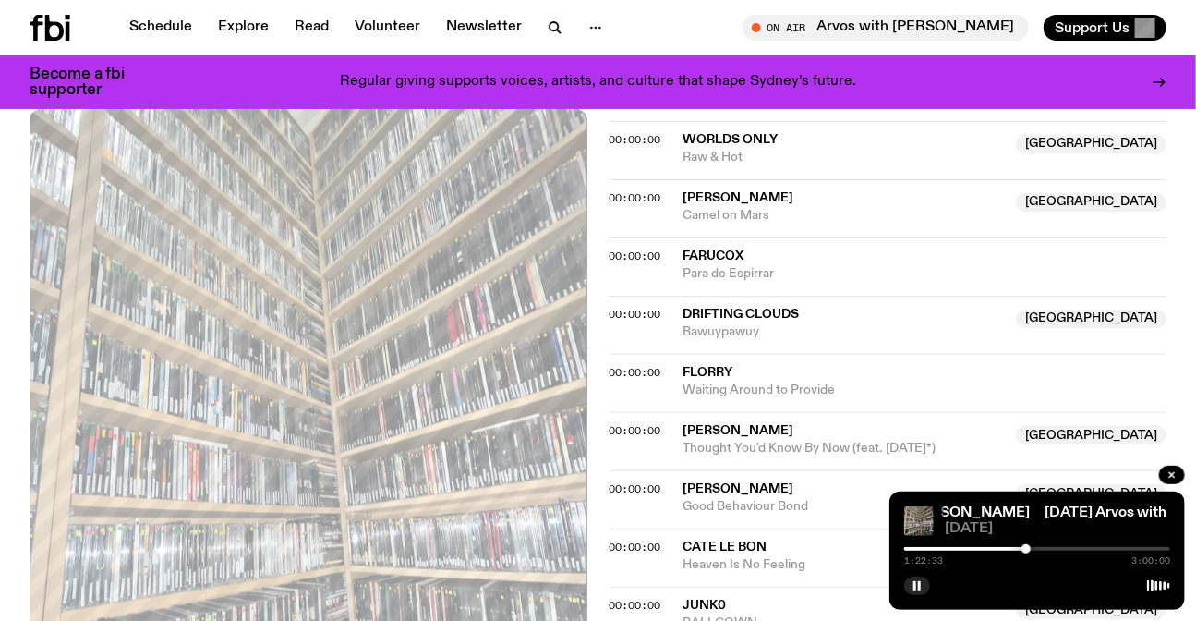
click at [1029, 551] on div at bounding box center [1026, 548] width 9 height 9
click at [1031, 550] on div at bounding box center [1028, 548] width 9 height 9
click at [1034, 548] on div at bounding box center [1030, 548] width 9 height 9
click at [1032, 548] on div at bounding box center [1031, 548] width 9 height 9
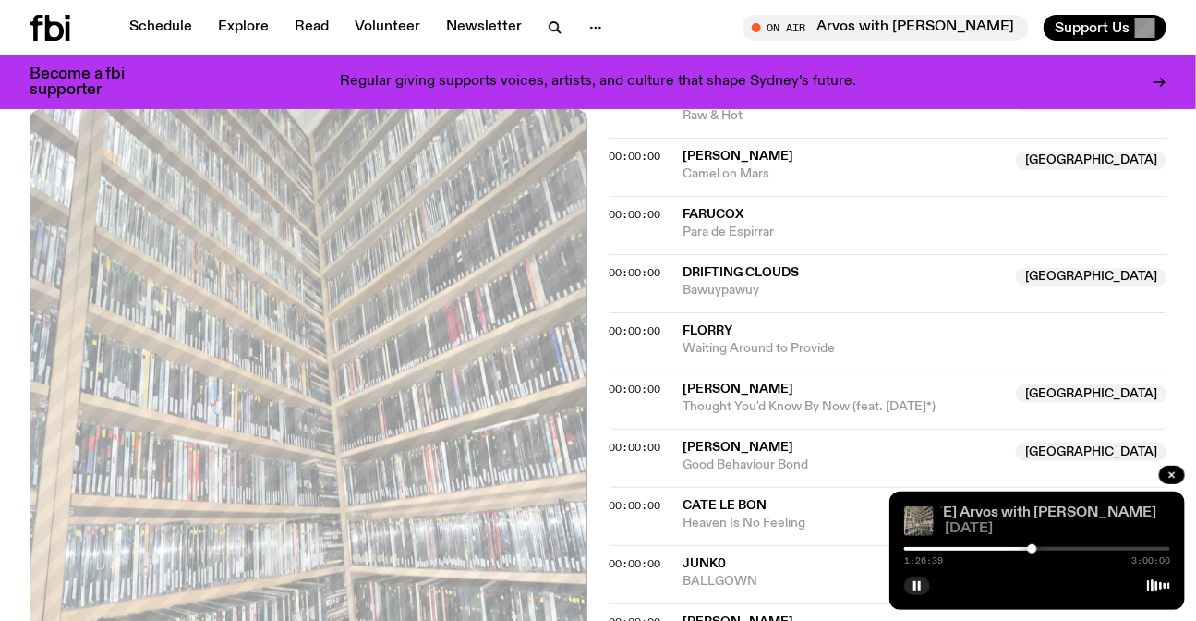
scroll to position [1543, 0]
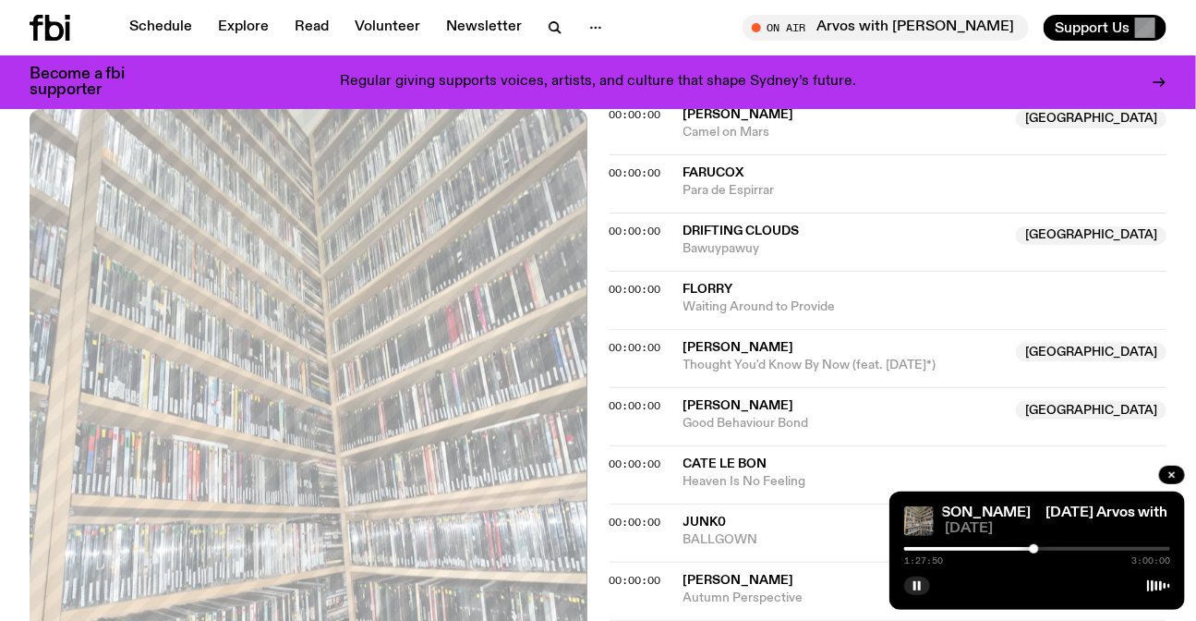
click at [1035, 548] on div at bounding box center [1034, 548] width 9 height 9
click at [1039, 545] on div "1:27:51 3:00:00" at bounding box center [1037, 554] width 266 height 22
click at [1040, 548] on div at bounding box center [1037, 549] width 266 height 4
click at [1038, 549] on div at bounding box center [1038, 548] width 9 height 9
click at [1040, 549] on div at bounding box center [1040, 548] width 9 height 9
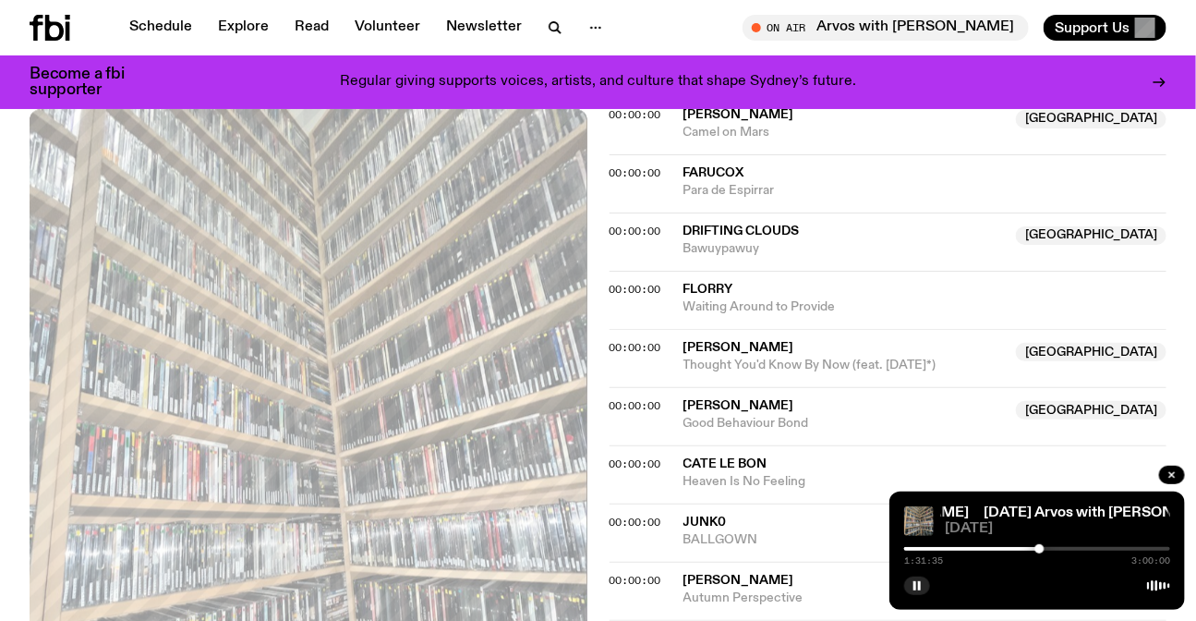
click at [1041, 549] on div at bounding box center [1040, 548] width 9 height 9
click at [1043, 549] on div at bounding box center [1040, 548] width 9 height 9
click at [1044, 549] on div at bounding box center [1042, 548] width 9 height 9
click at [1045, 549] on div at bounding box center [1043, 548] width 9 height 9
click at [1048, 549] on div at bounding box center [1044, 548] width 9 height 9
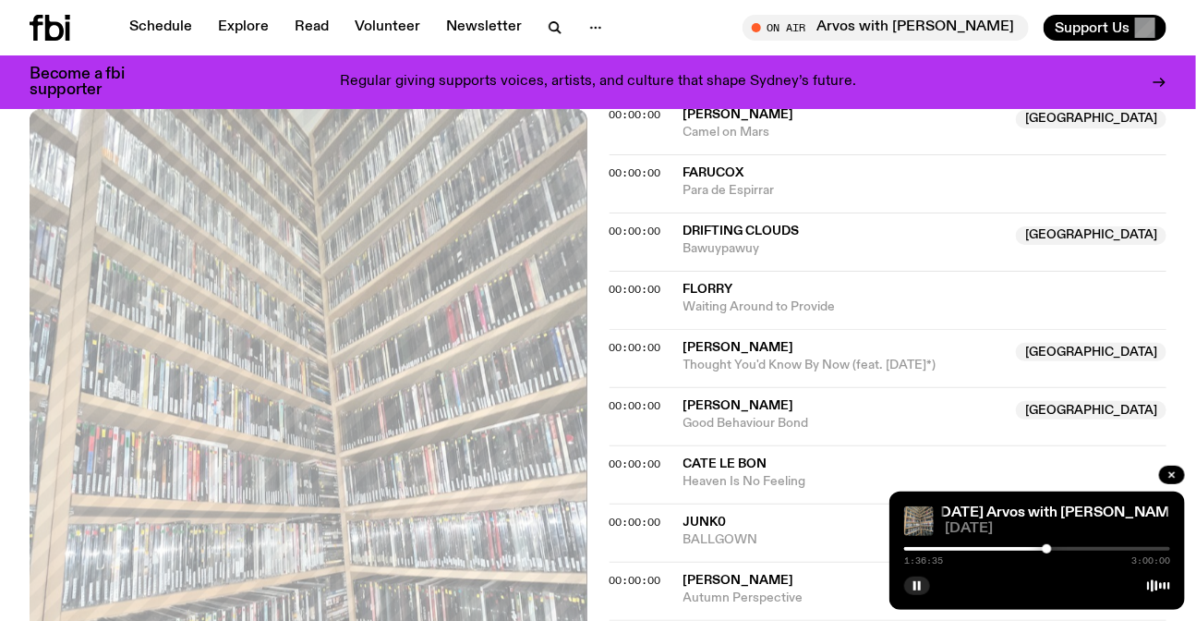
click at [1048, 549] on div at bounding box center [1047, 548] width 9 height 9
click at [1047, 549] on div at bounding box center [1046, 548] width 9 height 9
click at [1044, 550] on div at bounding box center [1043, 548] width 9 height 9
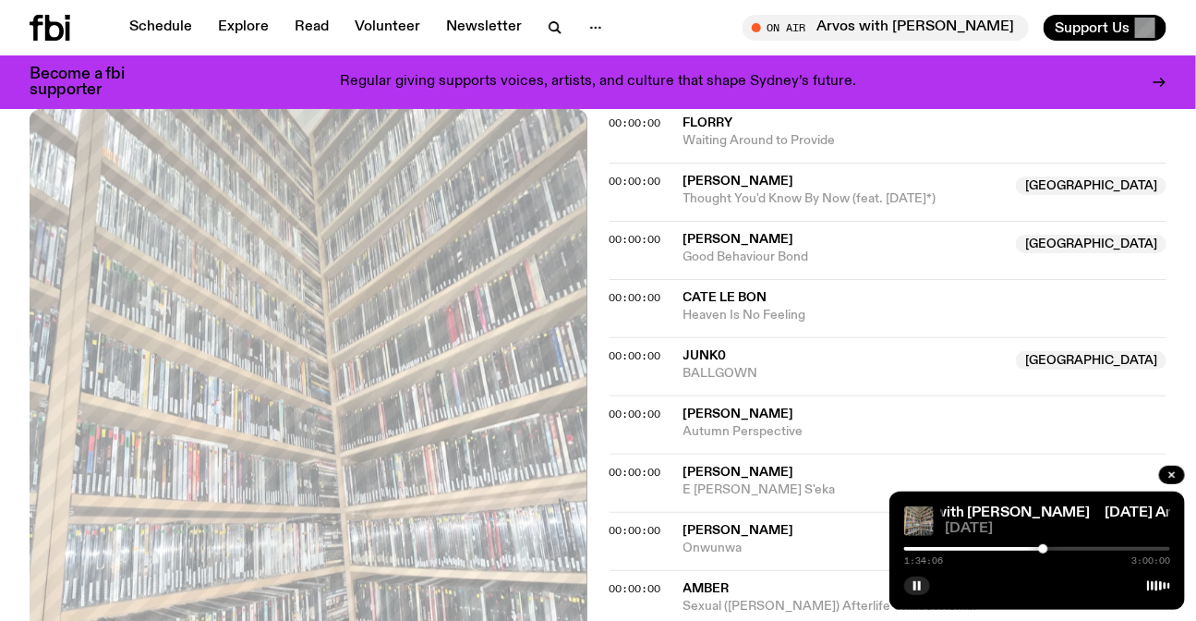
scroll to position [1711, 0]
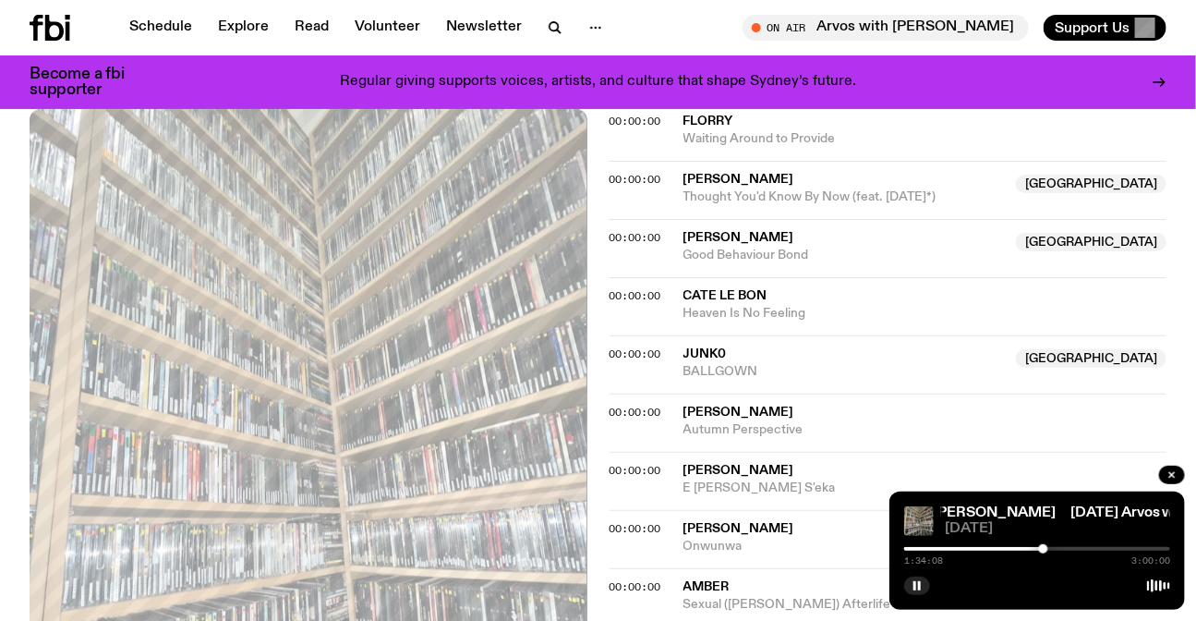
click at [1044, 550] on div at bounding box center [1043, 548] width 9 height 9
click at [1045, 550] on div at bounding box center [1044, 548] width 9 height 9
click at [1046, 550] on div at bounding box center [1045, 548] width 9 height 9
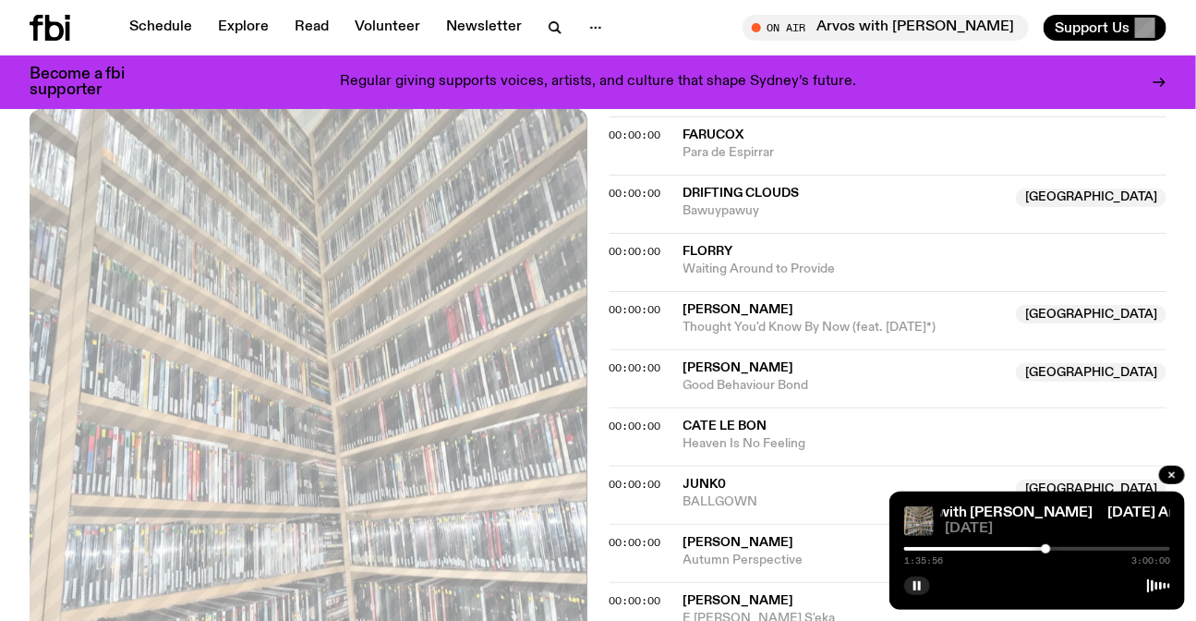
scroll to position [1749, 0]
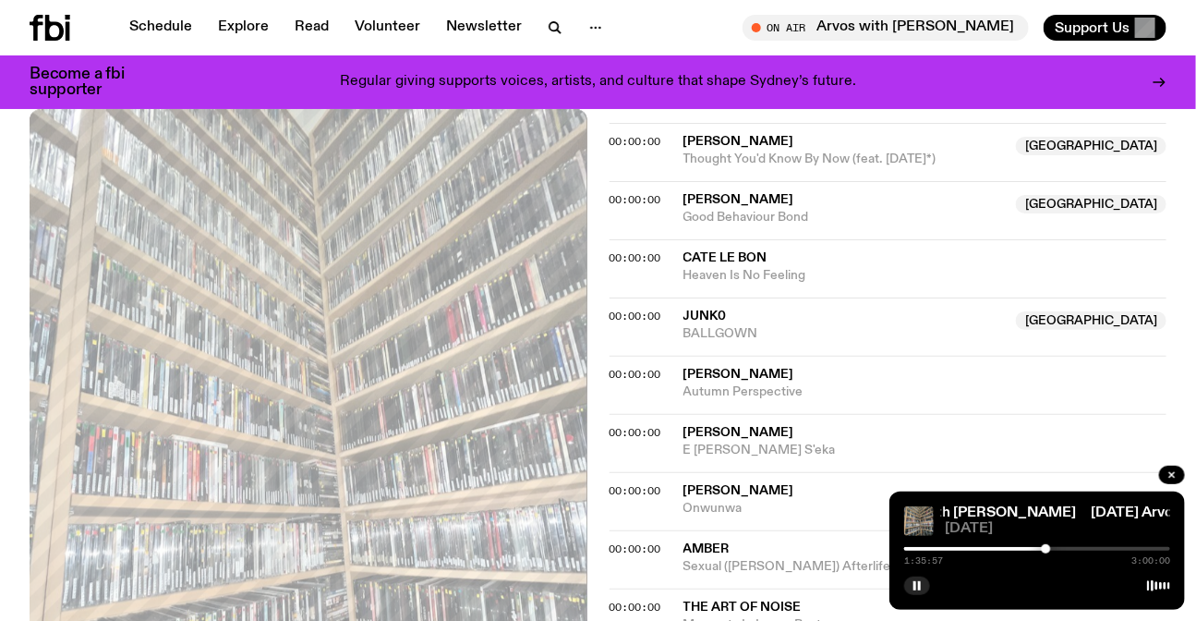
click at [778, 325] on span "BALLGOWN" at bounding box center [845, 334] width 322 height 18
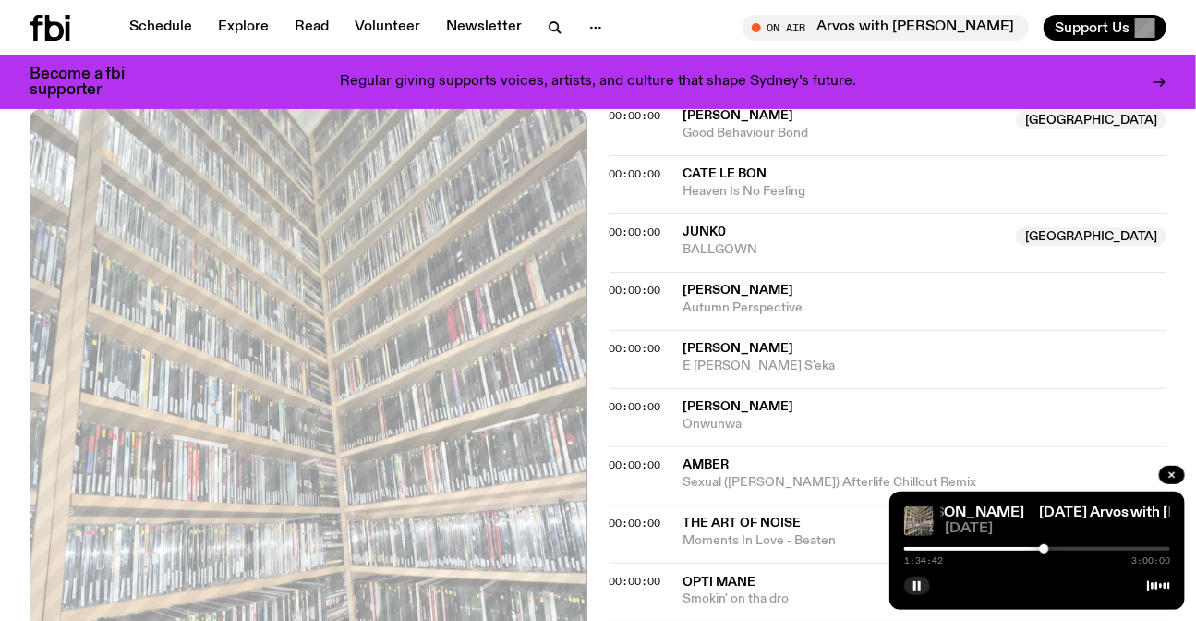
click at [1045, 547] on div at bounding box center [1044, 548] width 9 height 9
click at [1047, 547] on div at bounding box center [1046, 548] width 9 height 9
click at [1050, 548] on div at bounding box center [1046, 548] width 9 height 9
click at [1050, 549] on div at bounding box center [1050, 548] width 9 height 9
click at [1050, 548] on div at bounding box center [1050, 548] width 9 height 9
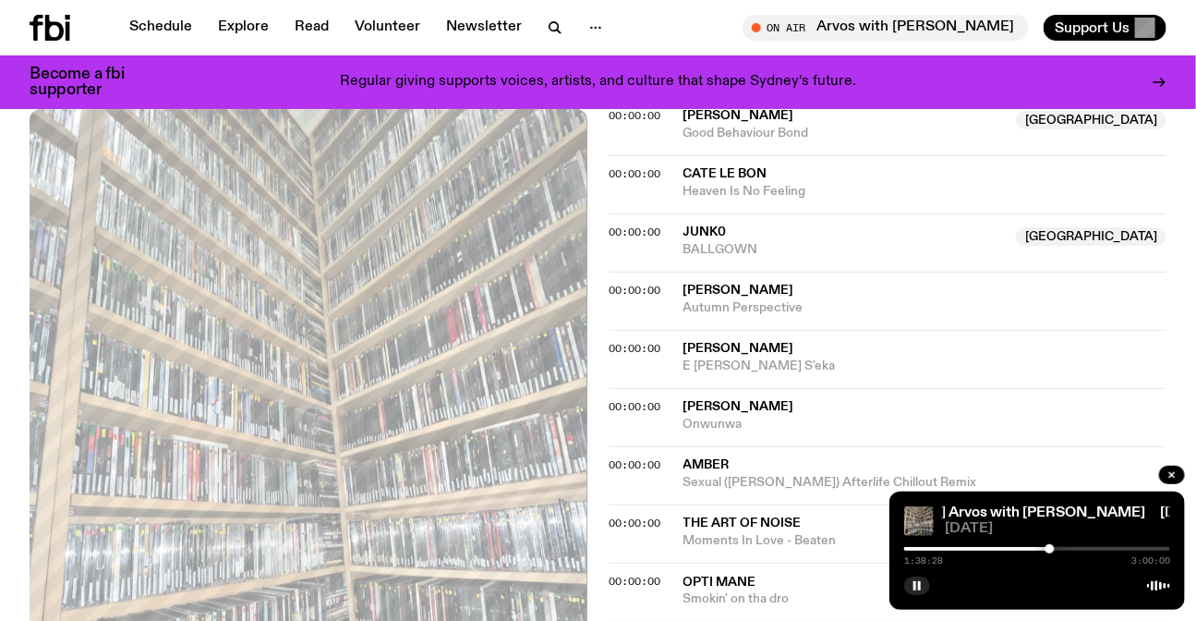
click at [1049, 548] on div at bounding box center [1050, 548] width 9 height 9
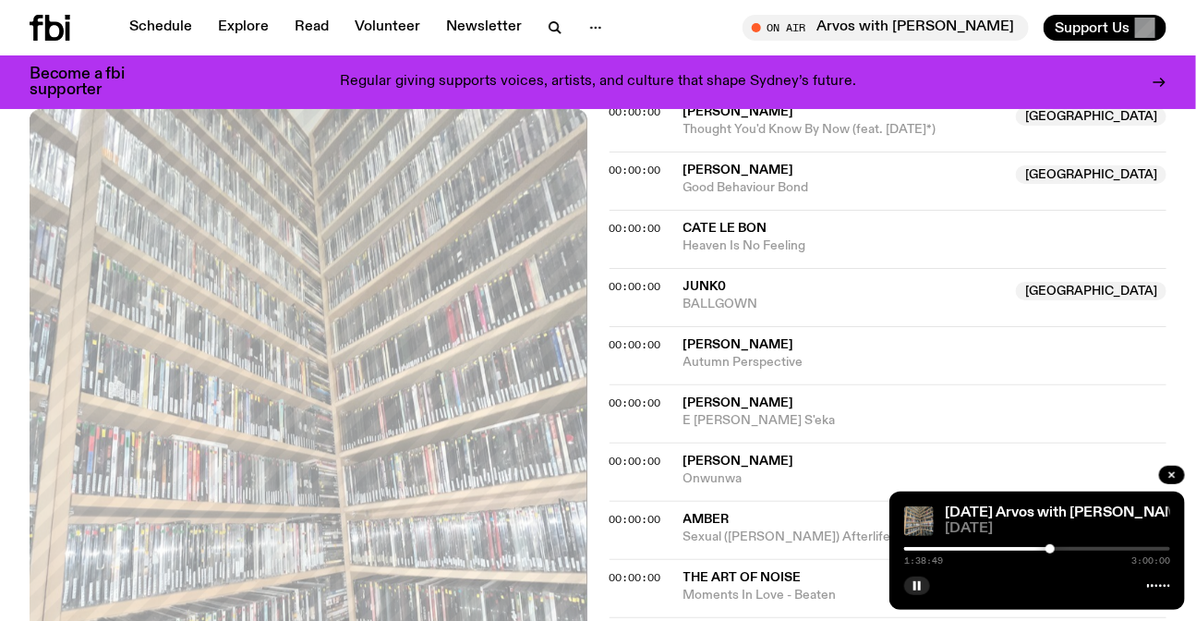
scroll to position [1749, 0]
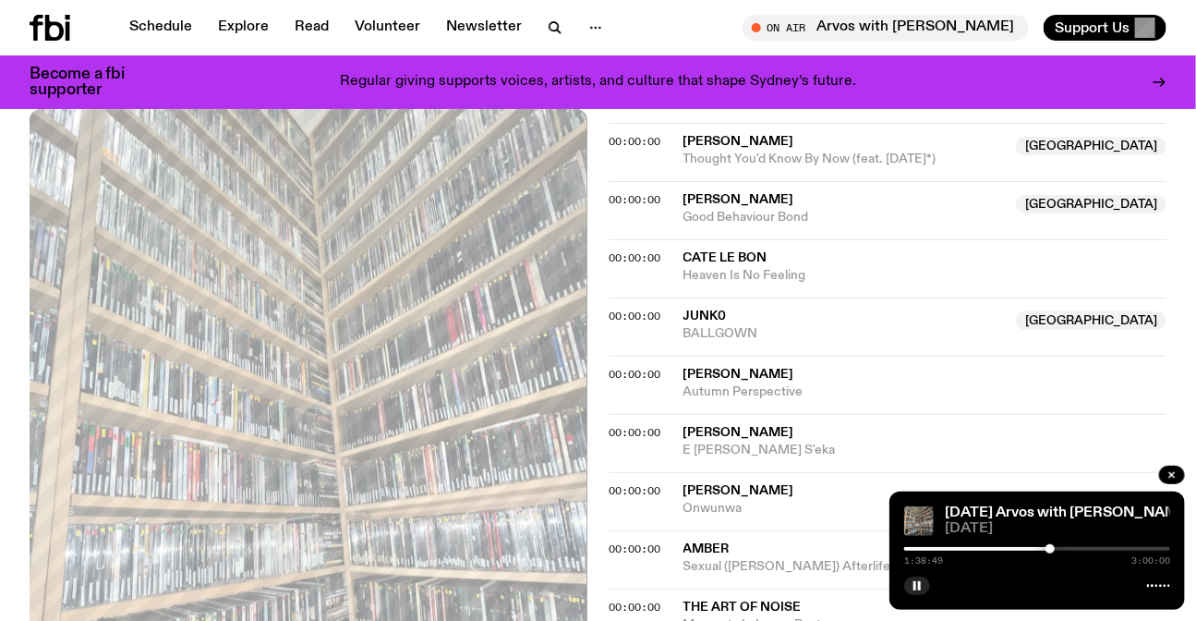
click at [908, 370] on span "[PERSON_NAME]" at bounding box center [926, 375] width 484 height 18
click at [946, 371] on span "[PERSON_NAME]" at bounding box center [926, 375] width 484 height 18
click at [858, 424] on span "[PERSON_NAME]" at bounding box center [926, 433] width 484 height 18
click at [830, 513] on span "Onwunwa" at bounding box center [926, 509] width 484 height 18
click at [827, 383] on span "Autumn Perspective" at bounding box center [926, 392] width 484 height 18
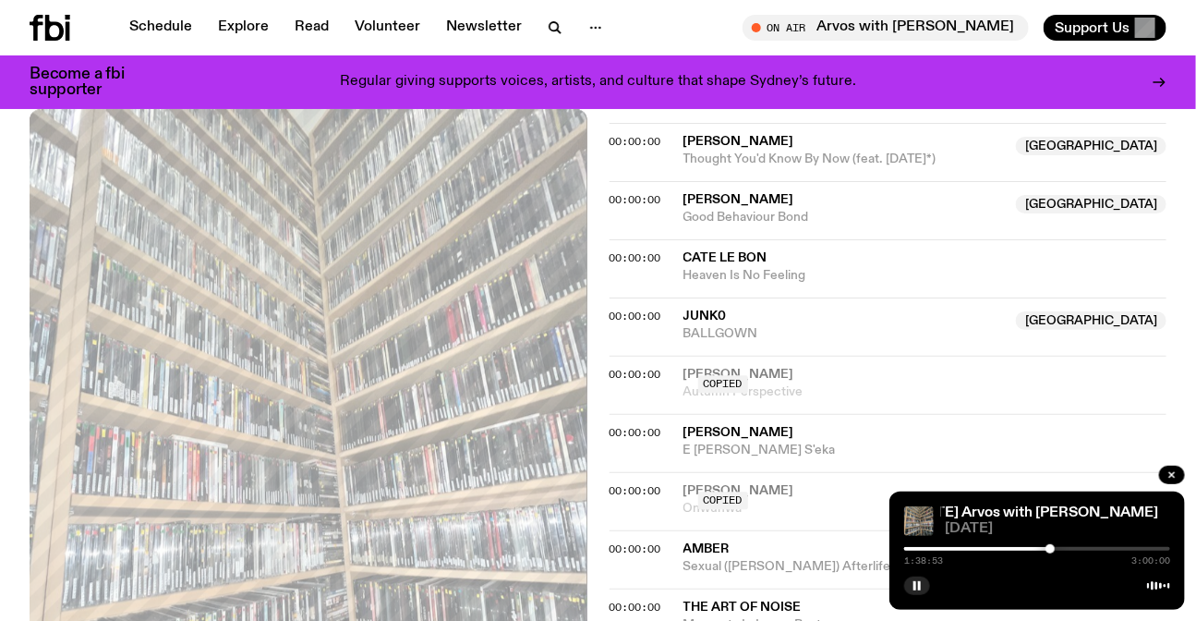
click at [830, 430] on span "[PERSON_NAME]" at bounding box center [926, 433] width 484 height 18
click at [824, 504] on span "Onwunwa" at bounding box center [926, 509] width 484 height 18
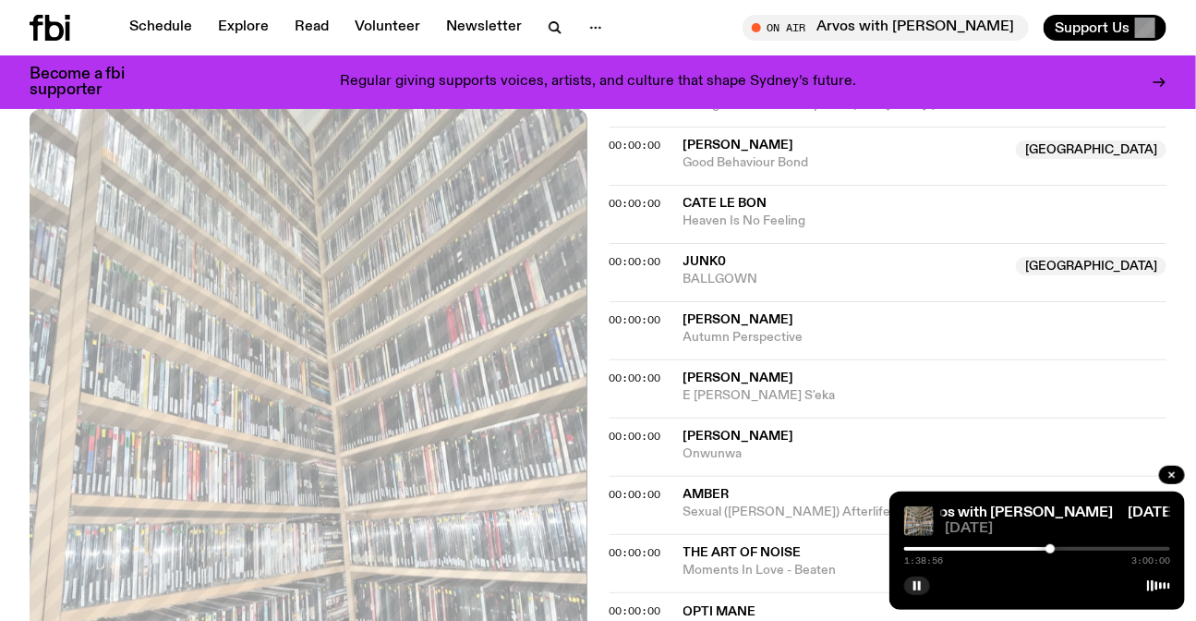
scroll to position [1833, 0]
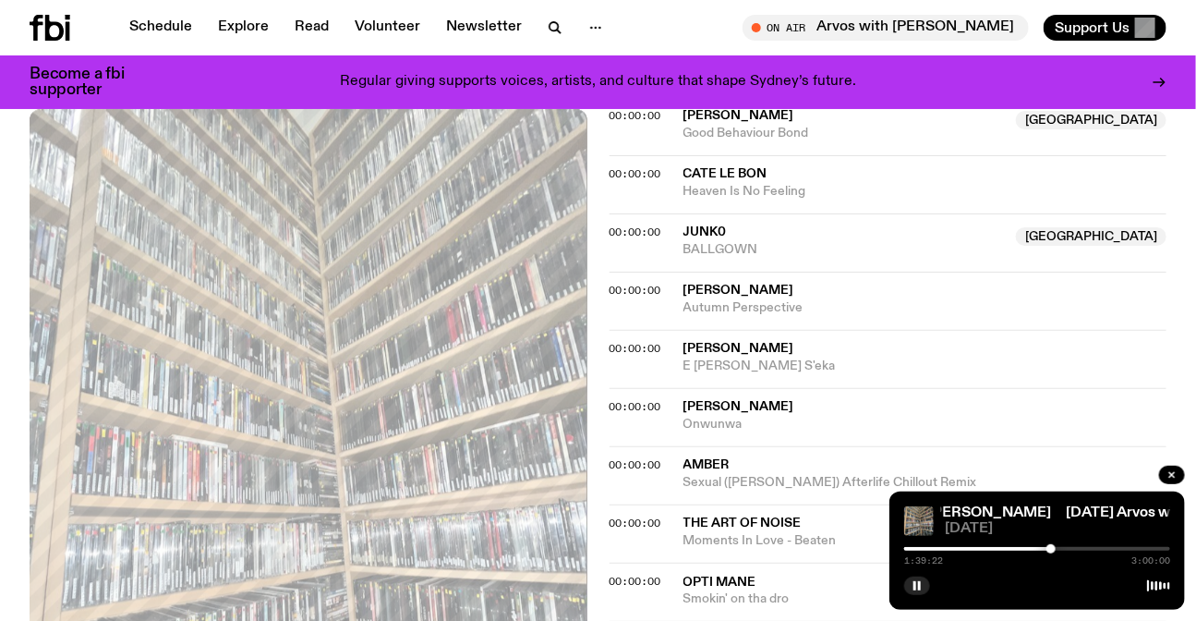
click at [1006, 228] on span "junk0" at bounding box center [845, 233] width 322 height 18
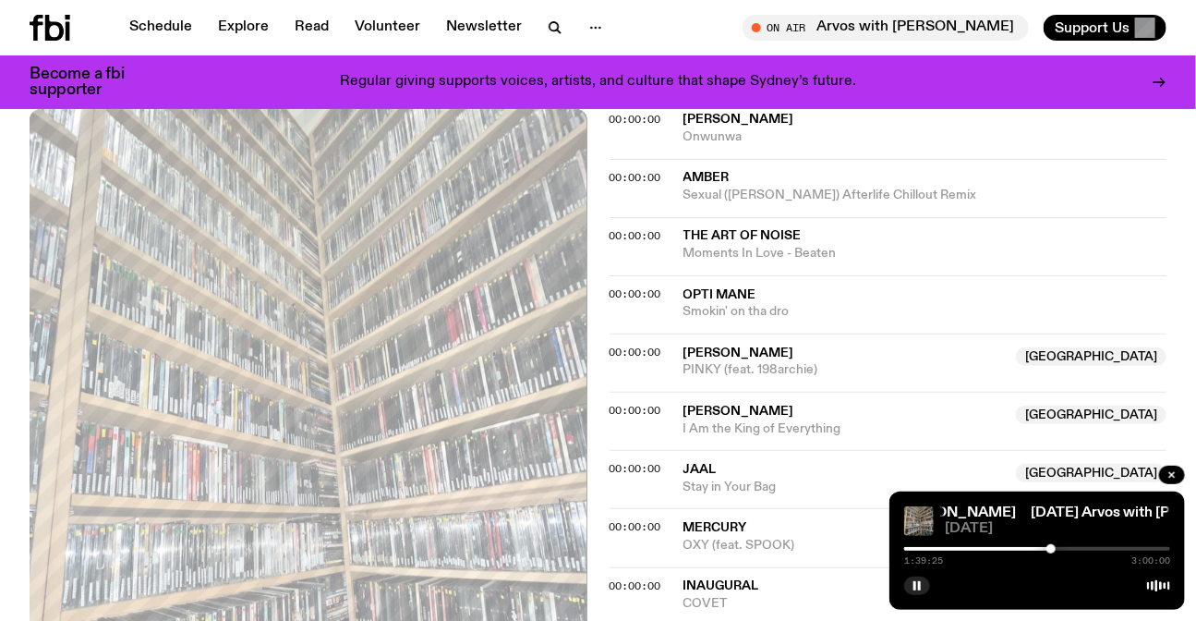
scroll to position [2089, 0]
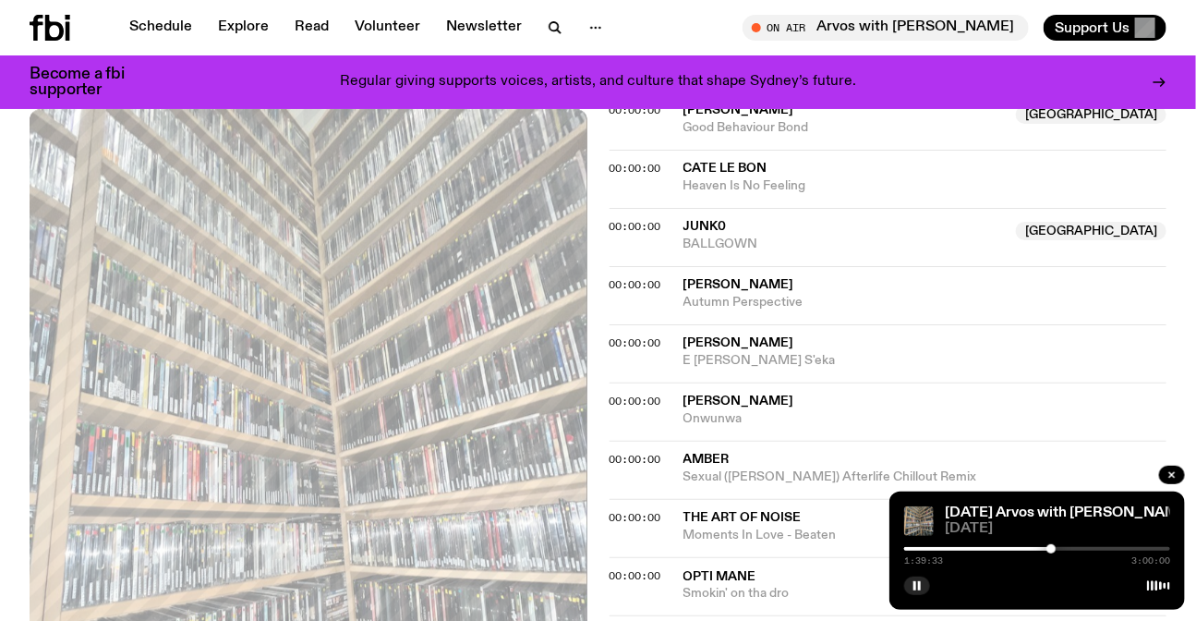
click at [797, 411] on span "Onwunwa" at bounding box center [926, 419] width 484 height 18
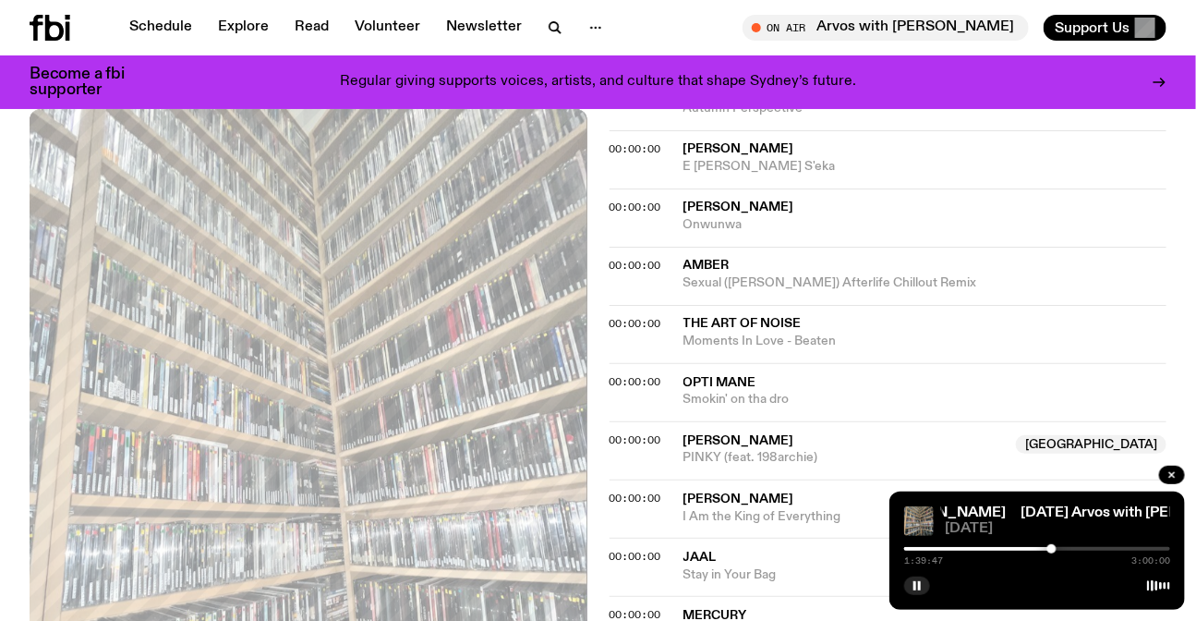
scroll to position [2127, 0]
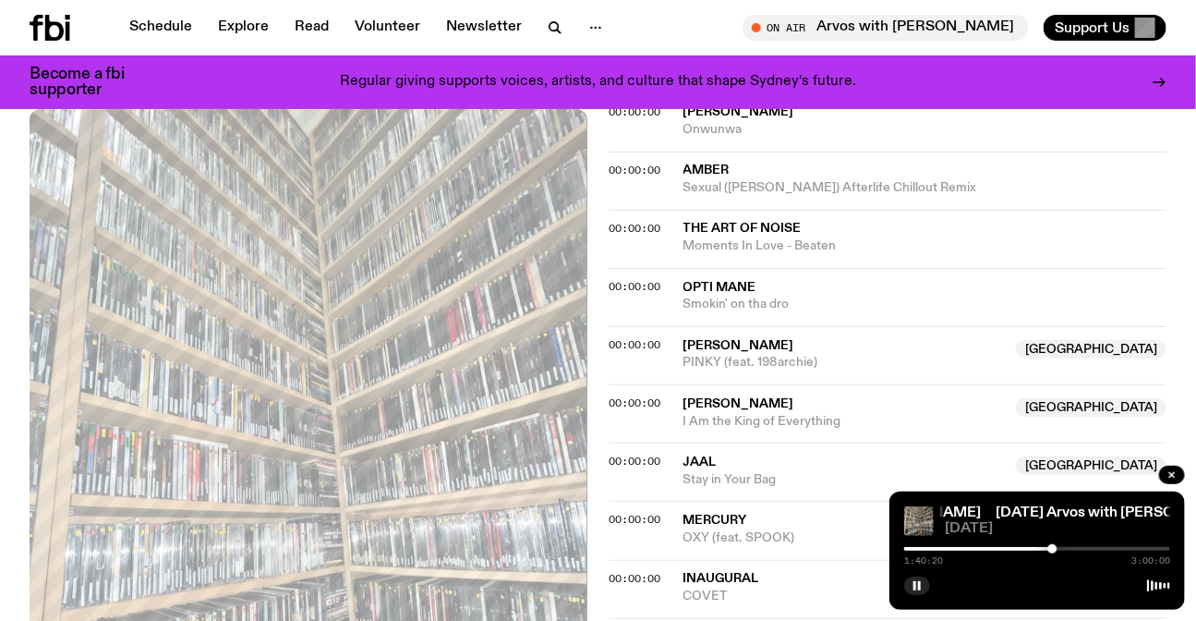
click at [1053, 548] on div at bounding box center [1052, 548] width 9 height 9
click at [1055, 548] on div at bounding box center [1052, 548] width 9 height 9
click at [1057, 549] on div at bounding box center [1056, 548] width 9 height 9
click at [1060, 549] on div at bounding box center [1056, 548] width 9 height 9
click at [1062, 549] on div at bounding box center [1061, 548] width 9 height 9
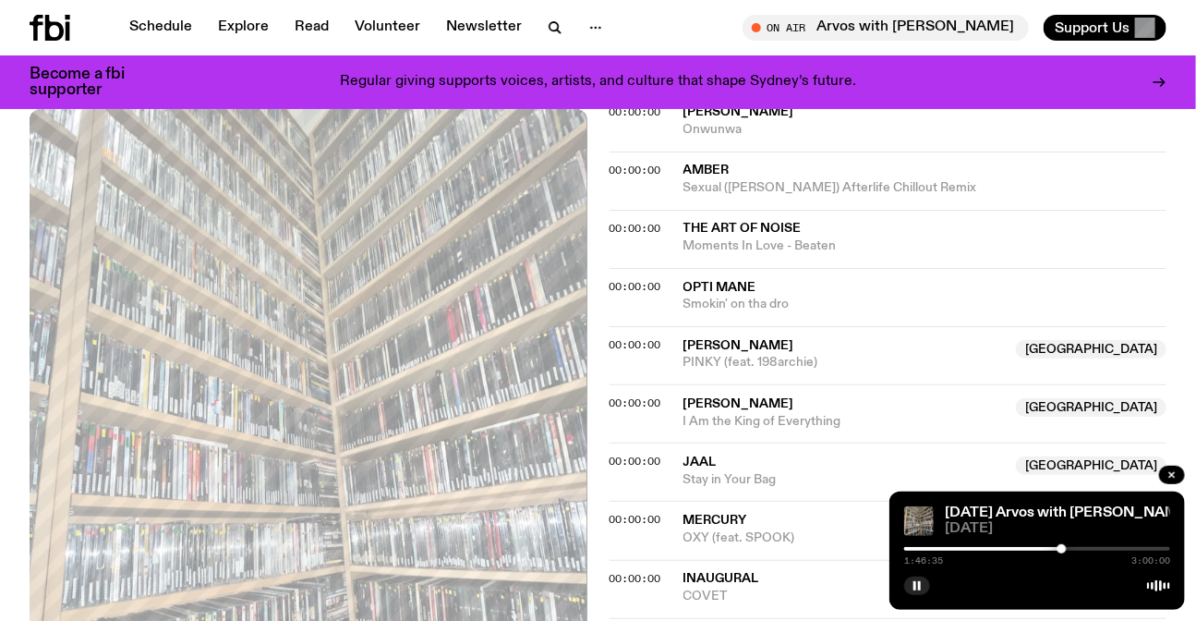
click at [1063, 549] on div at bounding box center [1062, 548] width 9 height 9
click at [1065, 549] on div at bounding box center [1063, 548] width 9 height 9
click at [1067, 549] on div at bounding box center [1064, 548] width 9 height 9
click at [1070, 548] on div at bounding box center [1069, 548] width 9 height 9
click at [1072, 548] on div at bounding box center [1069, 548] width 9 height 9
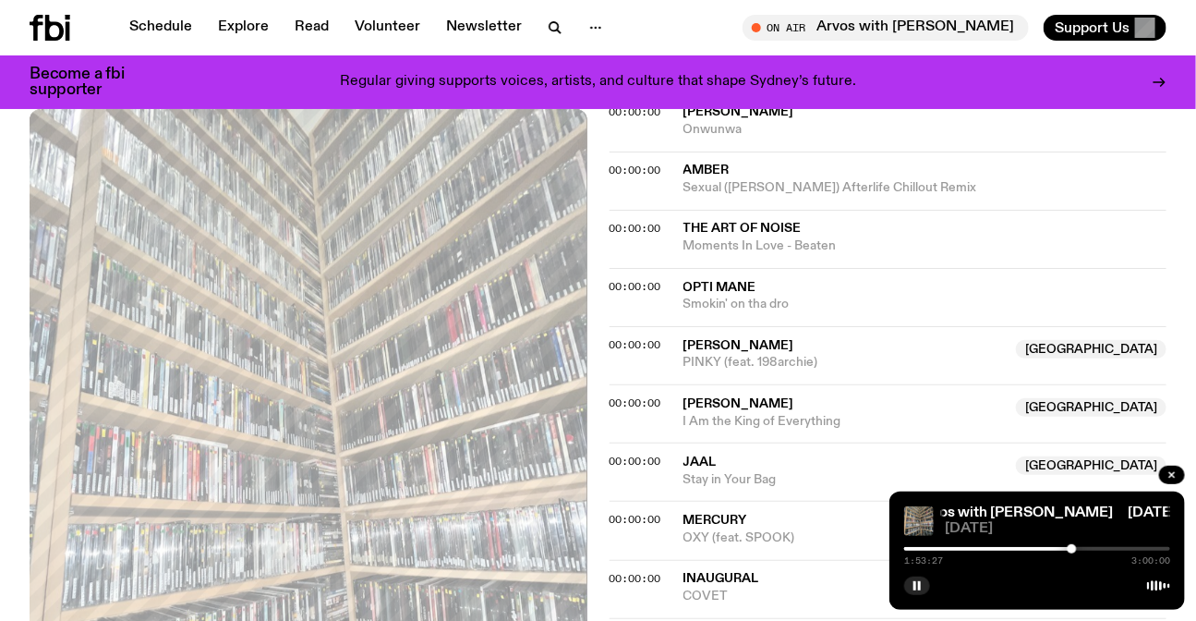
click at [1072, 547] on div at bounding box center [1072, 548] width 9 height 9
click at [1071, 547] on div at bounding box center [1070, 548] width 9 height 9
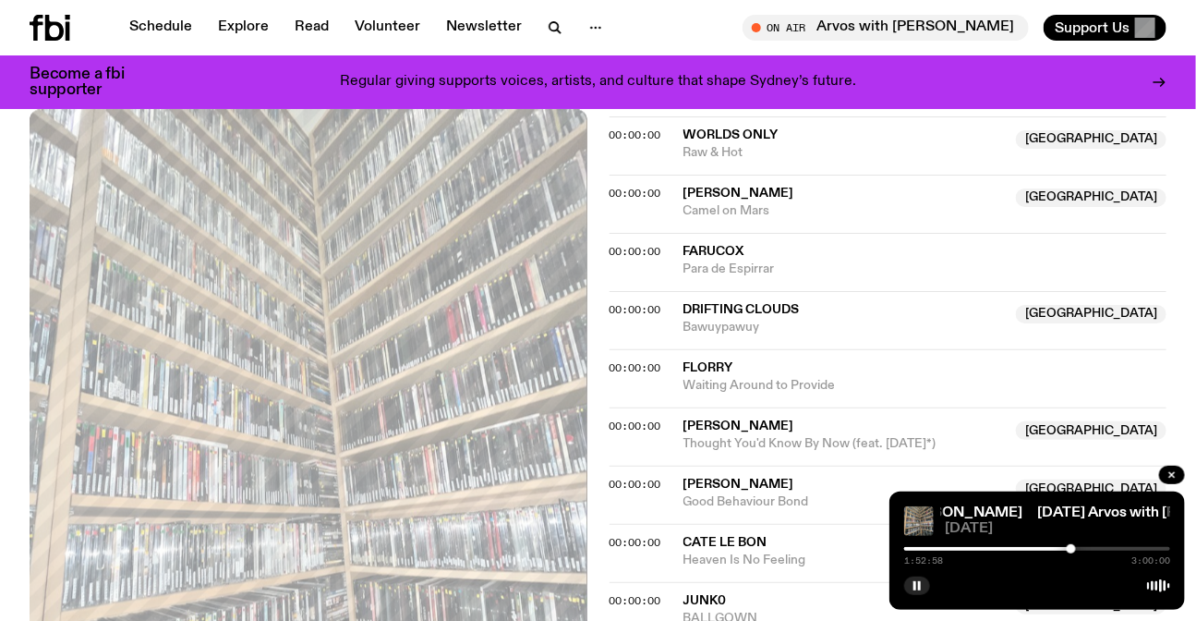
scroll to position [1624, 0]
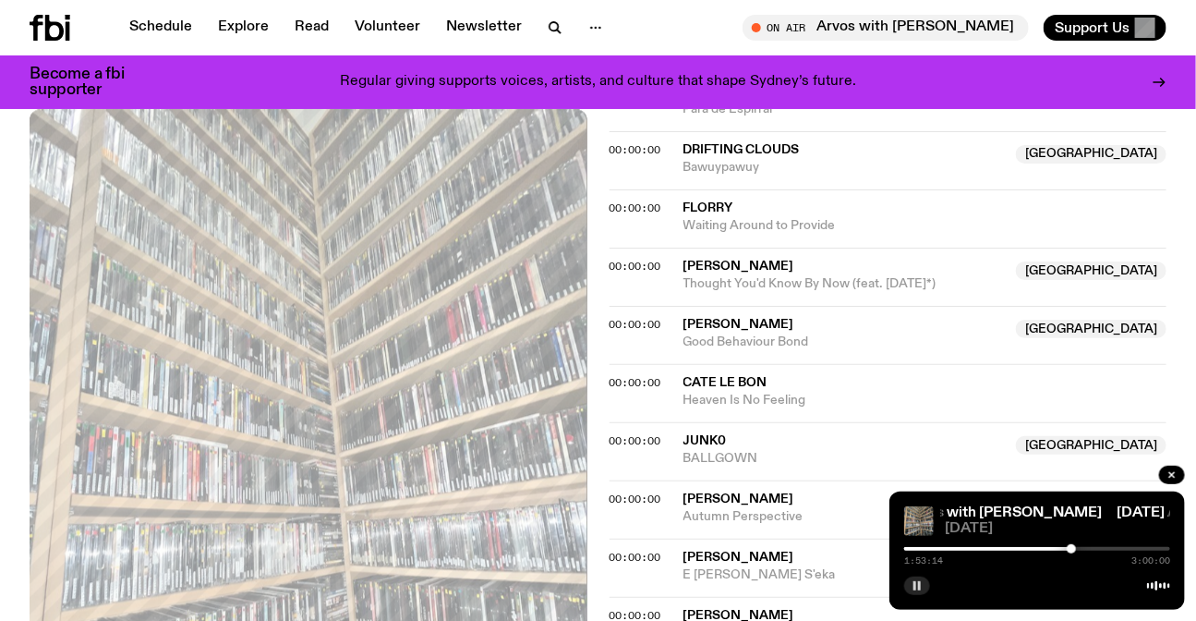
click at [907, 587] on button "button" at bounding box center [917, 585] width 26 height 18
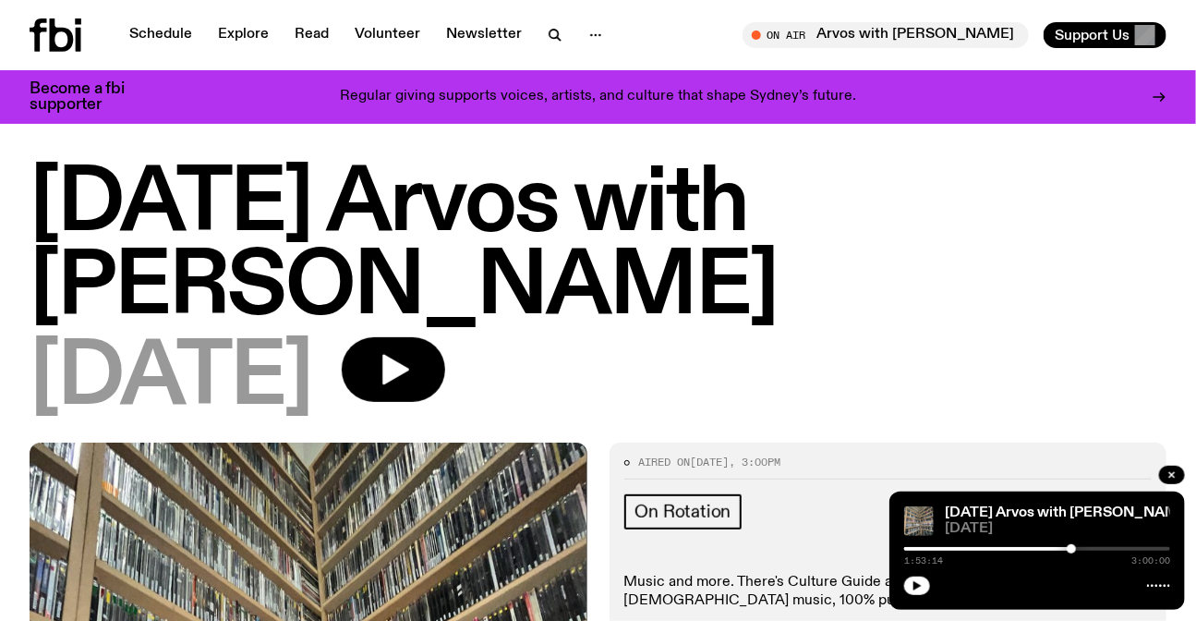
scroll to position [0, 0]
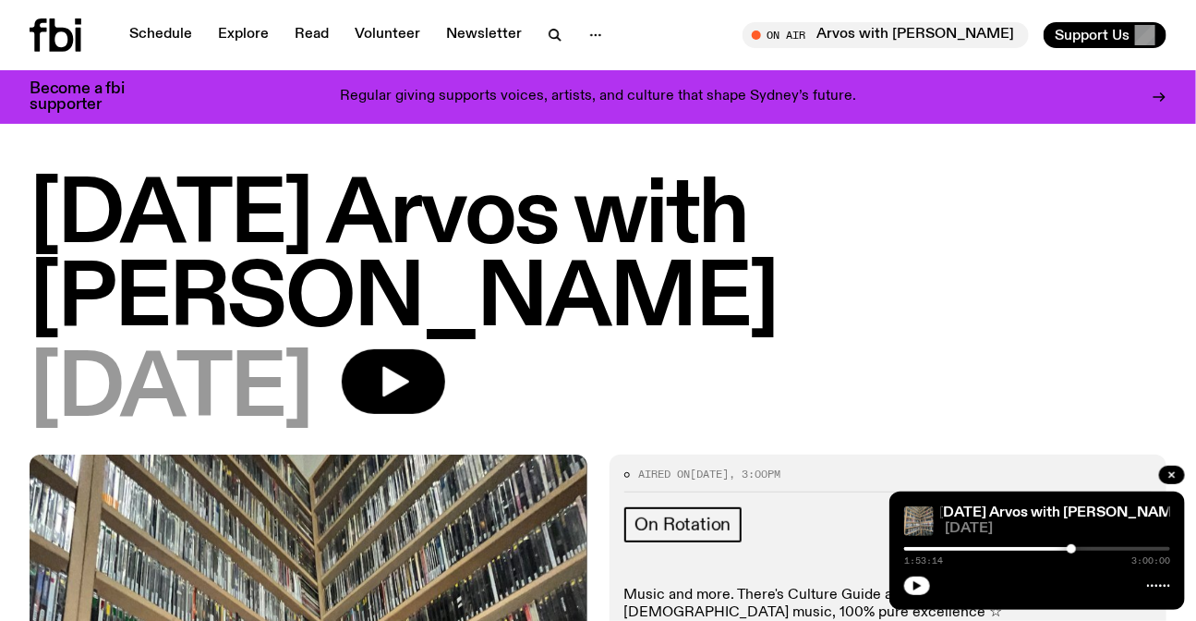
drag, startPoint x: 309, startPoint y: 212, endPoint x: 755, endPoint y: 304, distance: 455.6
click at [755, 304] on div "[DATE] Arvos with [PERSON_NAME] [DATE]" at bounding box center [598, 315] width 1196 height 279
click at [755, 304] on h1 "[DATE] Arvos with [PERSON_NAME]" at bounding box center [598, 259] width 1137 height 166
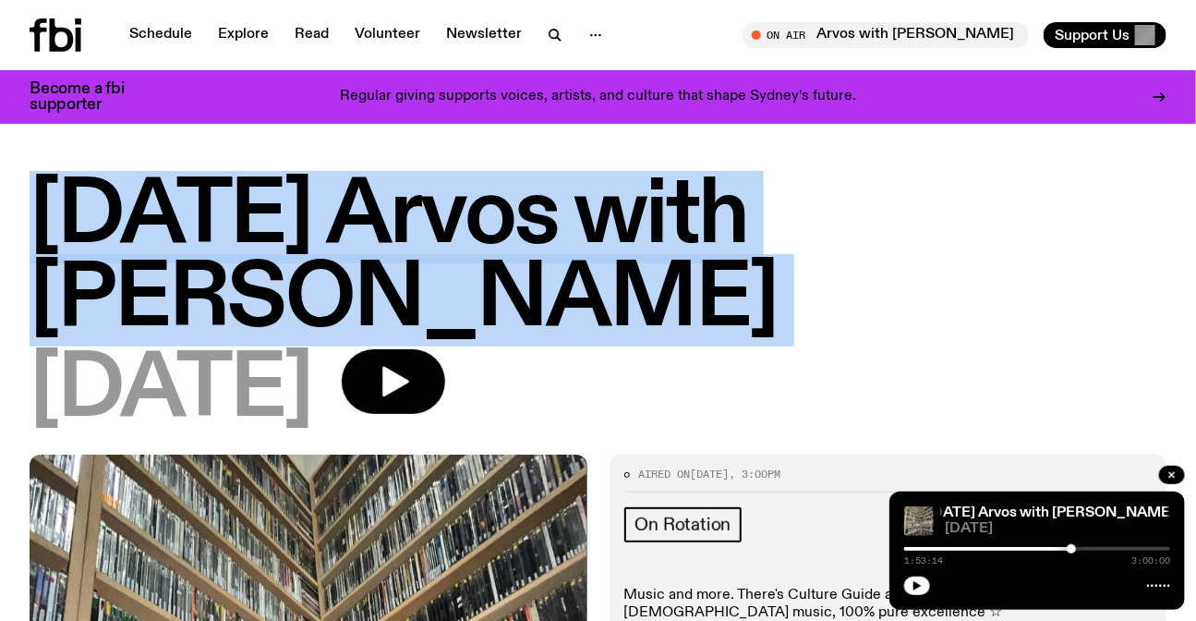
drag, startPoint x: 755, startPoint y: 304, endPoint x: 4, endPoint y: 153, distance: 765.9
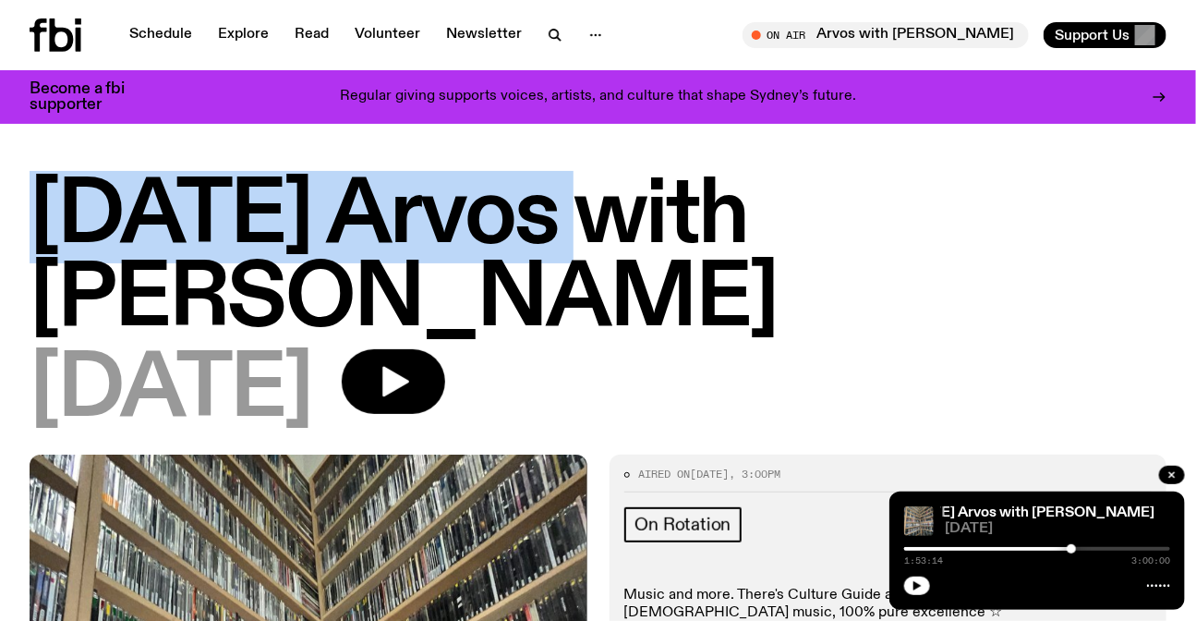
drag, startPoint x: 217, startPoint y: 179, endPoint x: 600, endPoint y: 193, distance: 383.6
click at [600, 193] on h1 "[DATE] Arvos with [PERSON_NAME]" at bounding box center [598, 259] width 1137 height 166
click at [586, 194] on h1 "[DATE] Arvos with [PERSON_NAME]" at bounding box center [598, 259] width 1137 height 166
drag, startPoint x: 586, startPoint y: 194, endPoint x: 156, endPoint y: 199, distance: 429.6
click at [156, 199] on h1 "[DATE] Arvos with [PERSON_NAME]" at bounding box center [598, 259] width 1137 height 166
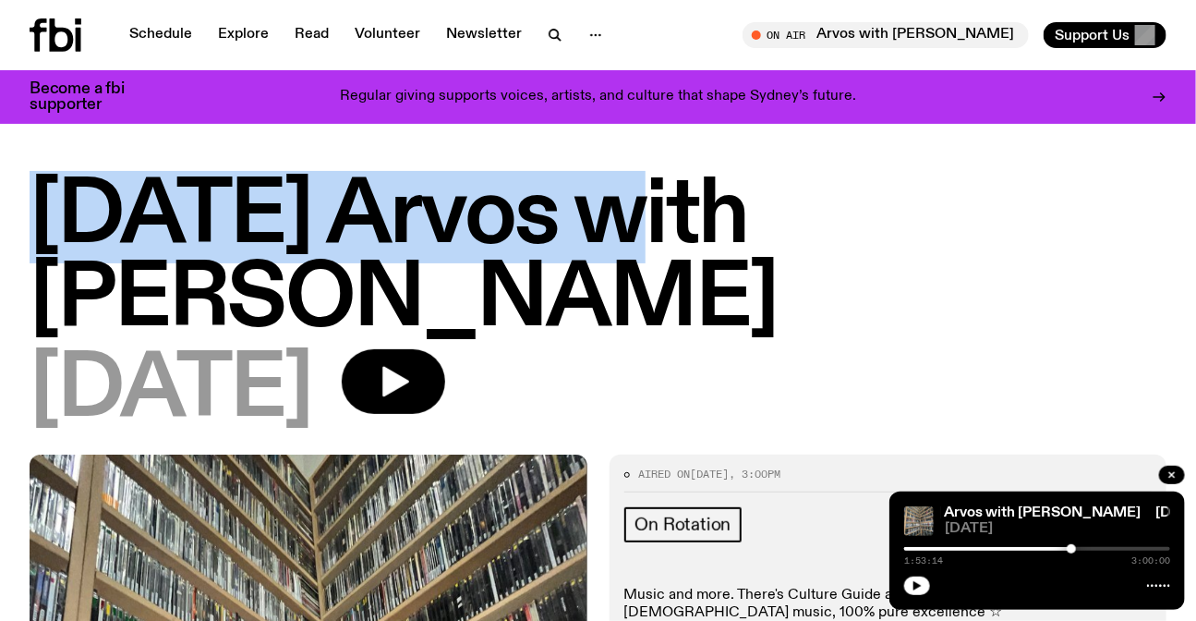
click at [156, 199] on h1 "[DATE] Arvos with [PERSON_NAME]" at bounding box center [598, 259] width 1137 height 166
drag, startPoint x: 156, startPoint y: 199, endPoint x: 563, endPoint y: 203, distance: 406.5
click at [563, 203] on h1 "[DATE] Arvos with [PERSON_NAME]" at bounding box center [598, 259] width 1137 height 166
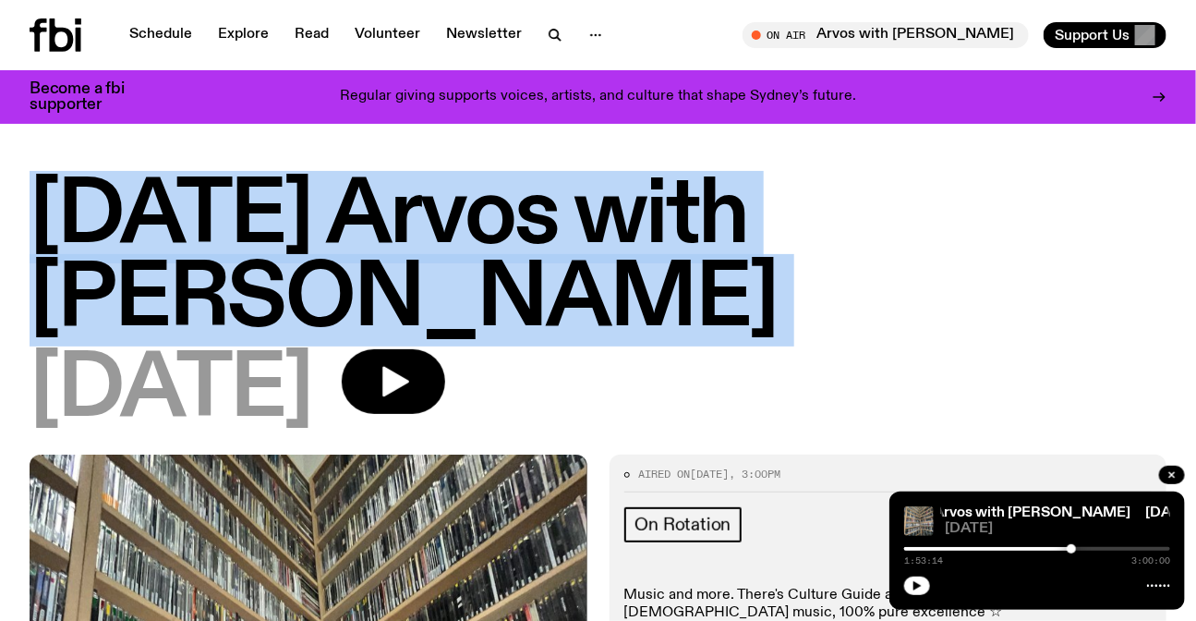
click at [563, 203] on h1 "[DATE] Arvos with [PERSON_NAME]" at bounding box center [598, 259] width 1137 height 166
click at [740, 252] on h1 "[DATE] Arvos with [PERSON_NAME]" at bounding box center [598, 259] width 1137 height 166
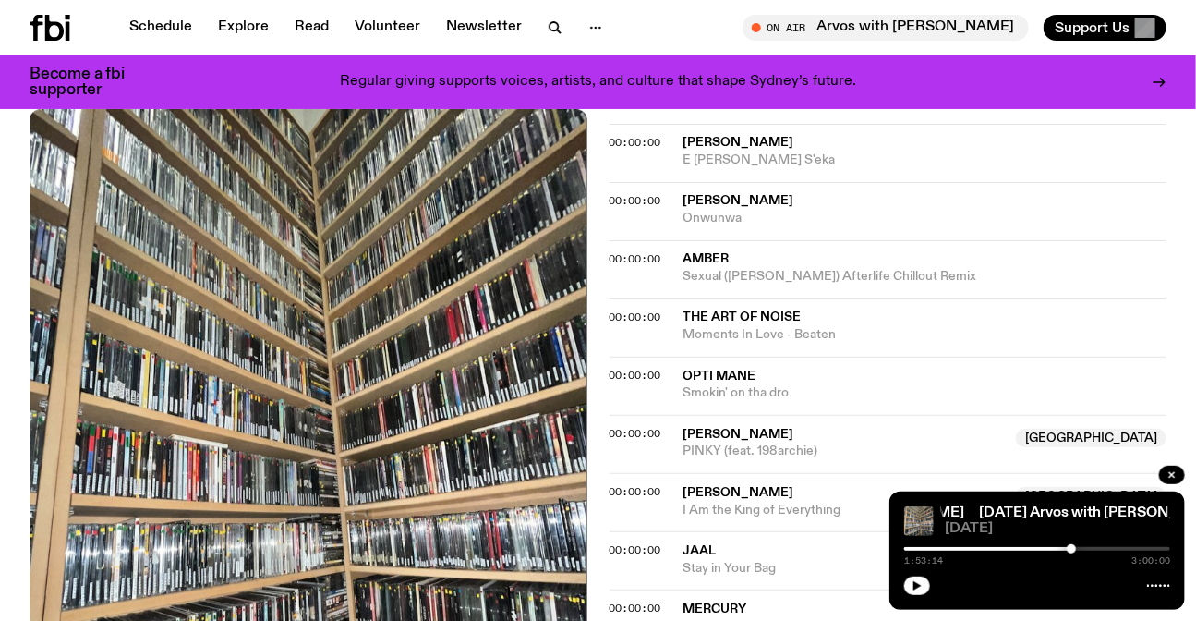
scroll to position [2169, 0]
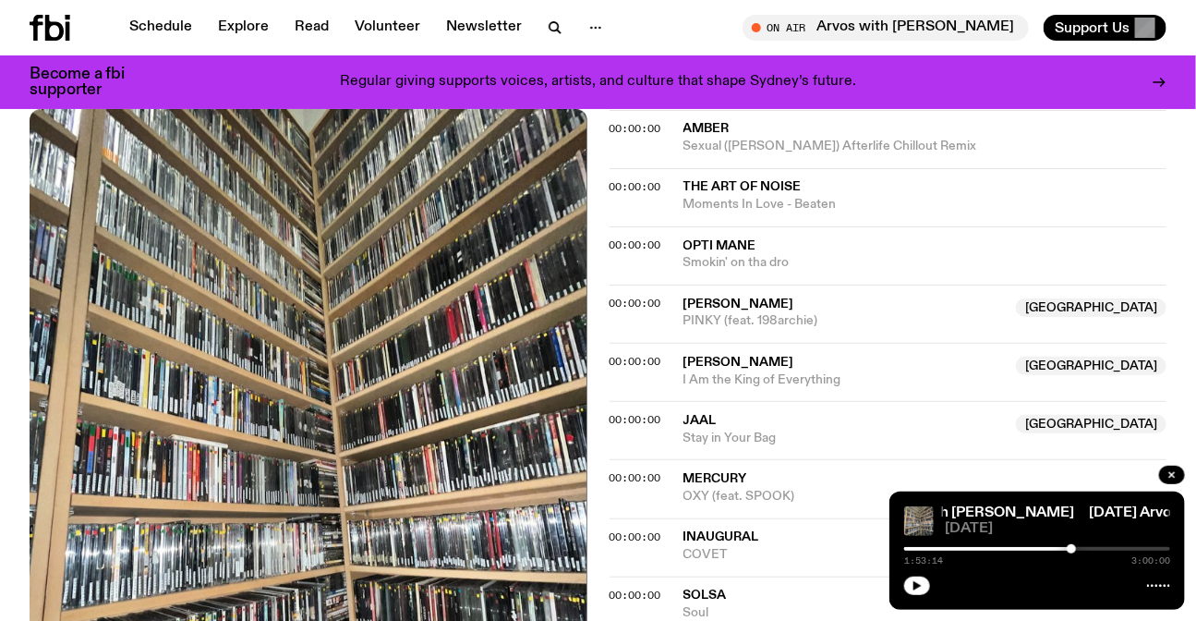
click at [919, 575] on div at bounding box center [1037, 584] width 266 height 22
click at [916, 593] on button "button" at bounding box center [917, 585] width 26 height 18
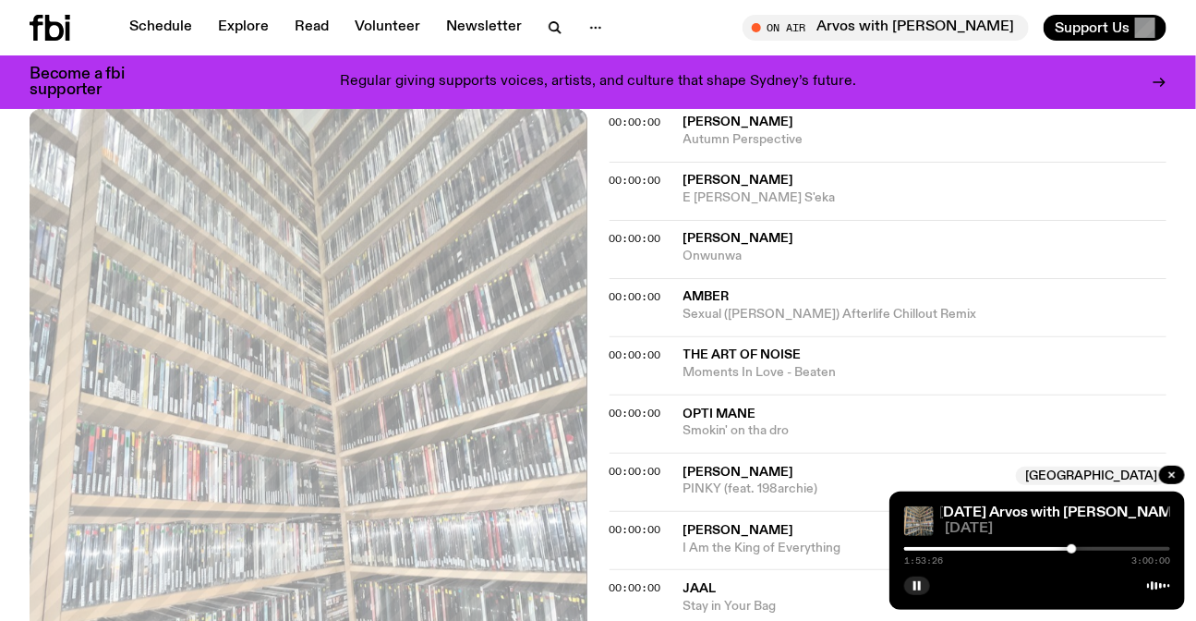
scroll to position [1917, 0]
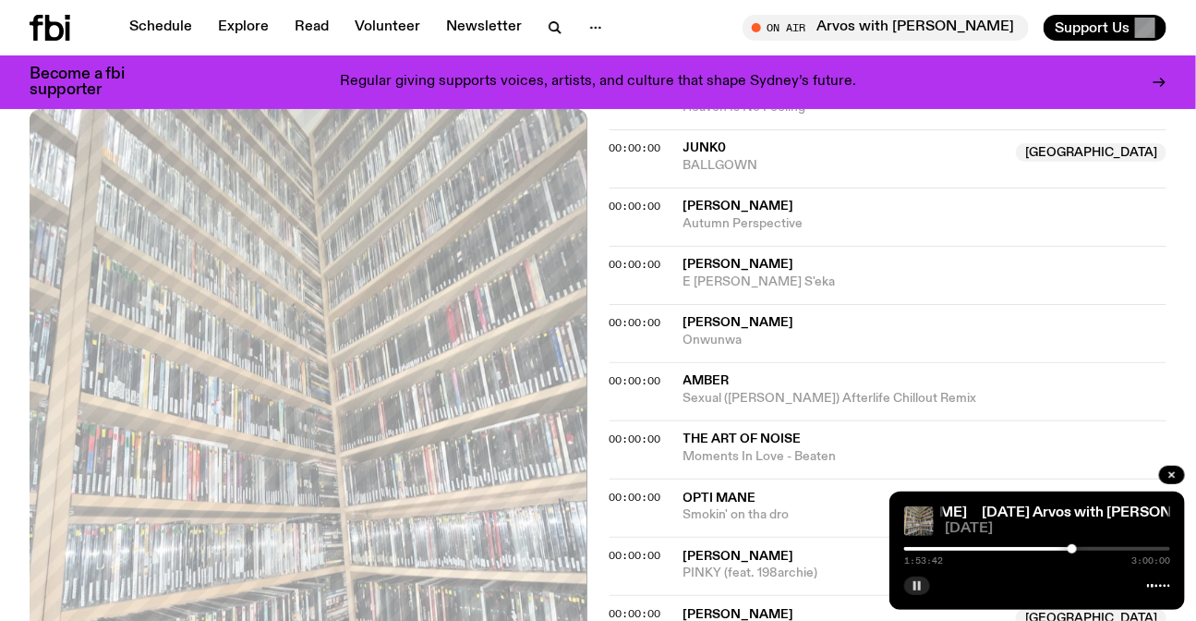
click at [914, 578] on button "button" at bounding box center [917, 585] width 26 height 18
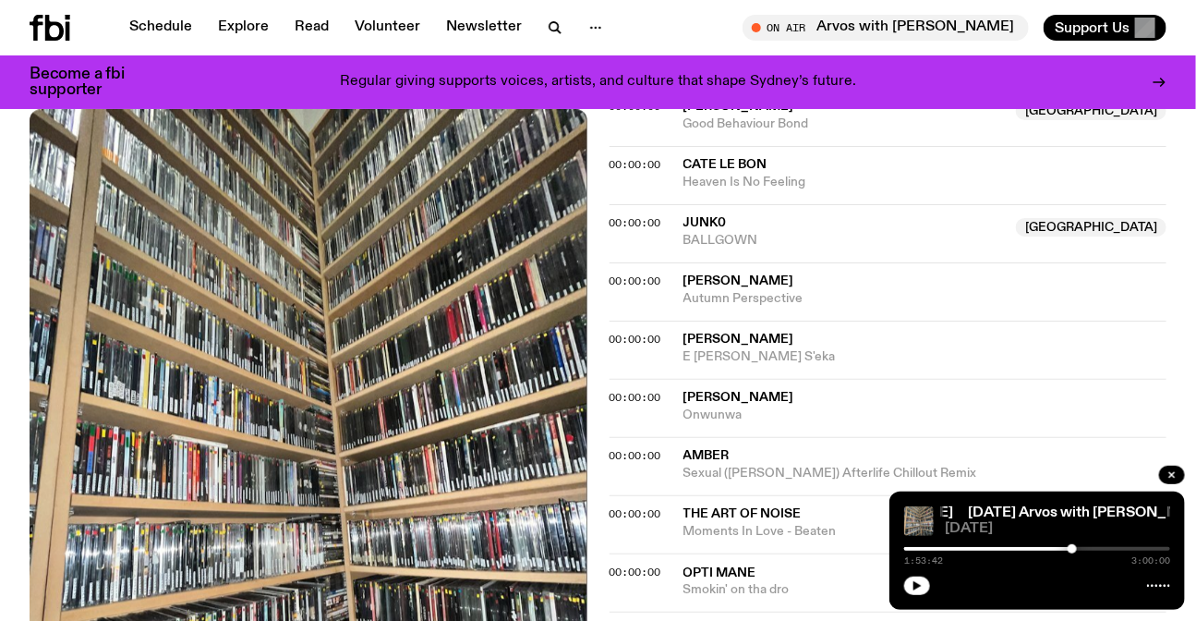
scroll to position [1749, 0]
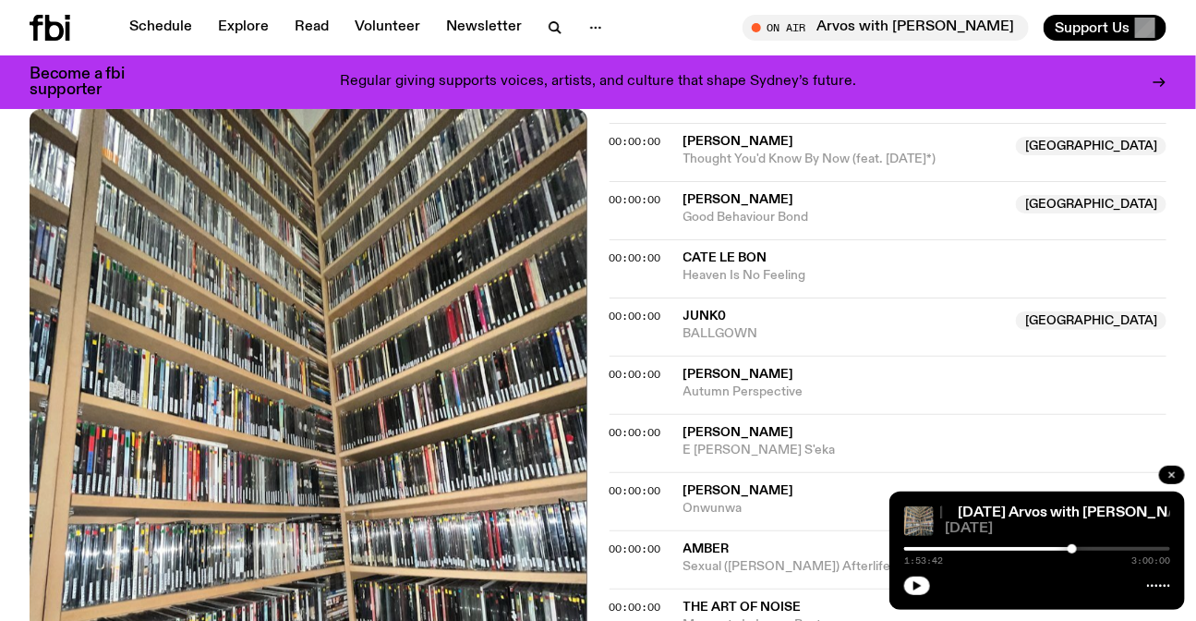
click at [1173, 467] on button "button" at bounding box center [1172, 475] width 26 height 18
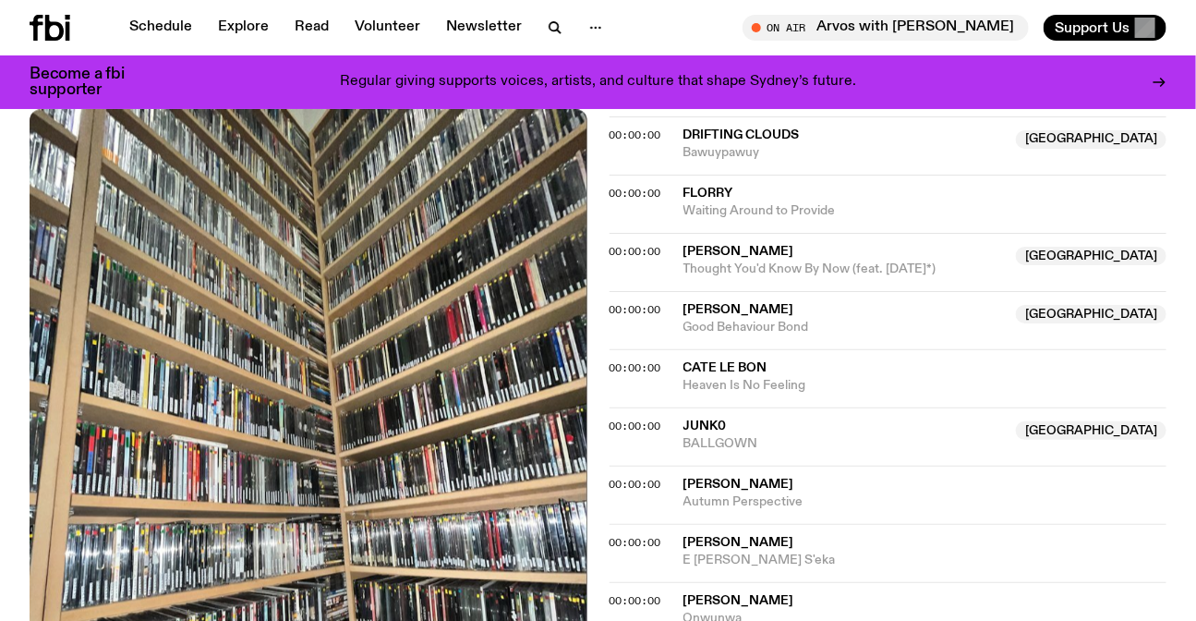
scroll to position [1834, 0]
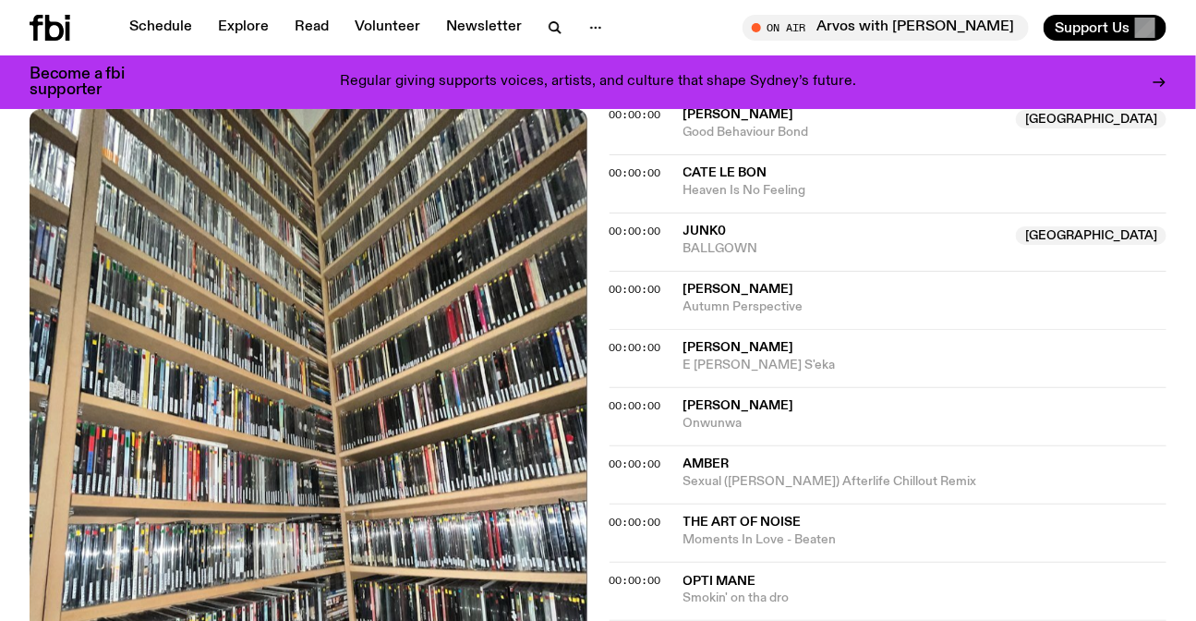
click at [867, 387] on div "00:00:00 [PERSON_NAME] E Ma S'eka" at bounding box center [889, 416] width 558 height 58
click at [871, 281] on span "[PERSON_NAME]" at bounding box center [926, 290] width 484 height 18
click at [760, 399] on span "[PERSON_NAME]" at bounding box center [739, 405] width 111 height 13
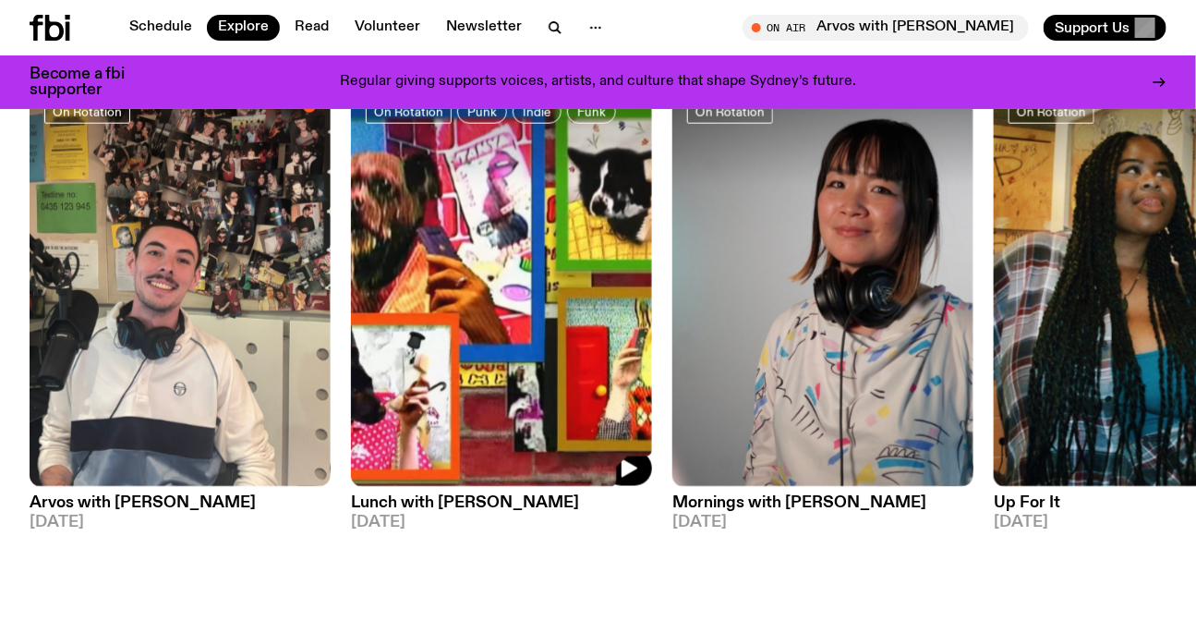
scroll to position [1246, 0]
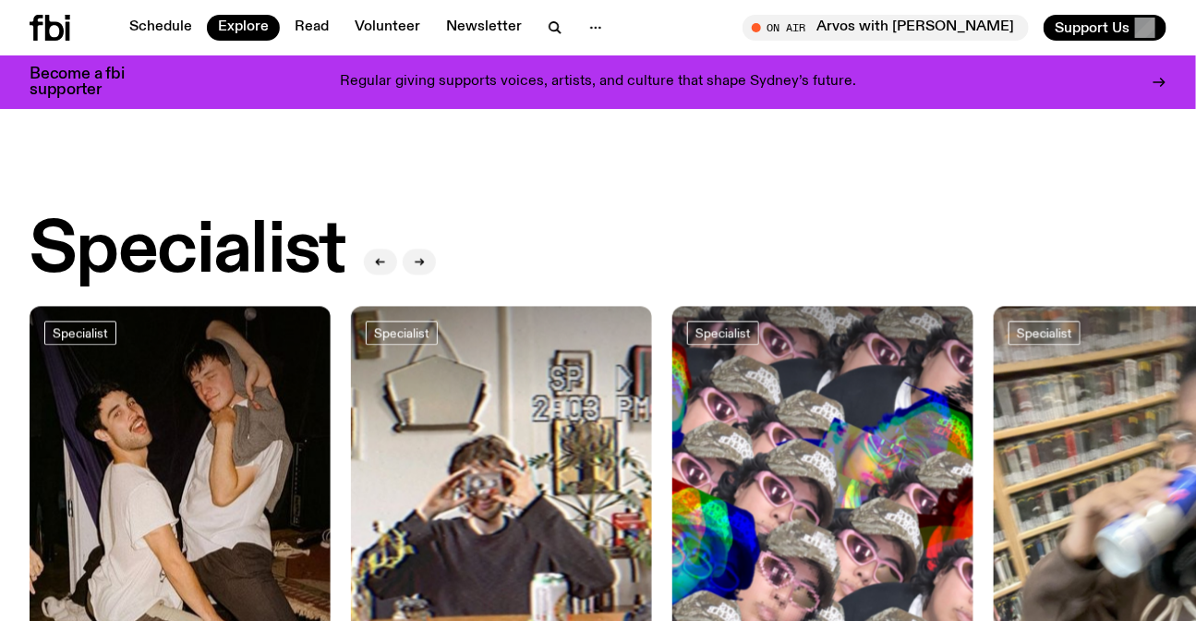
click at [672, 375] on div at bounding box center [822, 357] width 301 height 101
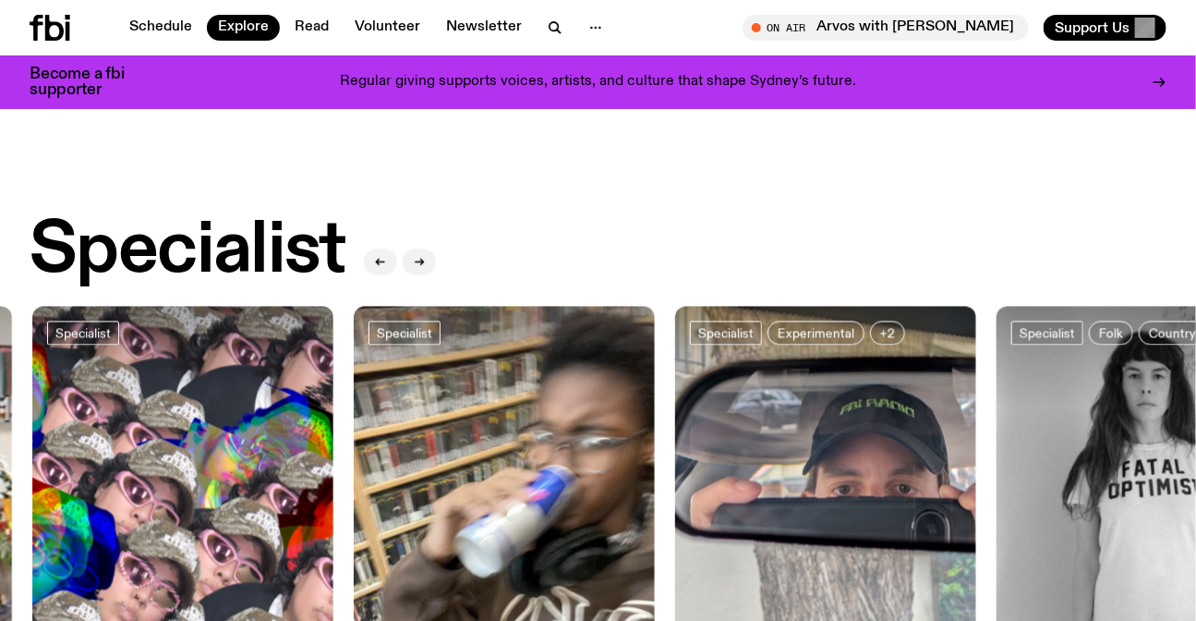
drag, startPoint x: 932, startPoint y: 388, endPoint x: 388, endPoint y: 382, distance: 544.1
click at [675, 388] on div at bounding box center [825, 357] width 301 height 101
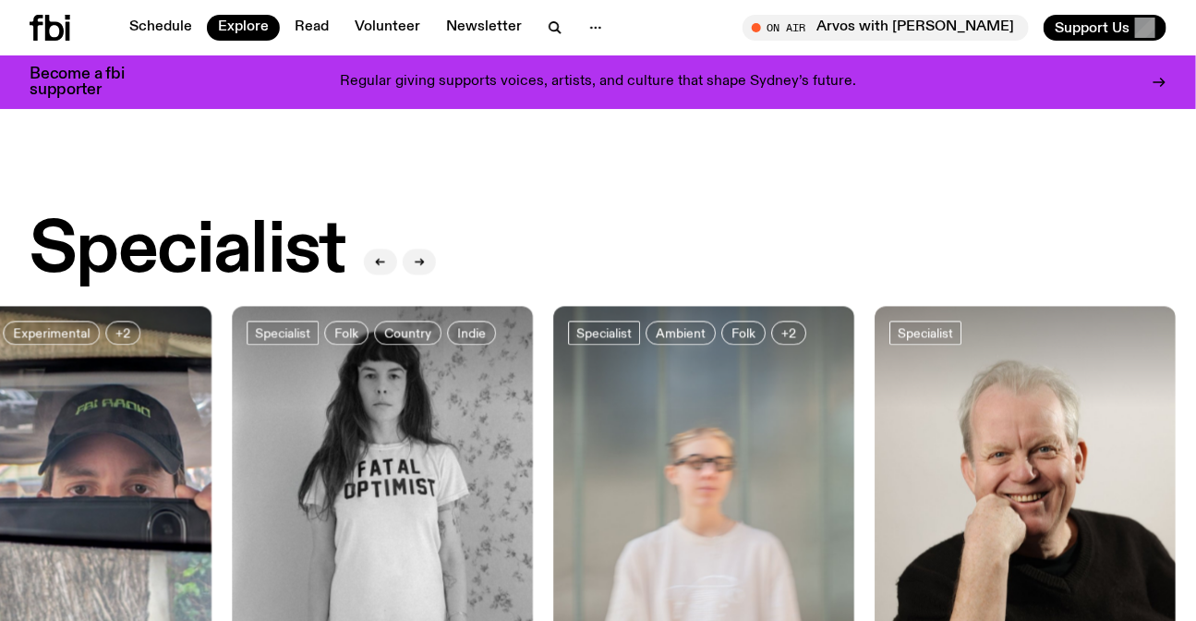
drag, startPoint x: 847, startPoint y: 410, endPoint x: 430, endPoint y: 380, distance: 417.7
click at [499, 397] on div "Specialist Sleepless in [GEOGRAPHIC_DATA] [DATE] Specialist The Allnighter [DAT…" at bounding box center [598, 530] width 1137 height 446
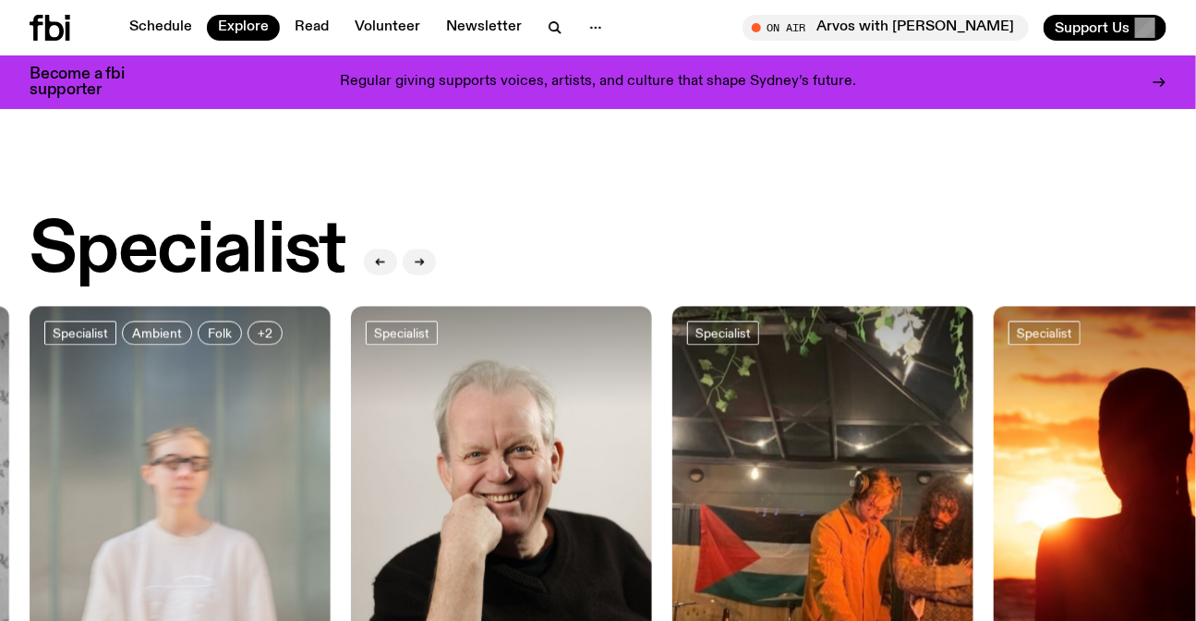
drag, startPoint x: 889, startPoint y: 450, endPoint x: 257, endPoint y: 428, distance: 632.2
click at [994, 442] on img at bounding box center [1144, 508] width 301 height 402
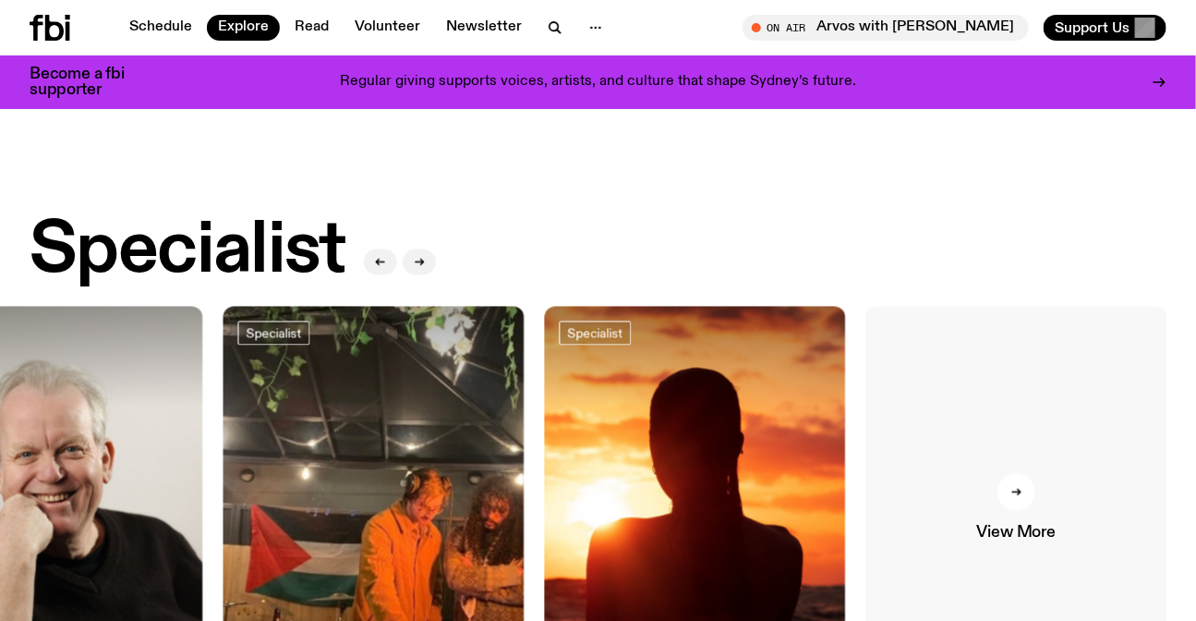
click at [1040, 480] on link "View More" at bounding box center [1016, 508] width 301 height 402
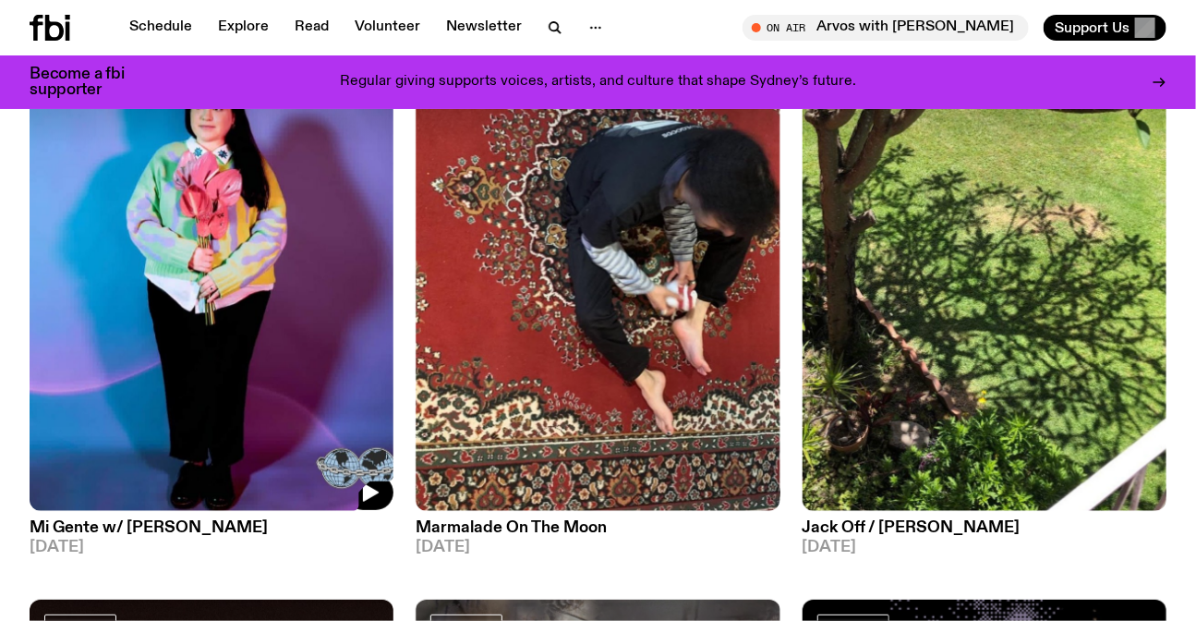
scroll to position [2854, 0]
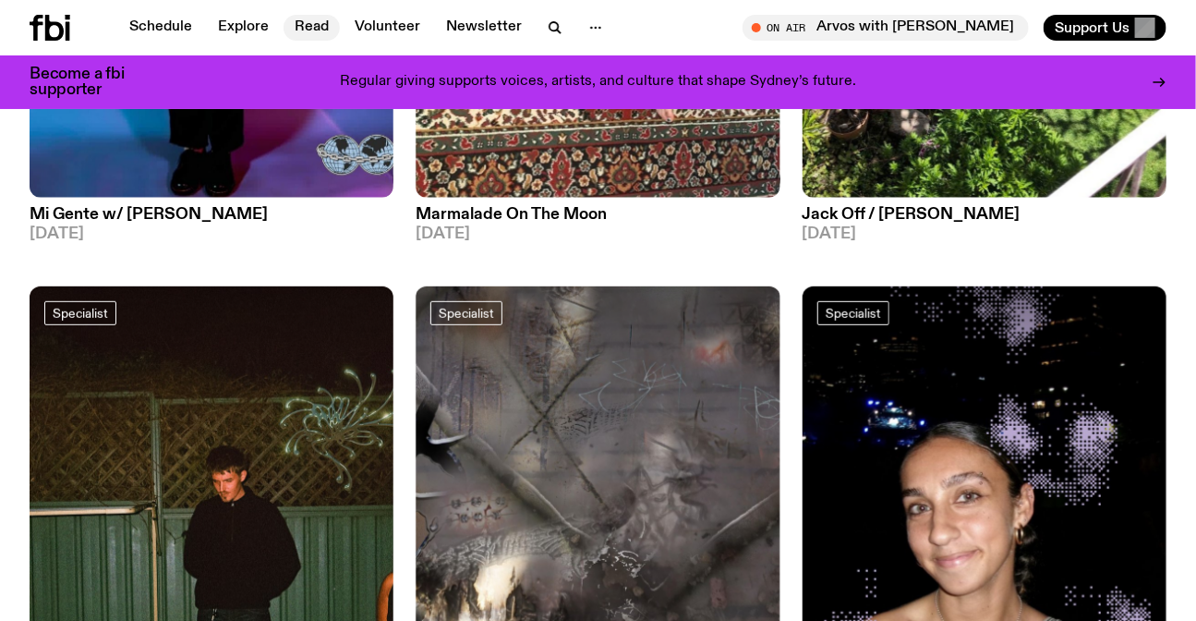
click at [286, 27] on link "Read" at bounding box center [312, 28] width 56 height 26
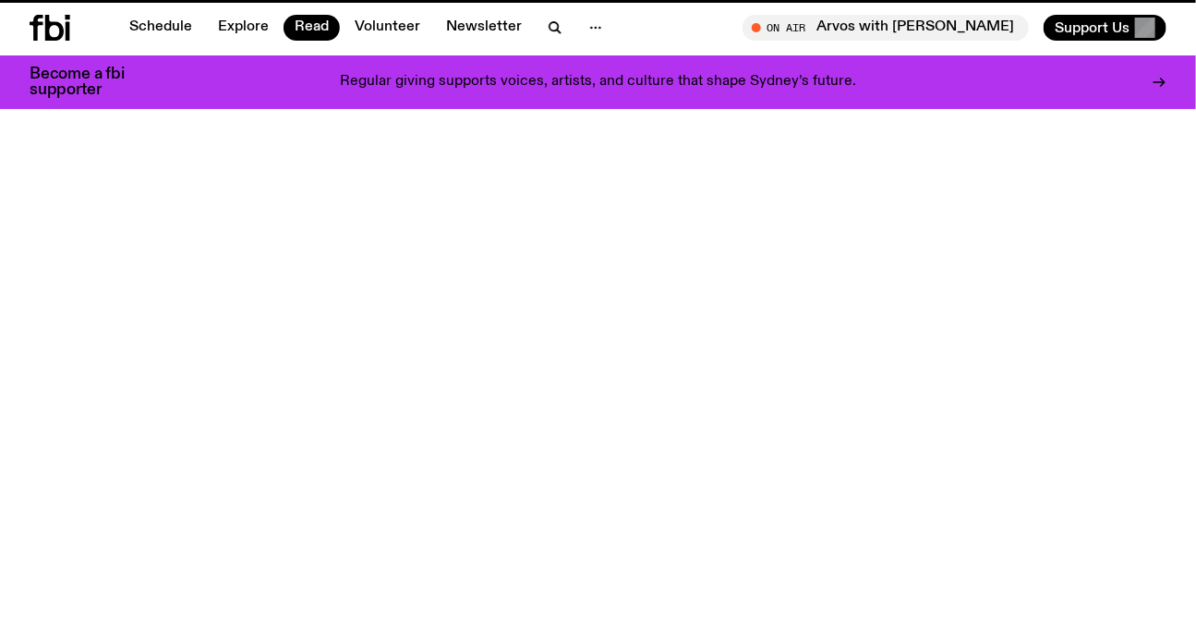
click at [202, 24] on nav "Schedule Explore Read Volunteer Newsletter" at bounding box center [366, 28] width 496 height 26
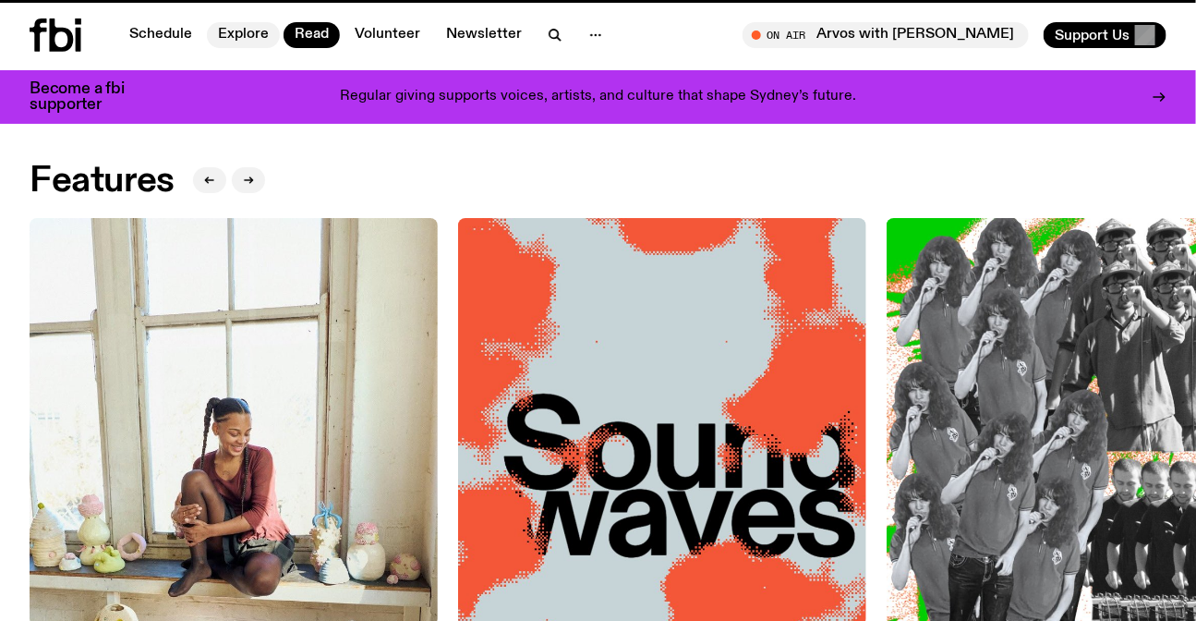
click at [236, 24] on link "Explore" at bounding box center [243, 35] width 73 height 26
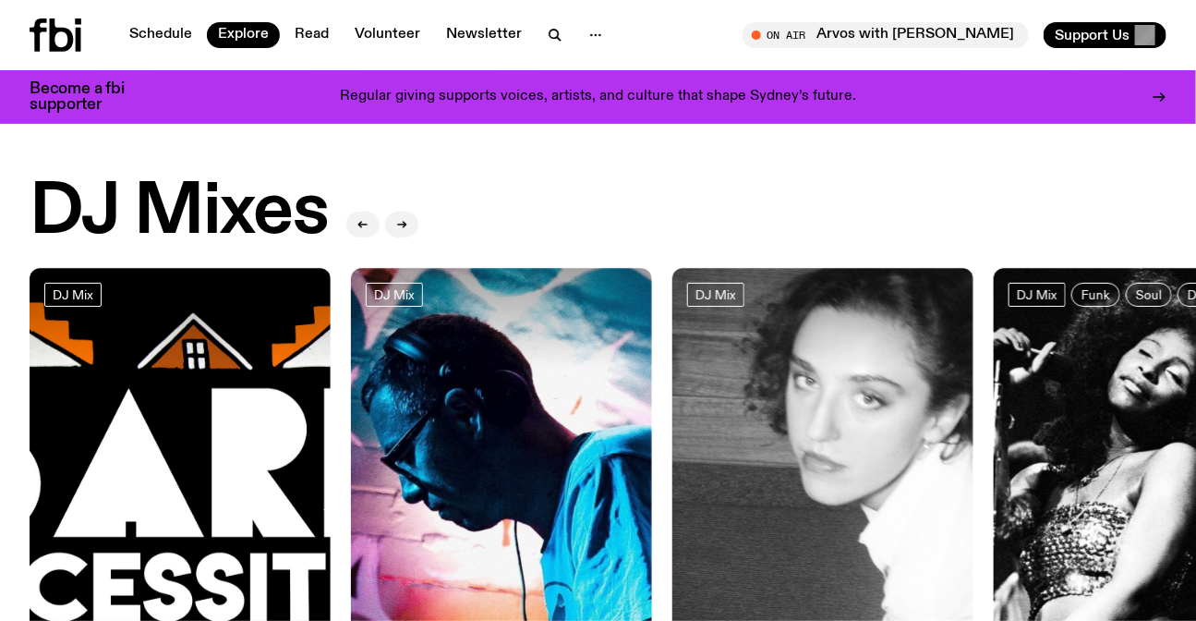
drag, startPoint x: 1022, startPoint y: 392, endPoint x: 428, endPoint y: 386, distance: 594.0
click at [575, 396] on div "DJ Mix Sunset with Bare Necessities 19.08.25 DJ Mix Sunset with Simon Caldwell …" at bounding box center [598, 499] width 1137 height 462
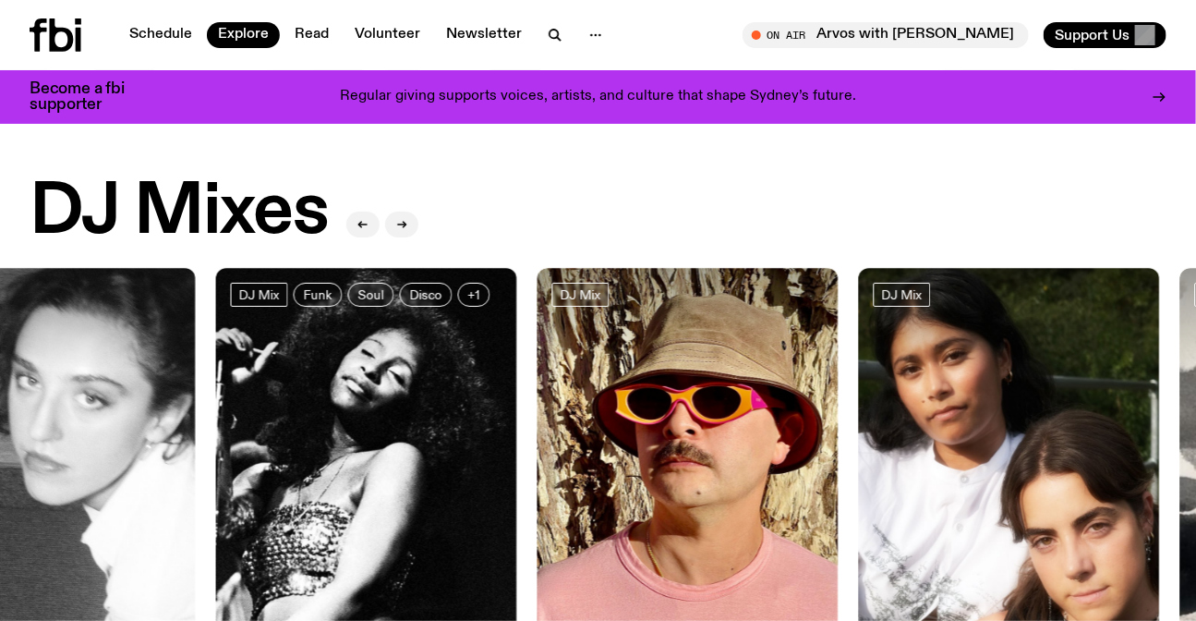
drag, startPoint x: 765, startPoint y: 394, endPoint x: 389, endPoint y: 380, distance: 376.2
click at [245, 390] on div "DJ Mix Sunset with Bare Necessities 19.08.25 DJ Mix Sunset with Simon Caldwell …" at bounding box center [598, 499] width 1137 height 462
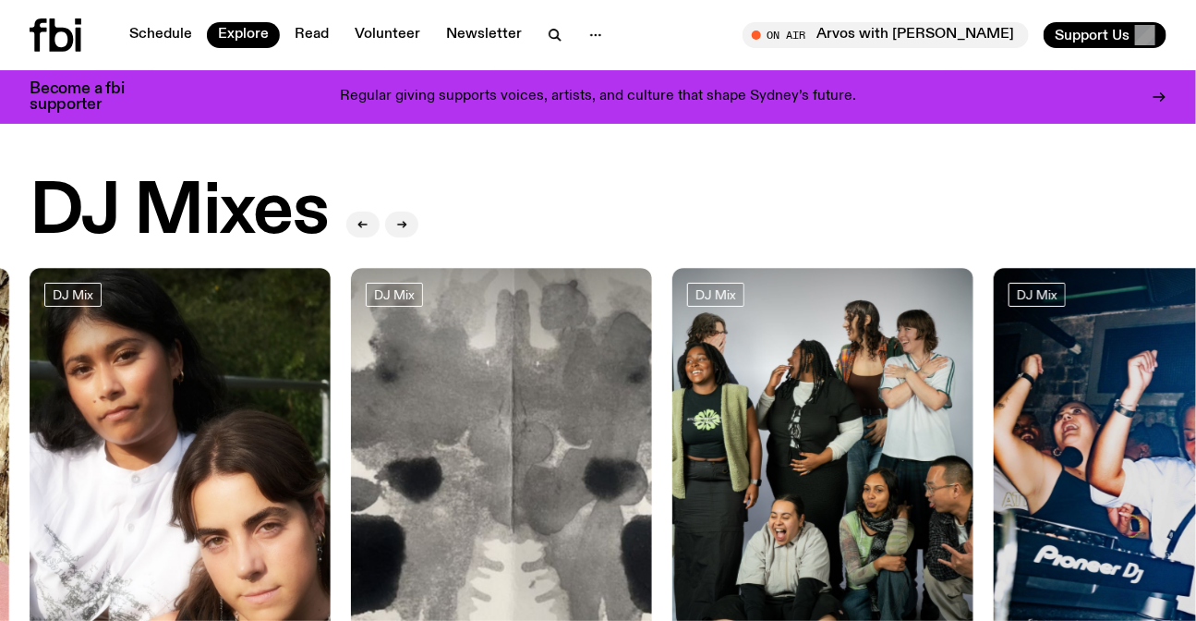
click at [154, 447] on img at bounding box center [180, 469] width 301 height 402
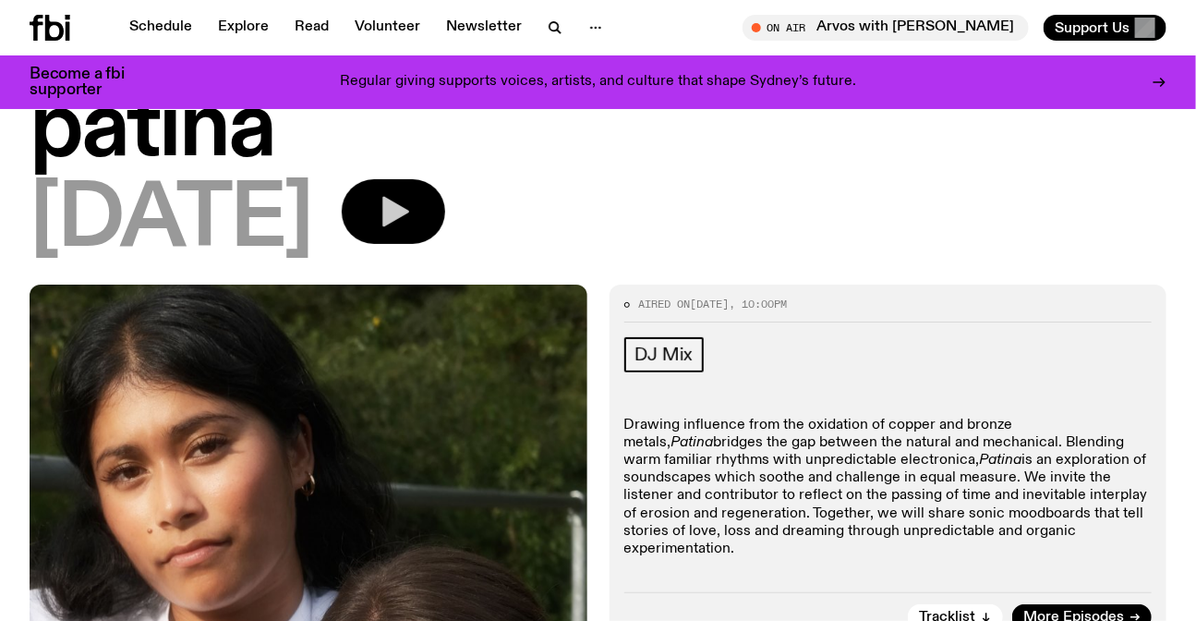
click at [412, 218] on icon "button" at bounding box center [393, 211] width 37 height 37
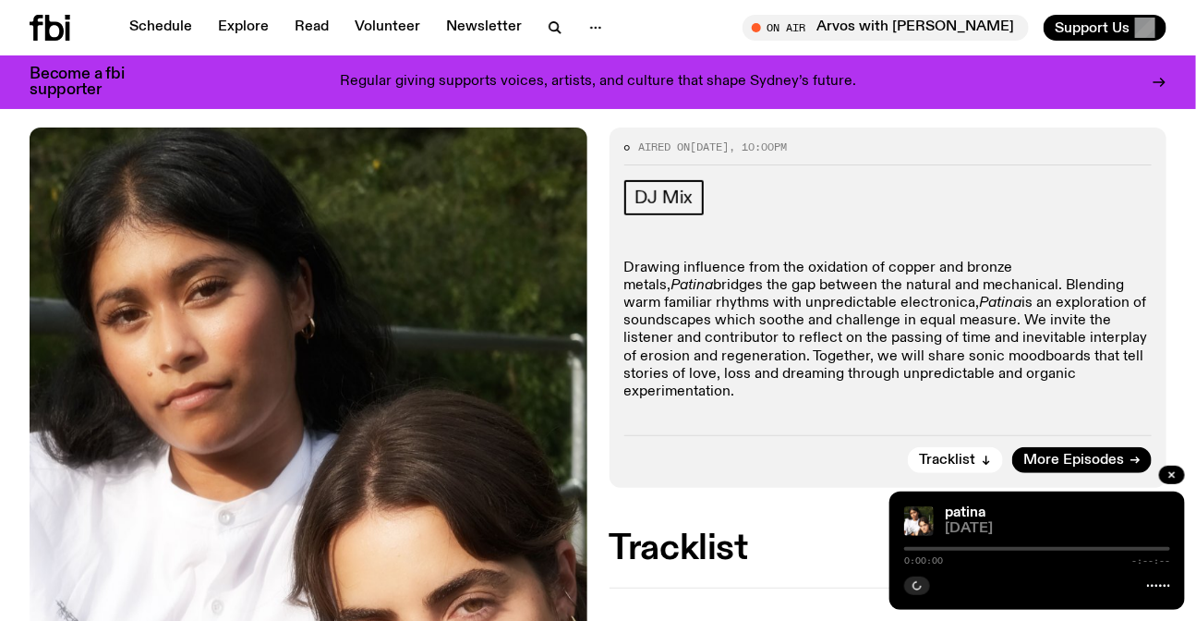
scroll to position [407, 0]
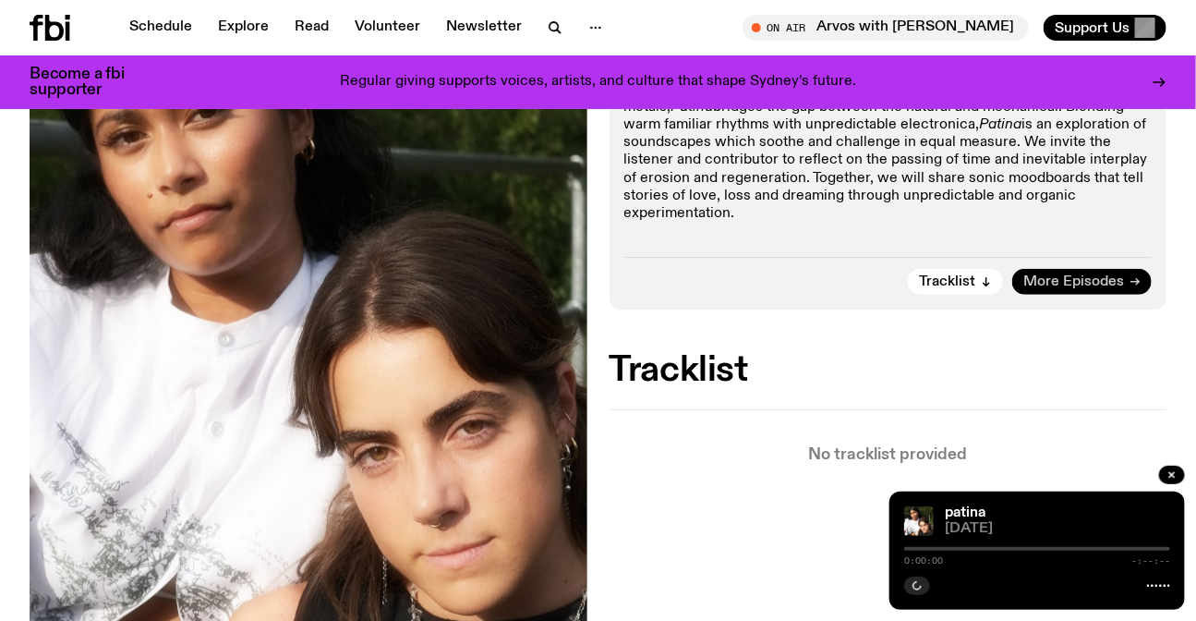
click at [1084, 275] on span "More Episodes" at bounding box center [1073, 282] width 101 height 14
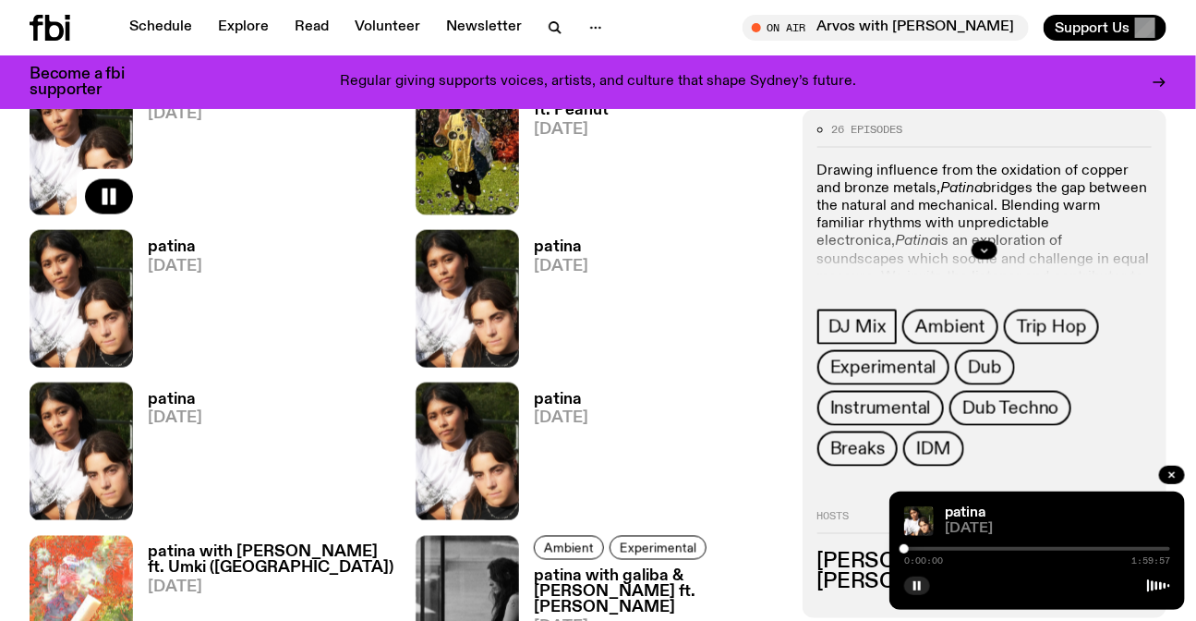
scroll to position [906, 0]
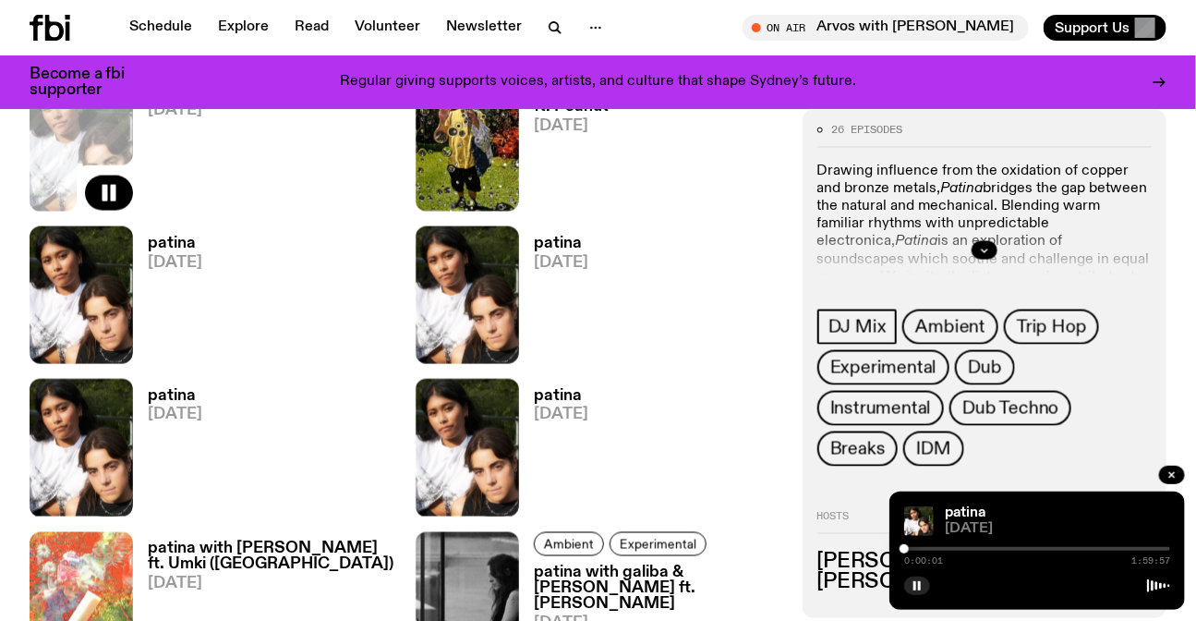
click at [941, 550] on div at bounding box center [1037, 549] width 266 height 4
click at [975, 549] on div at bounding box center [1037, 549] width 266 height 4
click at [1004, 548] on div at bounding box center [1037, 549] width 266 height 4
click at [988, 547] on div at bounding box center [871, 549] width 266 height 4
click at [1028, 548] on div at bounding box center [1037, 549] width 266 height 4
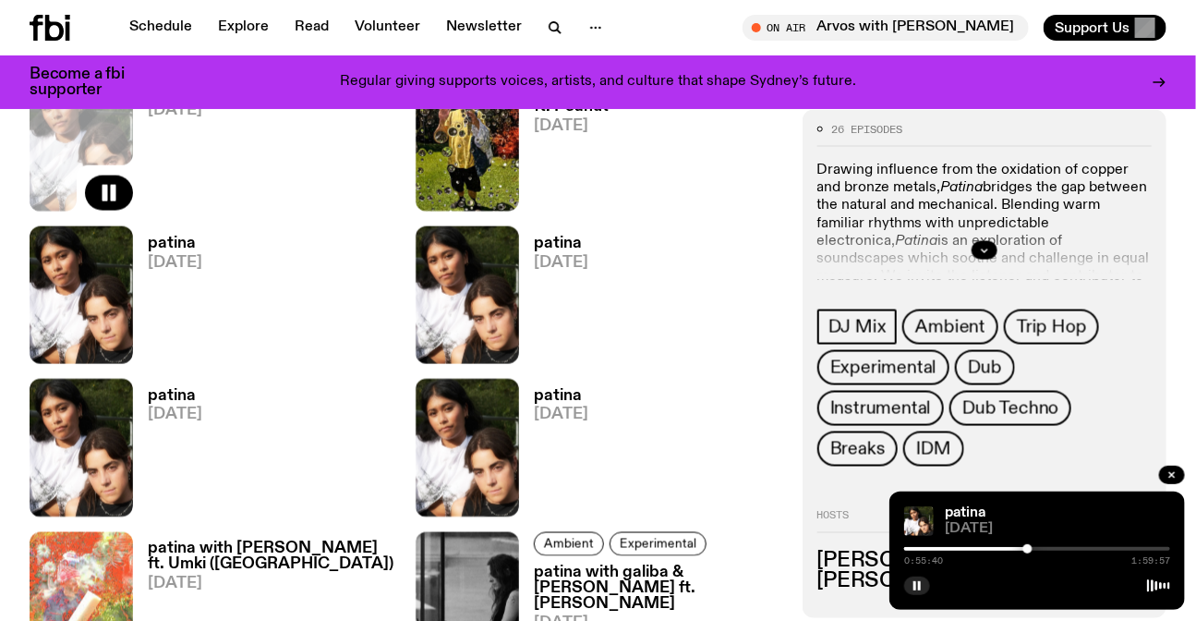
click at [1069, 548] on div at bounding box center [1037, 549] width 266 height 4
click at [1008, 547] on div at bounding box center [936, 549] width 266 height 4
click at [1042, 549] on div at bounding box center [1037, 549] width 266 height 4
click at [974, 547] on div at bounding box center [909, 549] width 266 height 4
